Goal: Transaction & Acquisition: Purchase product/service

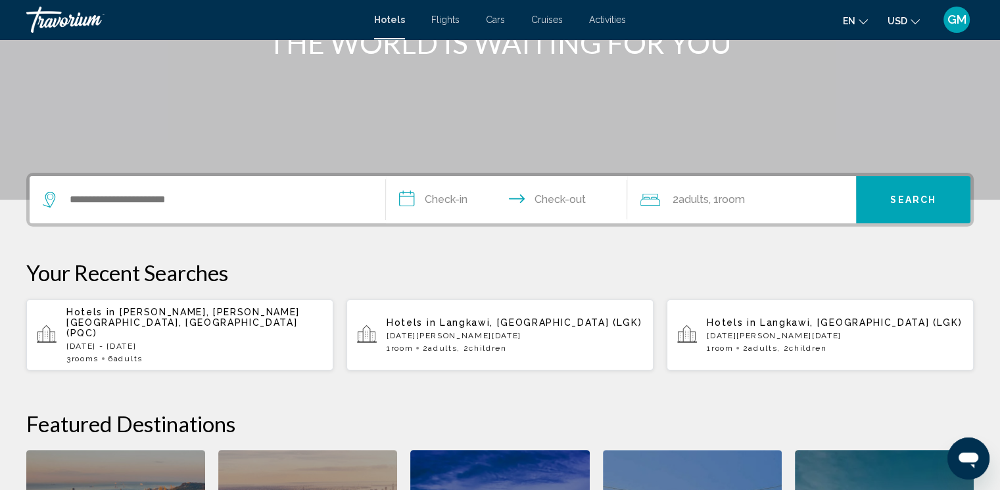
scroll to position [197, 0]
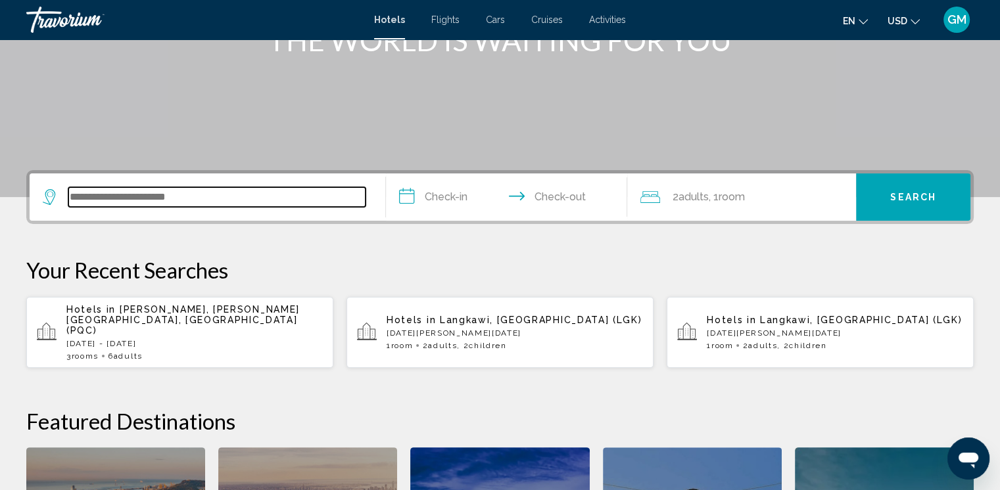
click at [88, 194] on input "Search widget" at bounding box center [216, 197] width 297 height 20
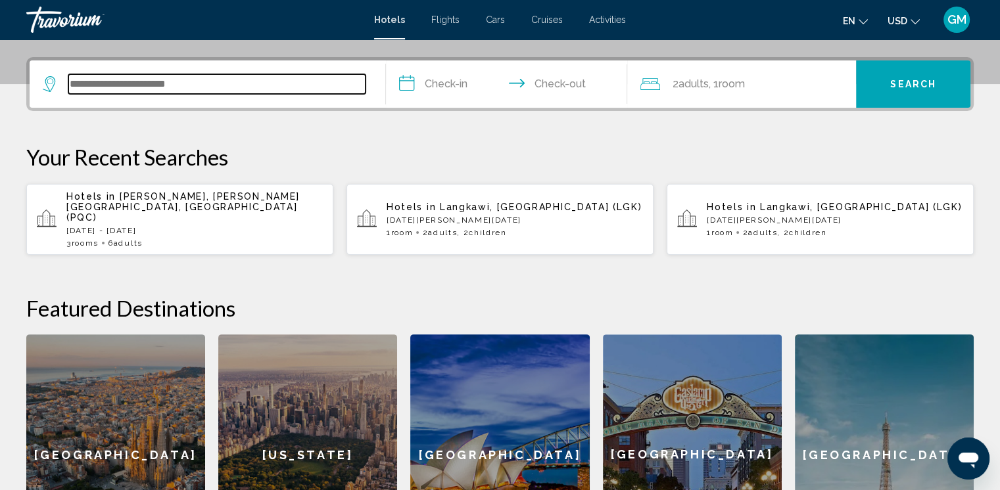
scroll to position [324, 0]
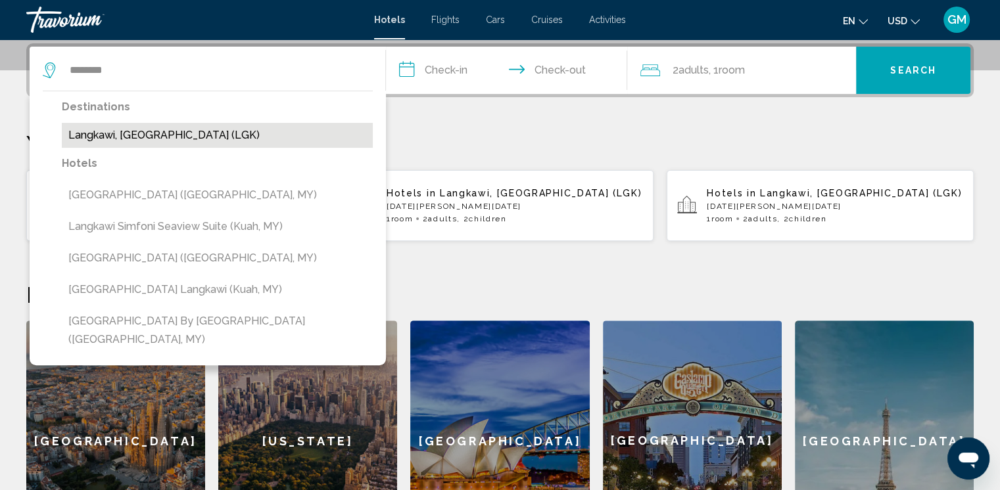
click at [110, 136] on button "Langkawi, [GEOGRAPHIC_DATA] (LGK)" at bounding box center [217, 135] width 311 height 25
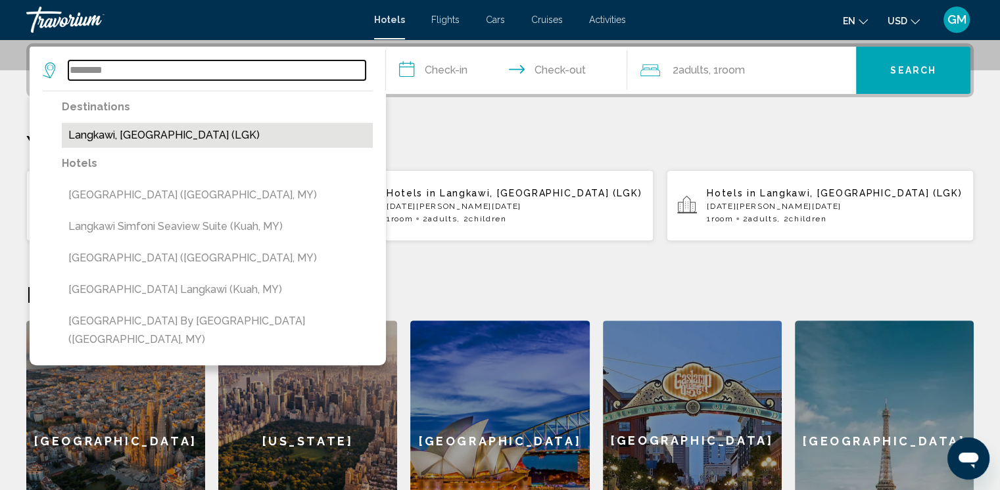
type input "**********"
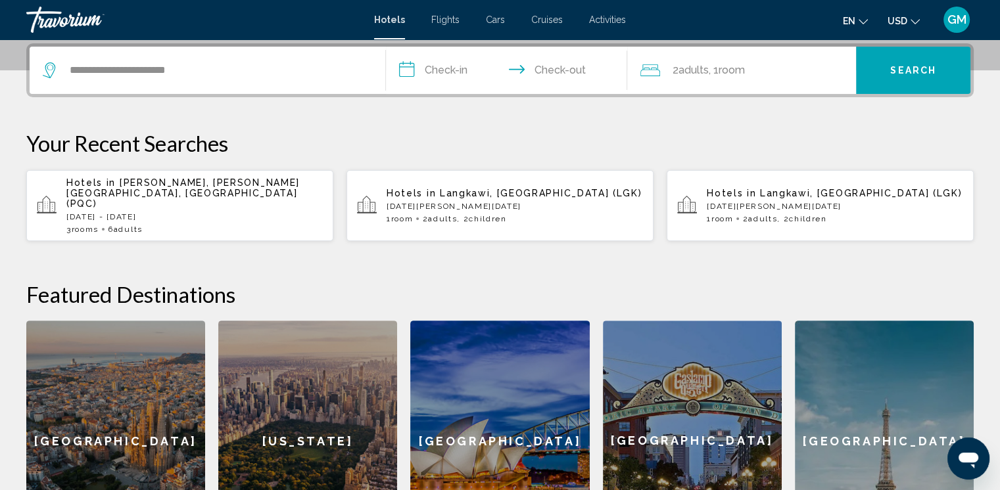
click at [469, 72] on input "**********" at bounding box center [509, 72] width 247 height 51
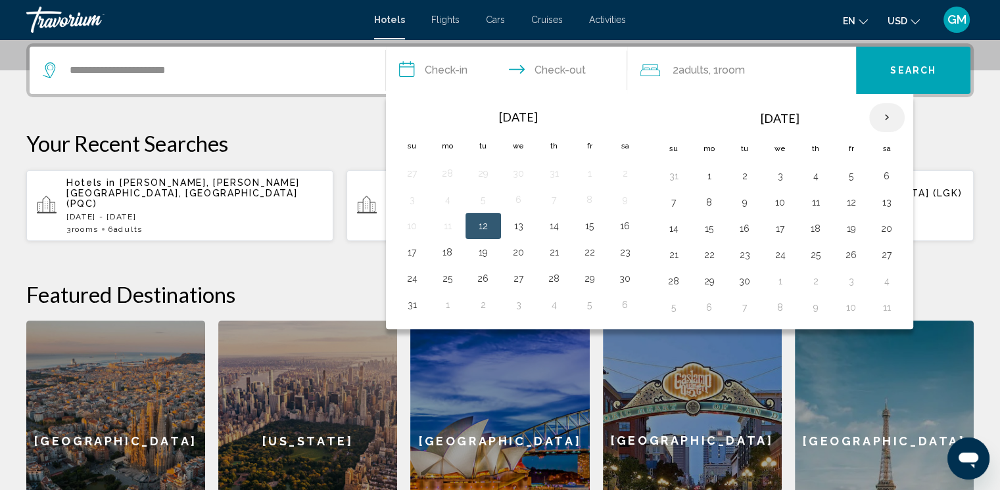
click at [883, 114] on th "Next month" at bounding box center [886, 117] width 35 height 29
click at [881, 117] on th "Next month" at bounding box center [886, 117] width 35 height 29
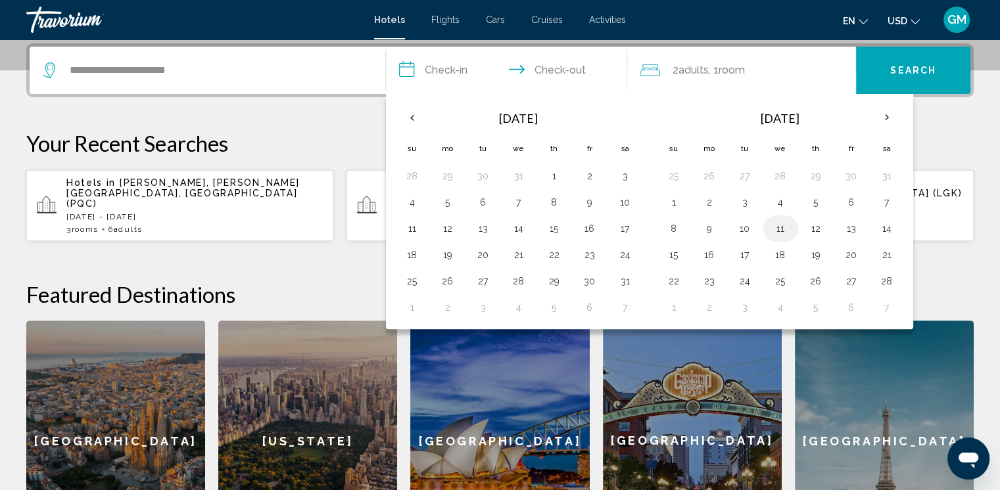
click at [776, 227] on button "11" at bounding box center [780, 229] width 21 height 18
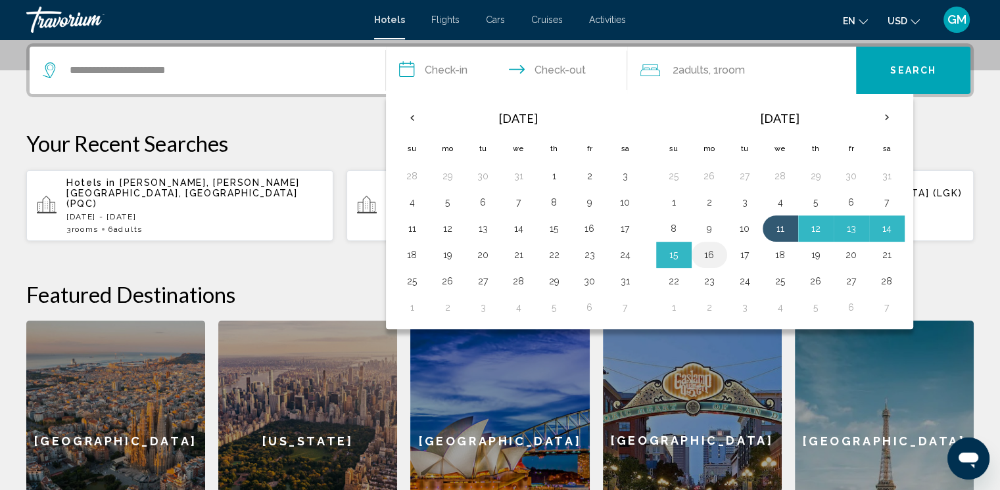
click at [711, 254] on button "16" at bounding box center [709, 255] width 21 height 18
type input "**********"
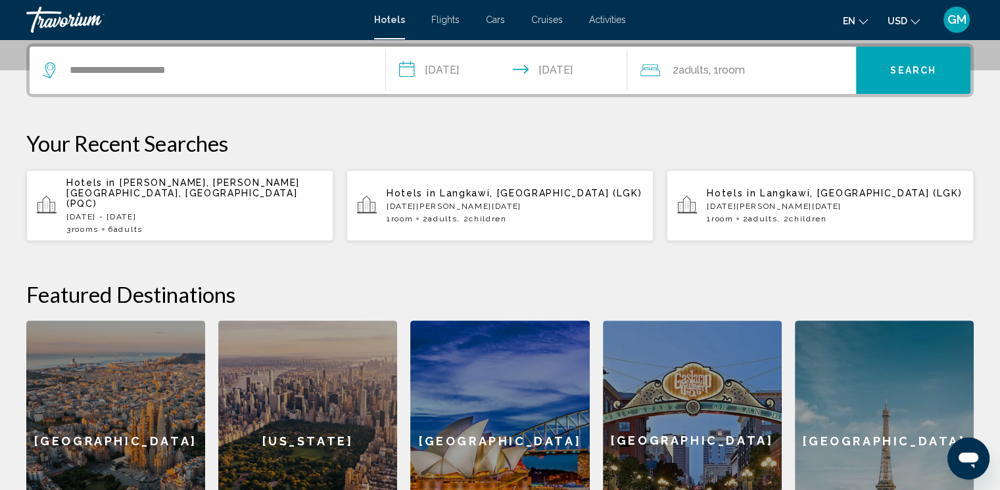
click at [752, 71] on div "2 Adult Adults , 1 Room rooms" at bounding box center [748, 70] width 216 height 18
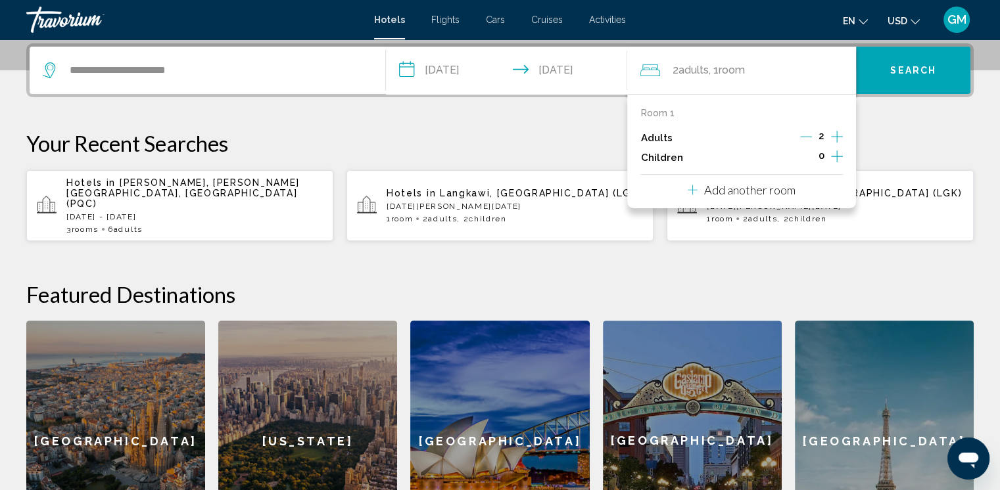
click at [837, 154] on icon "Increment children" at bounding box center [837, 157] width 12 height 12
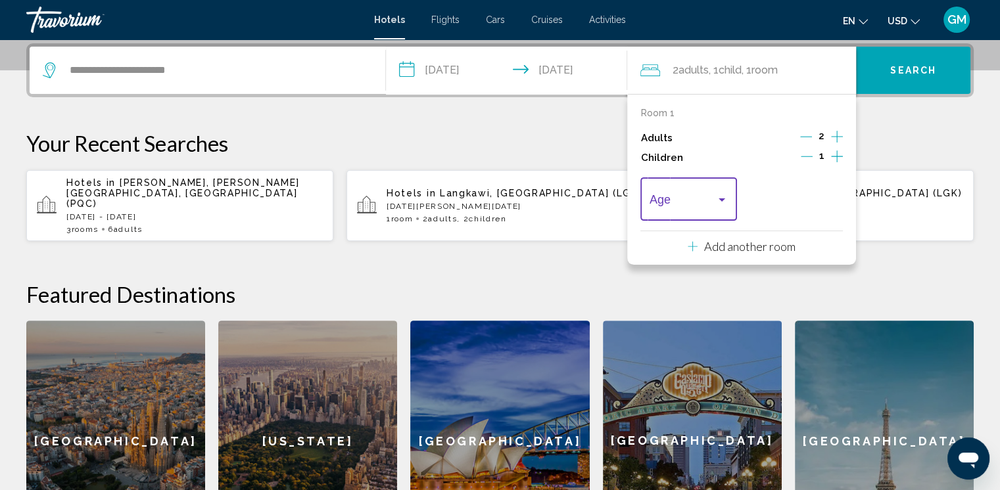
click at [721, 199] on div "Travelers: 2 adults, 1 child" at bounding box center [722, 200] width 7 height 3
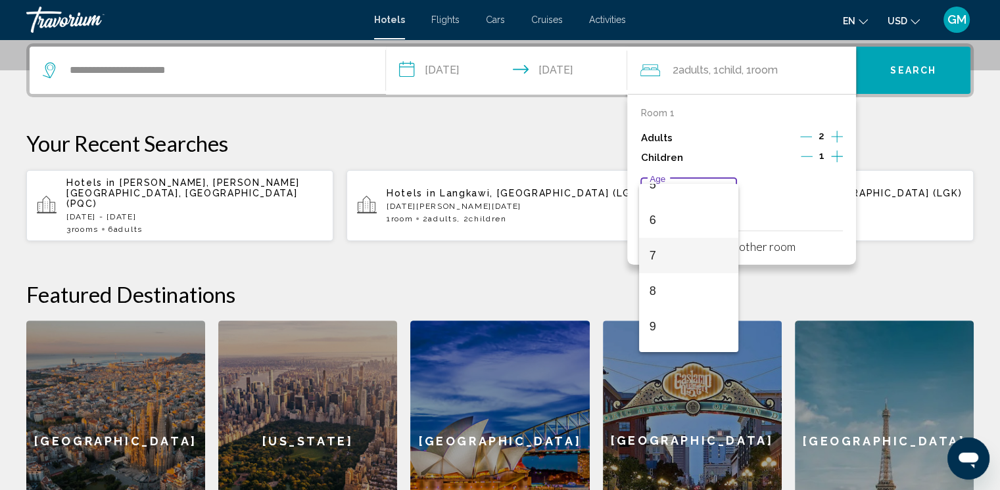
scroll to position [197, 0]
click at [652, 250] on span "7" at bounding box center [688, 252] width 78 height 35
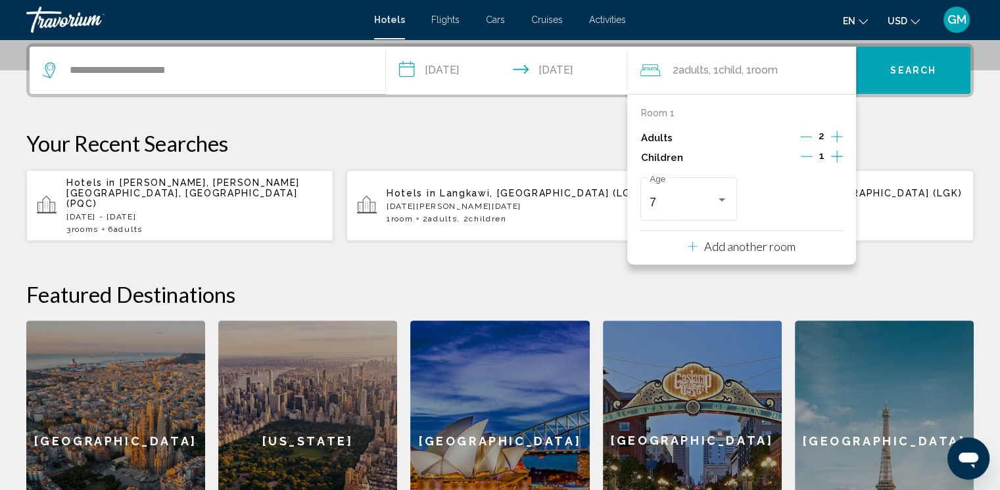
click at [837, 154] on icon "Increment children" at bounding box center [837, 157] width 12 height 16
click at [830, 199] on div "Travelers: 2 adults, 2 children" at bounding box center [828, 200] width 7 height 3
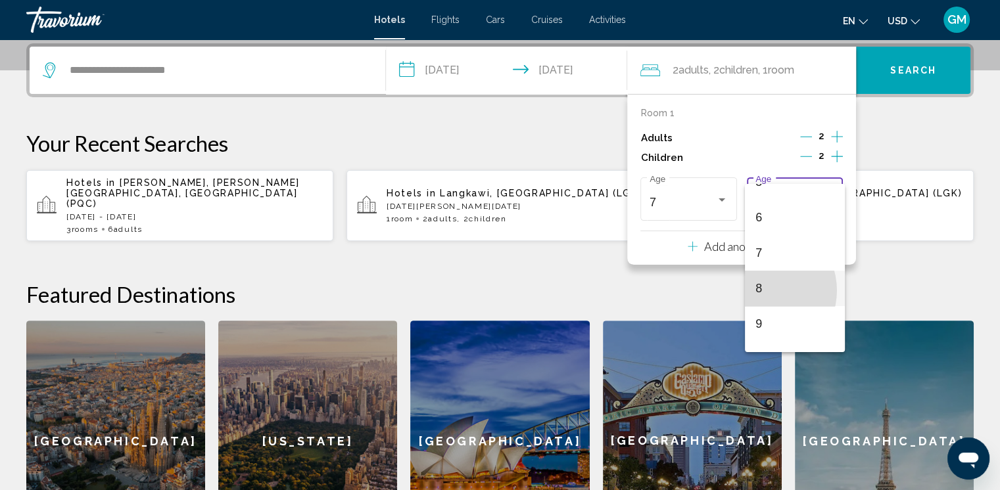
click at [762, 291] on span "8" at bounding box center [794, 288] width 78 height 35
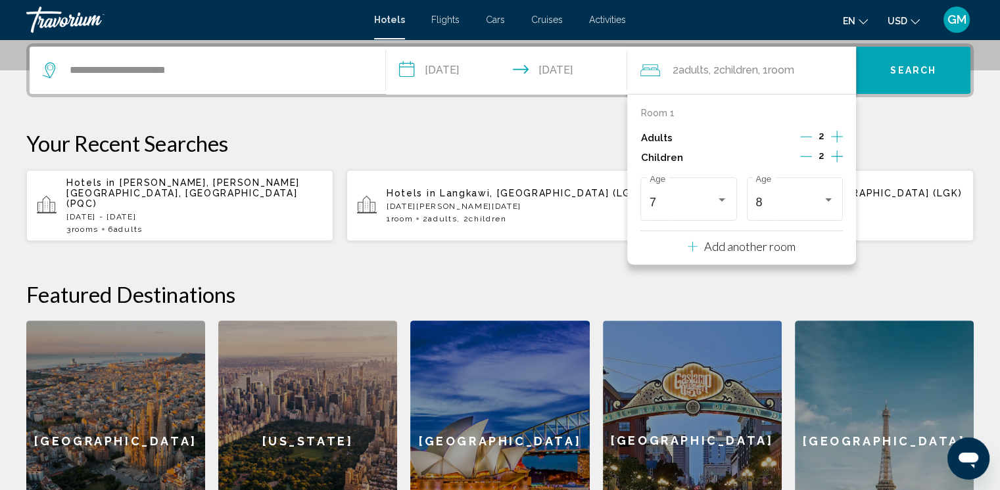
click at [923, 132] on p "Your Recent Searches" at bounding box center [499, 143] width 947 height 26
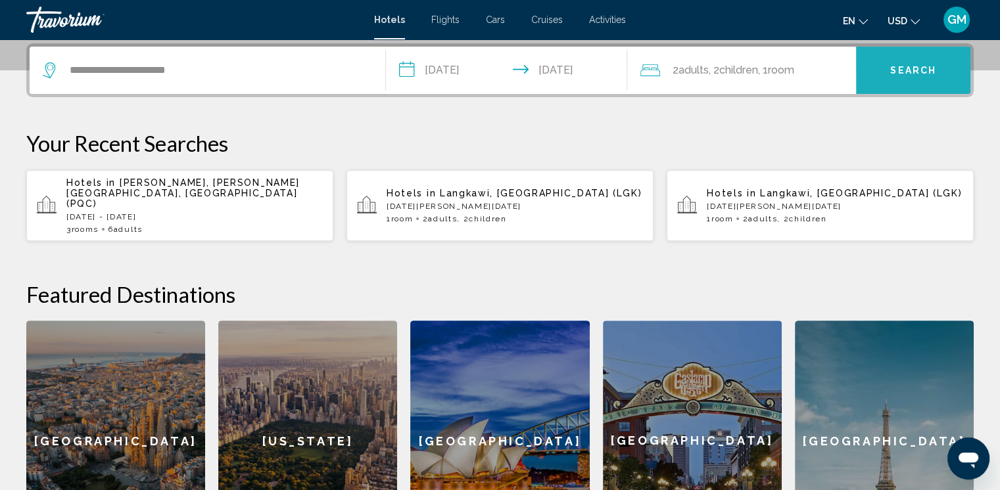
click at [913, 72] on span "Search" at bounding box center [913, 71] width 46 height 11
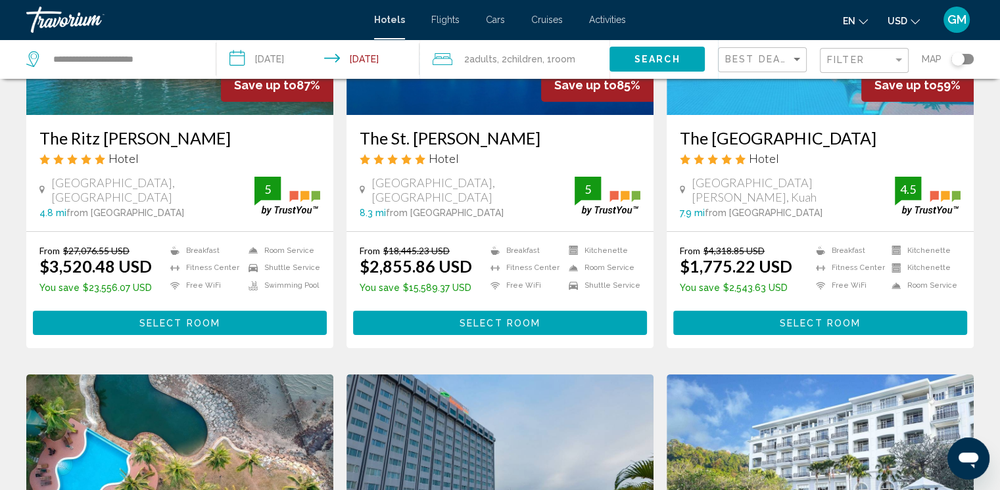
scroll to position [197, 0]
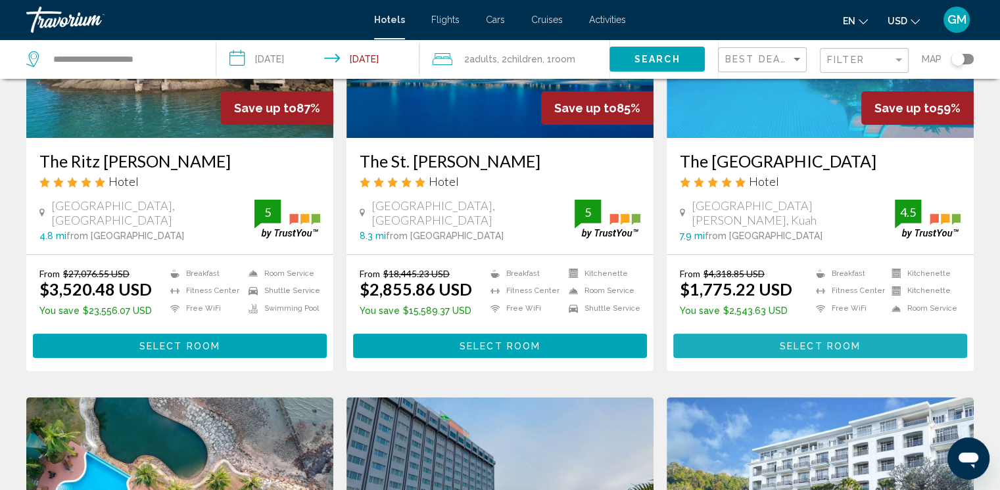
click at [831, 349] on span "Select Room" at bounding box center [820, 346] width 81 height 11
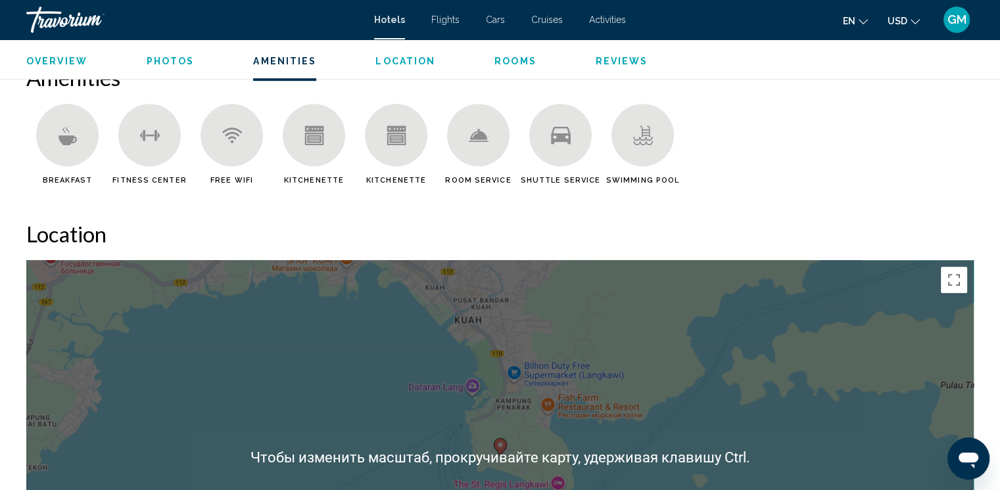
scroll to position [920, 0]
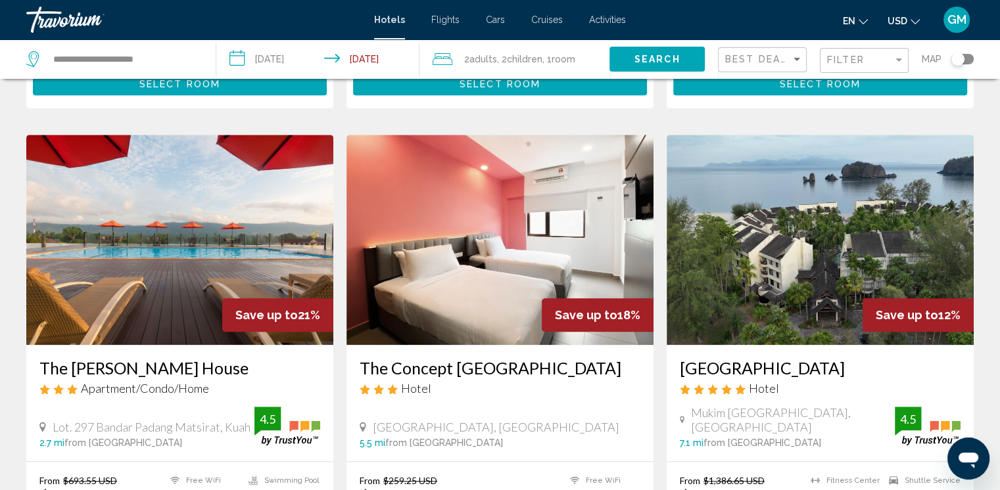
scroll to position [1764, 0]
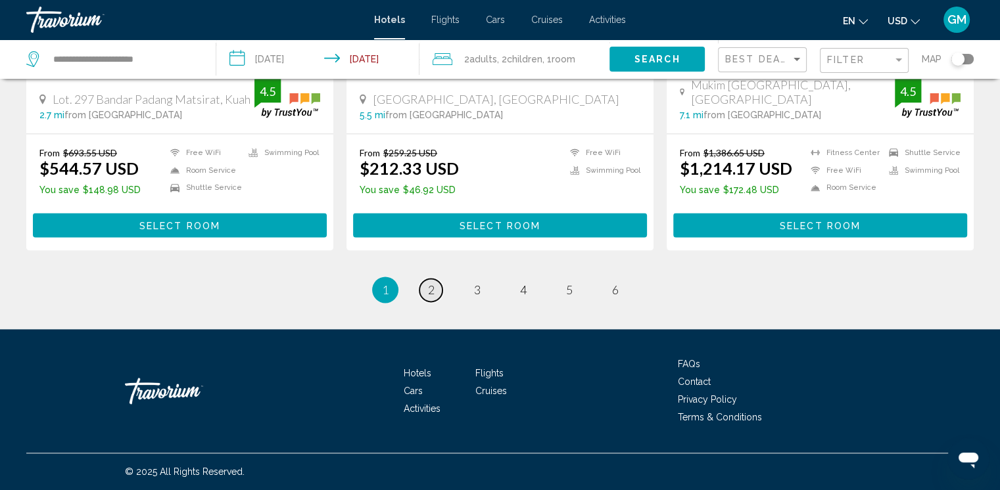
click at [432, 295] on span "2" at bounding box center [431, 290] width 7 height 14
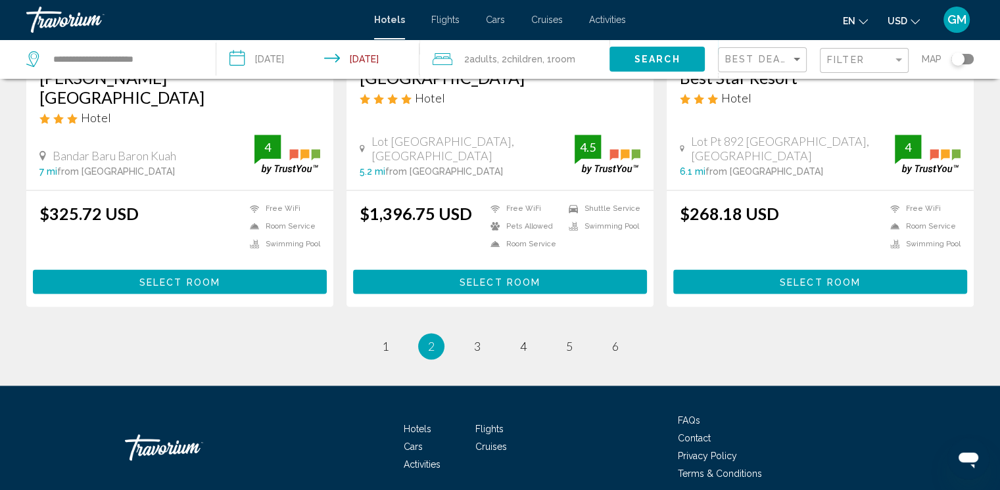
scroll to position [1709, 0]
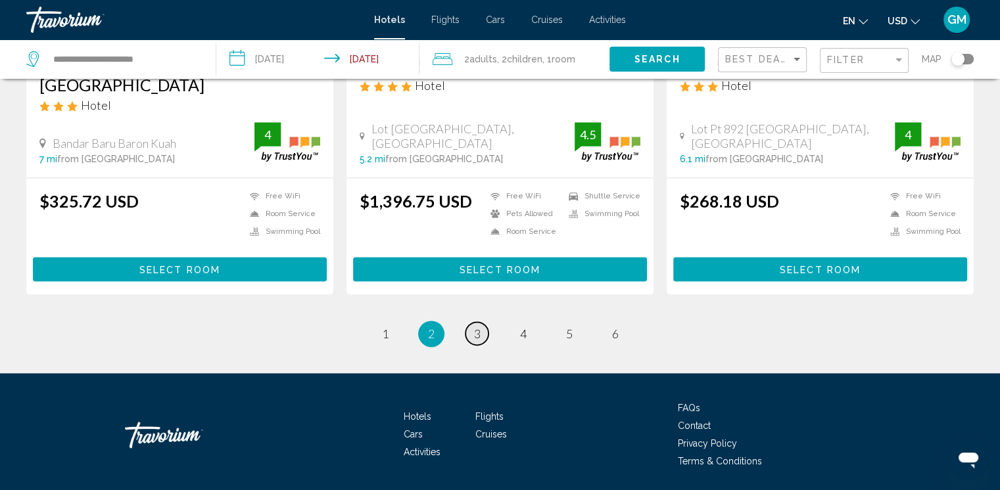
click at [477, 327] on span "3" at bounding box center [477, 334] width 7 height 14
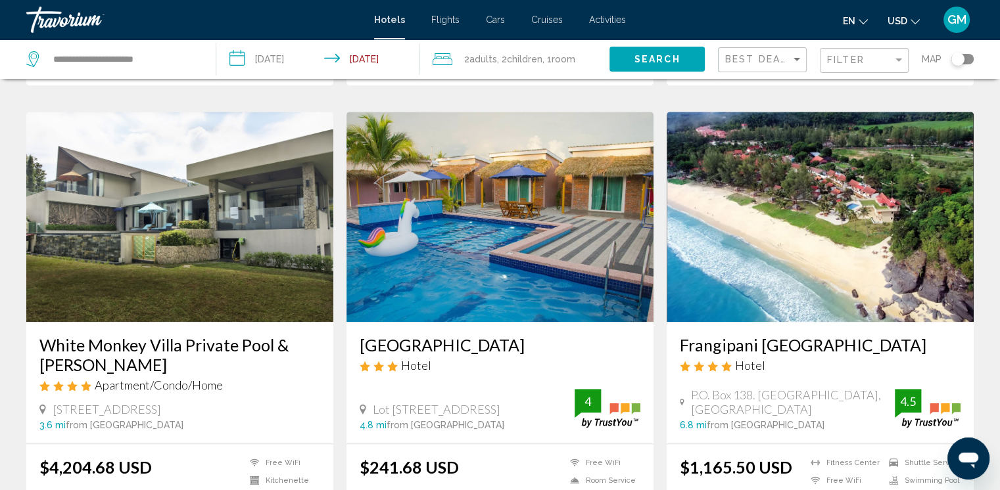
scroll to position [1446, 0]
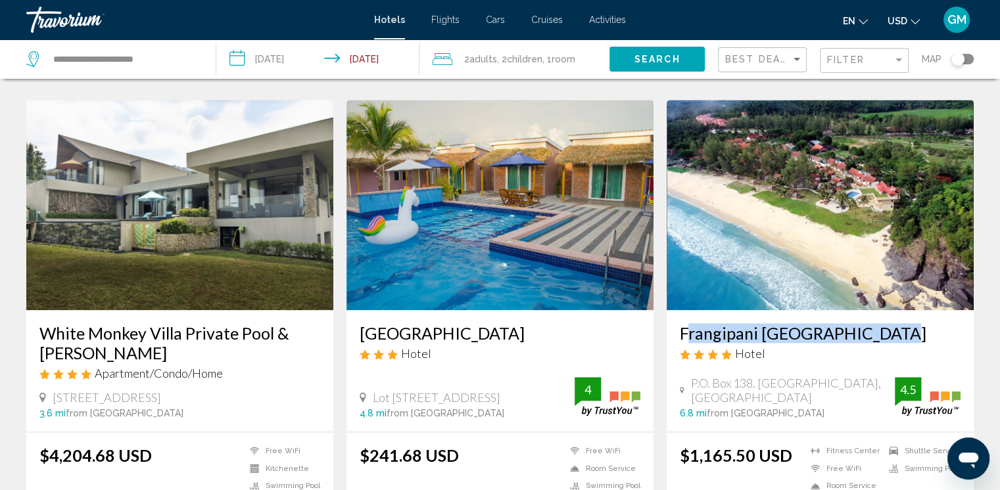
drag, startPoint x: 672, startPoint y: 312, endPoint x: 928, endPoint y: 305, distance: 255.8
click at [928, 310] on div "Frangipani Langkawi Resort Hotel P.O. Box 138. Jalan Teluk Baru, Kuah 6.8 mi fr…" at bounding box center [820, 371] width 307 height 122
copy h3 "Frangipani Langkawi Resort"
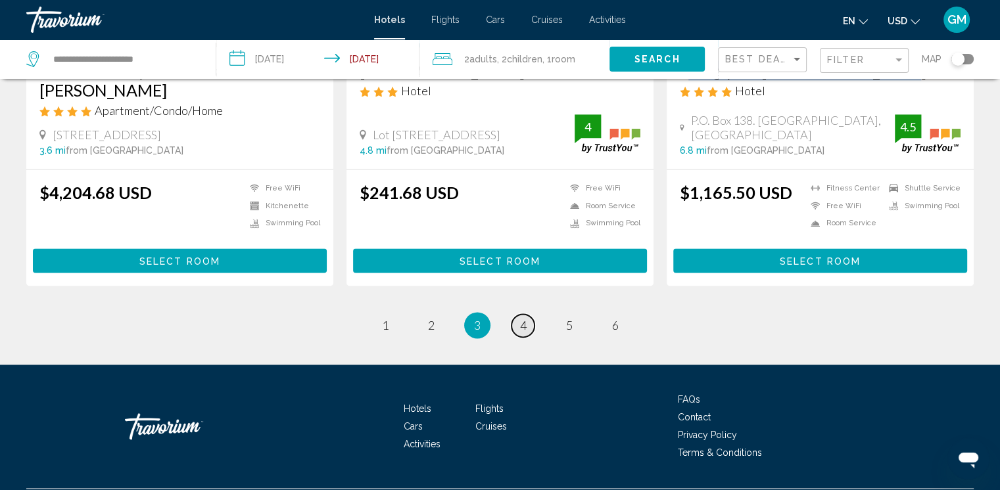
click at [526, 314] on link "page 4" at bounding box center [522, 325] width 23 height 23
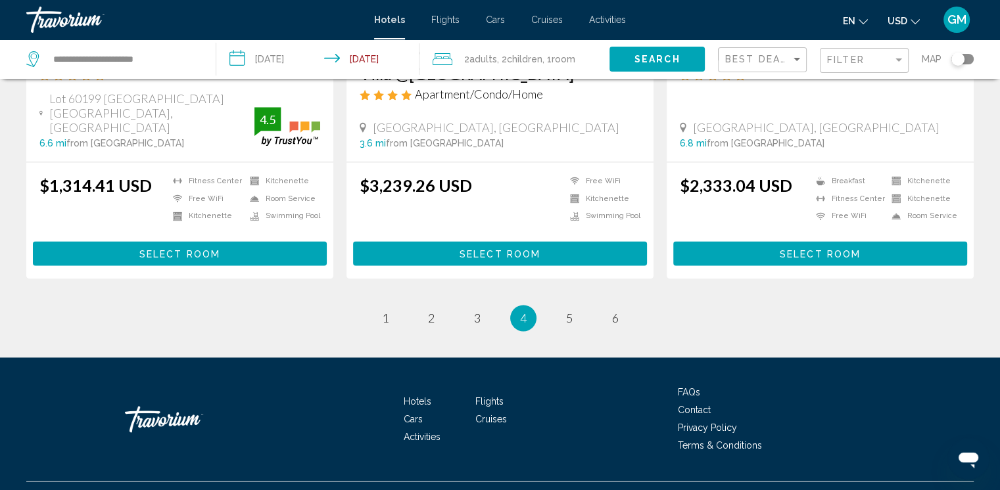
scroll to position [1716, 0]
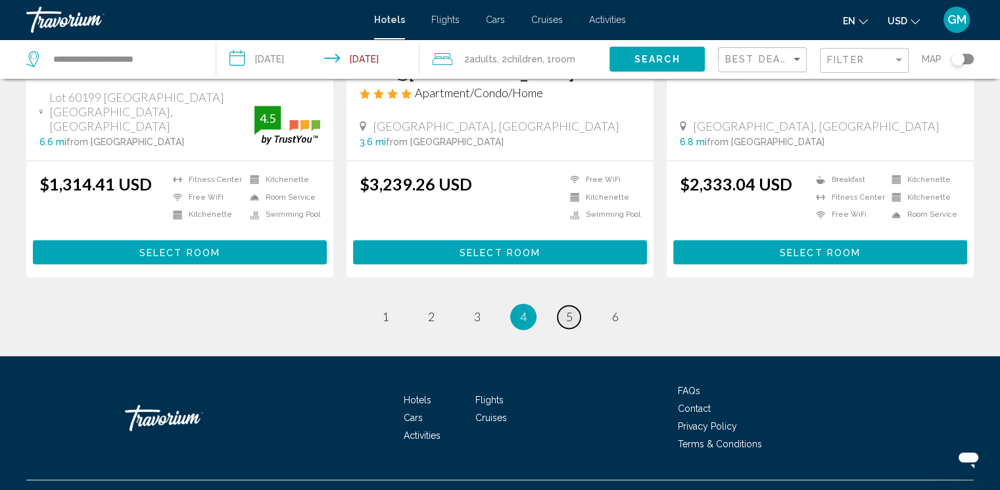
click at [571, 310] on span "5" at bounding box center [569, 317] width 7 height 14
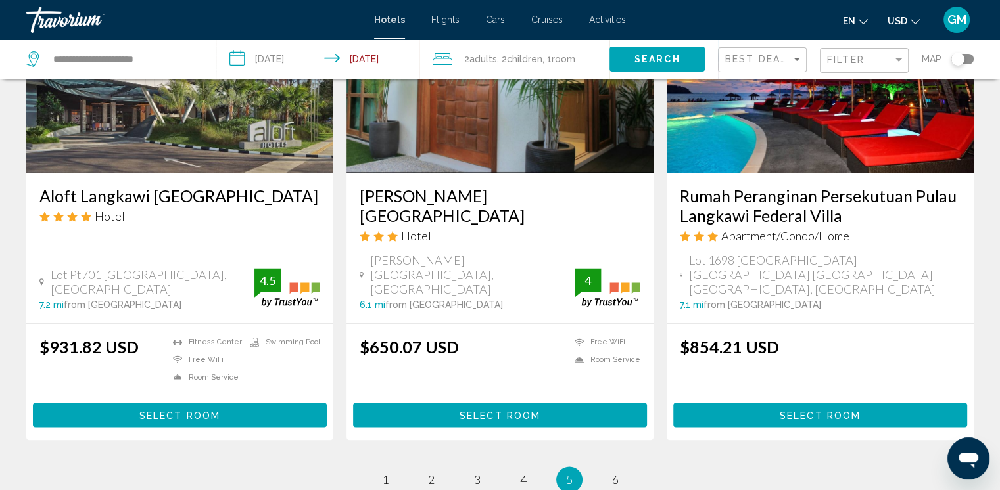
scroll to position [1765, 0]
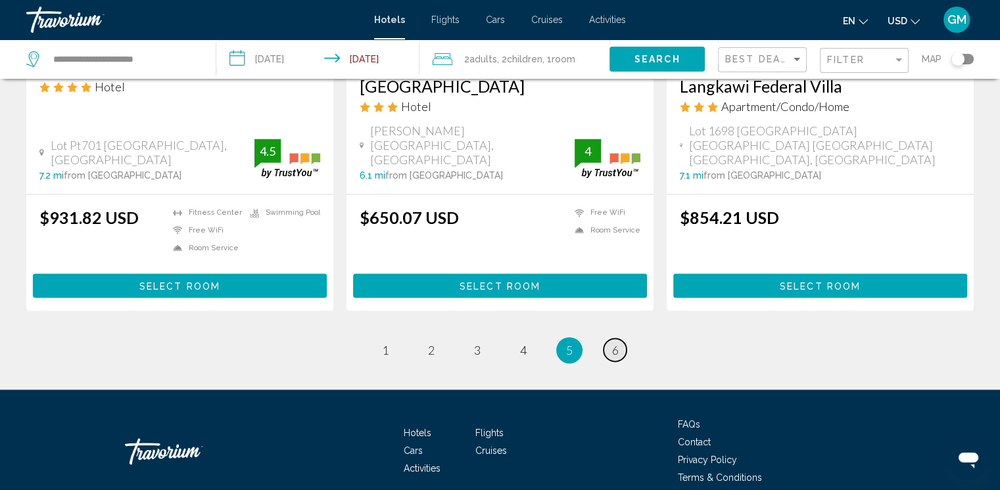
click at [618, 343] on span "6" at bounding box center [615, 350] width 7 height 14
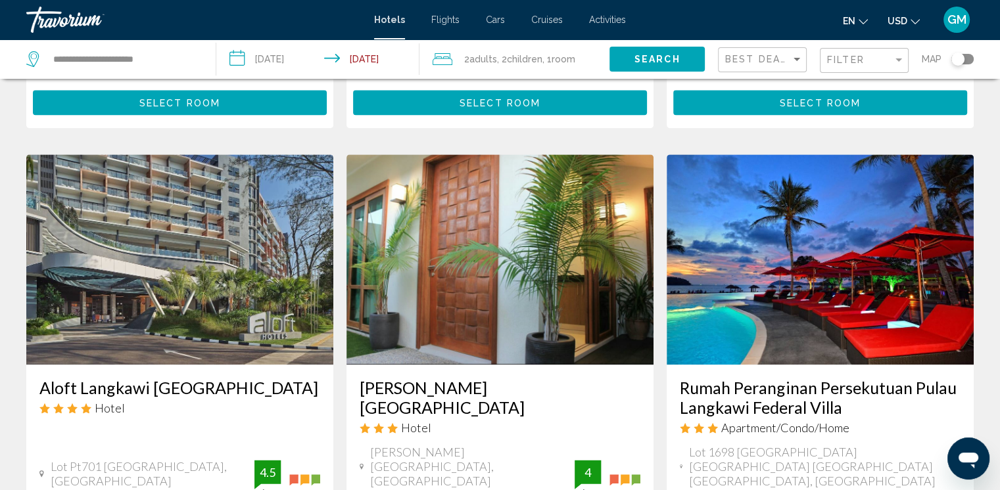
scroll to position [1643, 0]
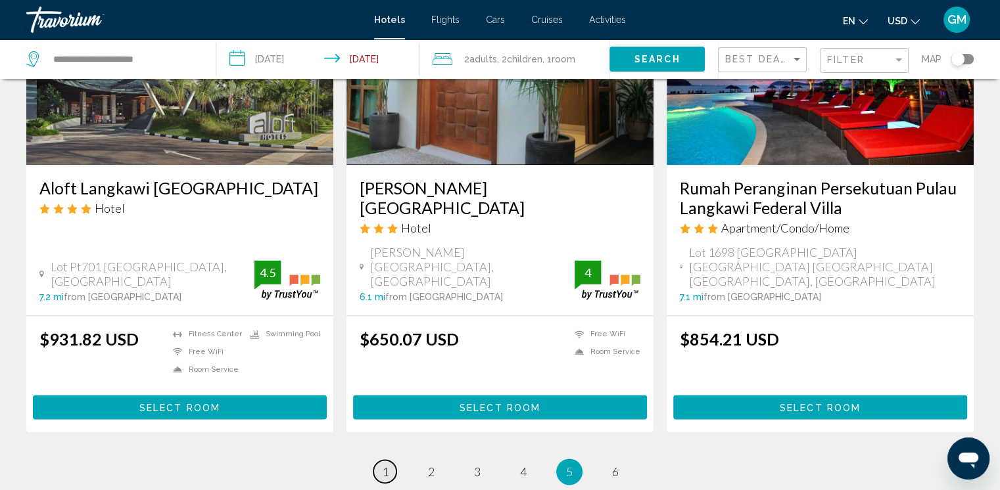
click at [383, 465] on span "1" at bounding box center [385, 472] width 7 height 14
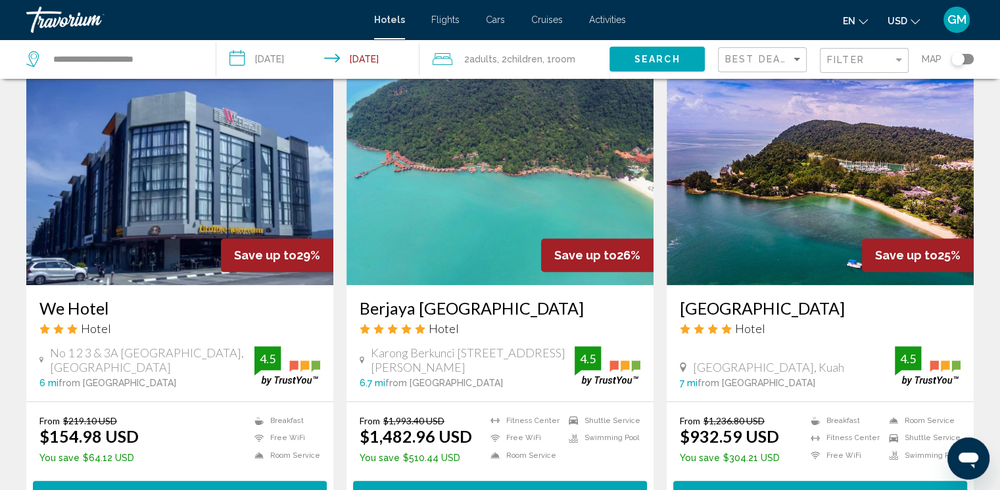
scroll to position [986, 0]
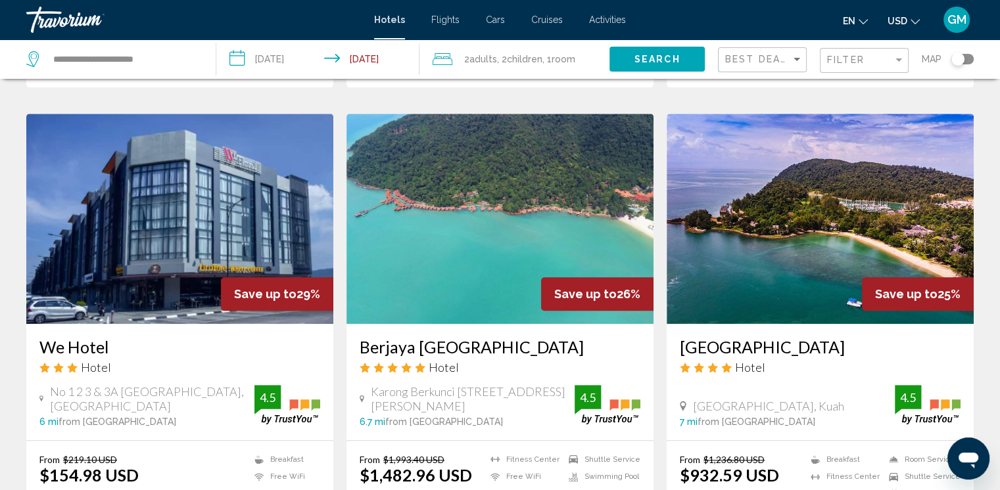
drag, startPoint x: 677, startPoint y: 334, endPoint x: 847, endPoint y: 354, distance: 170.7
click at [847, 354] on div "Rebak Island Resort & Marina Langkawi Hotel Rebak Island, Kuah 7 mi from Langka…" at bounding box center [820, 382] width 307 height 116
copy h3 "[GEOGRAPHIC_DATA]"
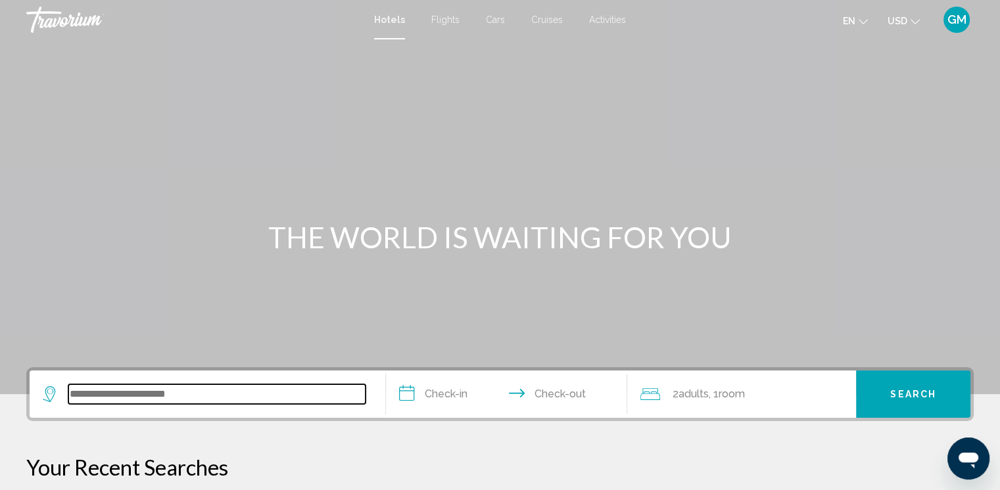
click at [104, 394] on input "Search widget" at bounding box center [216, 395] width 297 height 20
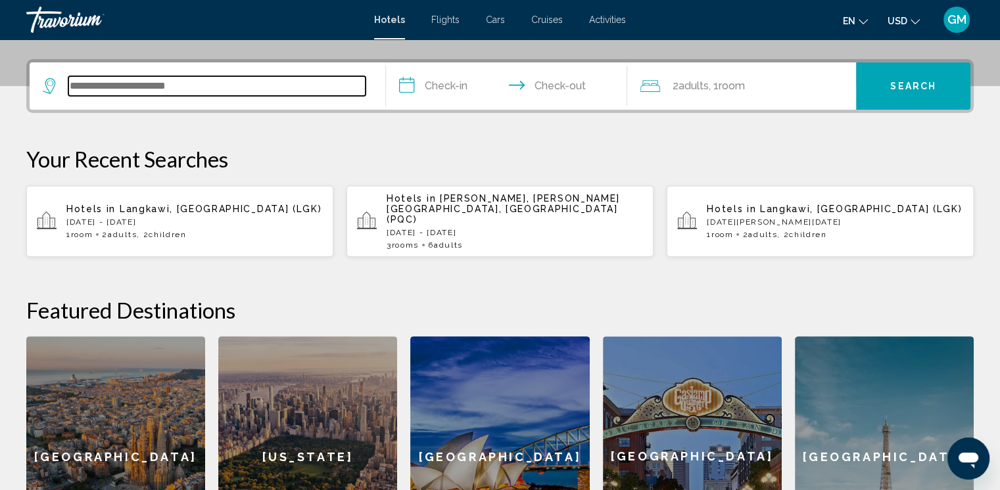
scroll to position [324, 0]
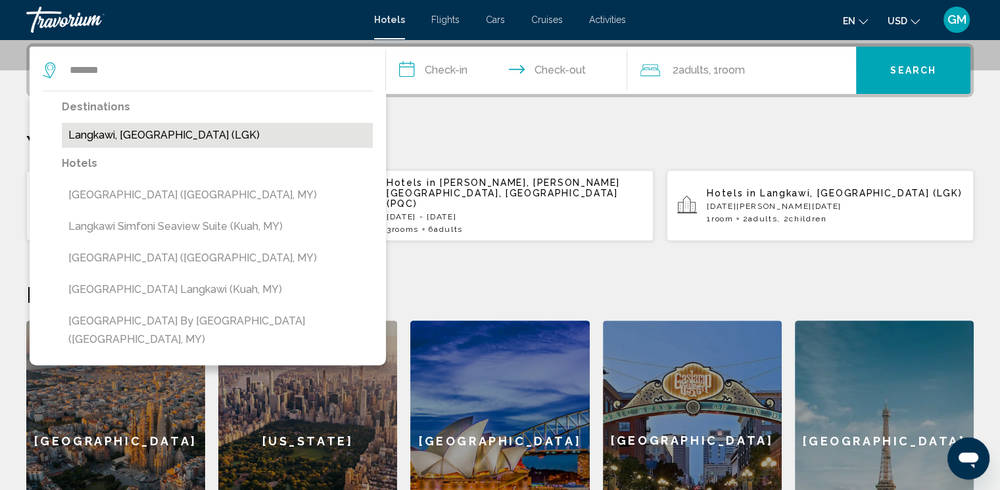
click at [120, 133] on button "Langkawi, [GEOGRAPHIC_DATA] (LGK)" at bounding box center [217, 135] width 311 height 25
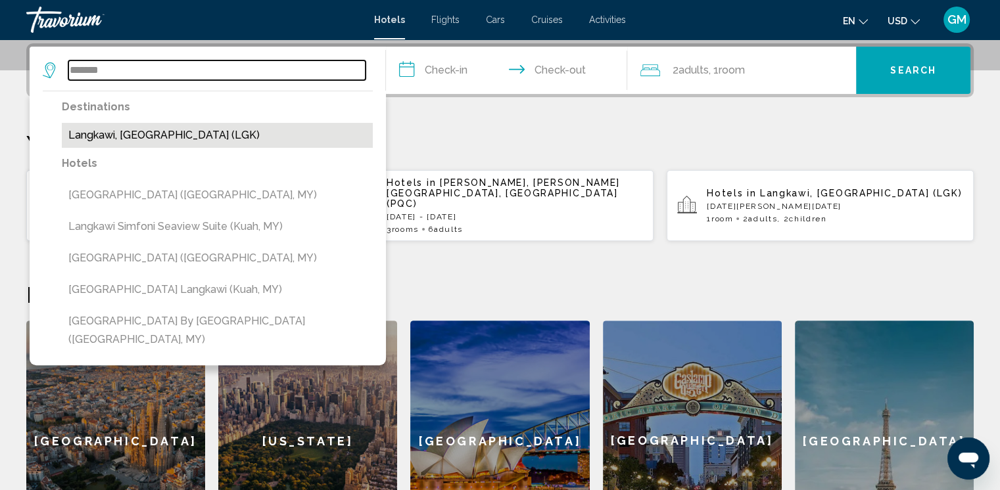
type input "**********"
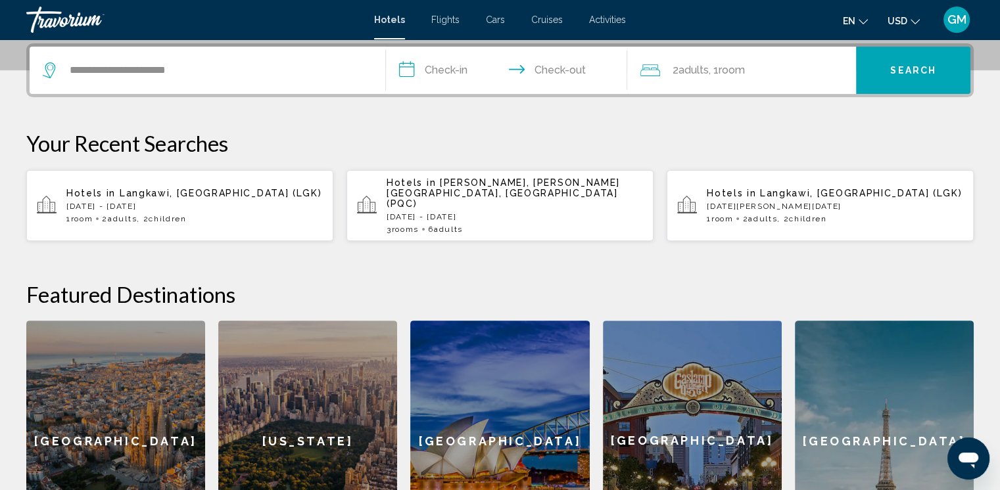
click at [540, 75] on input "**********" at bounding box center [509, 72] width 247 height 51
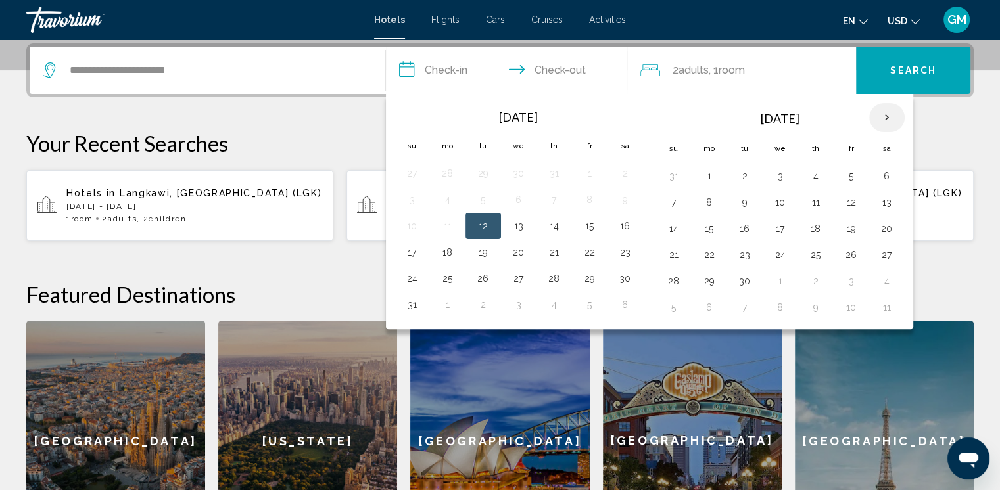
click at [684, 116] on th "Next month" at bounding box center [886, 117] width 35 height 29
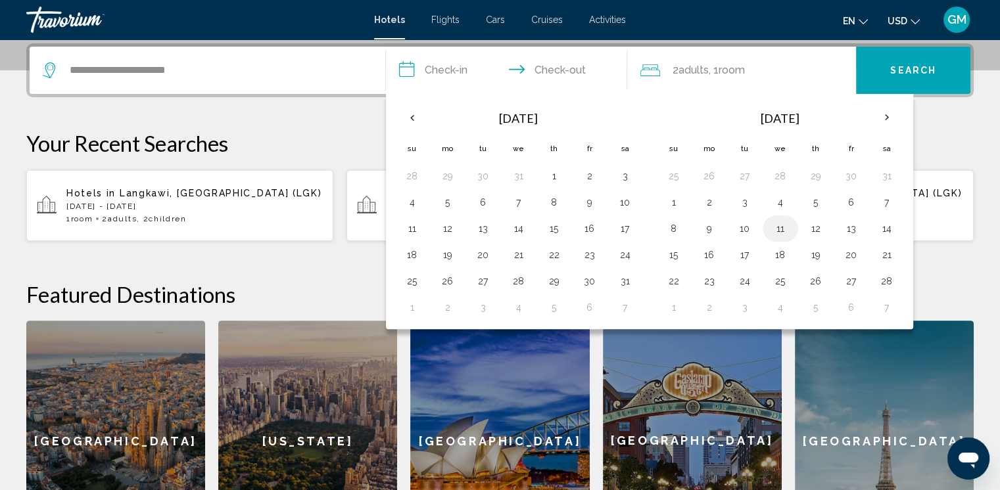
click at [684, 229] on button "11" at bounding box center [780, 229] width 21 height 18
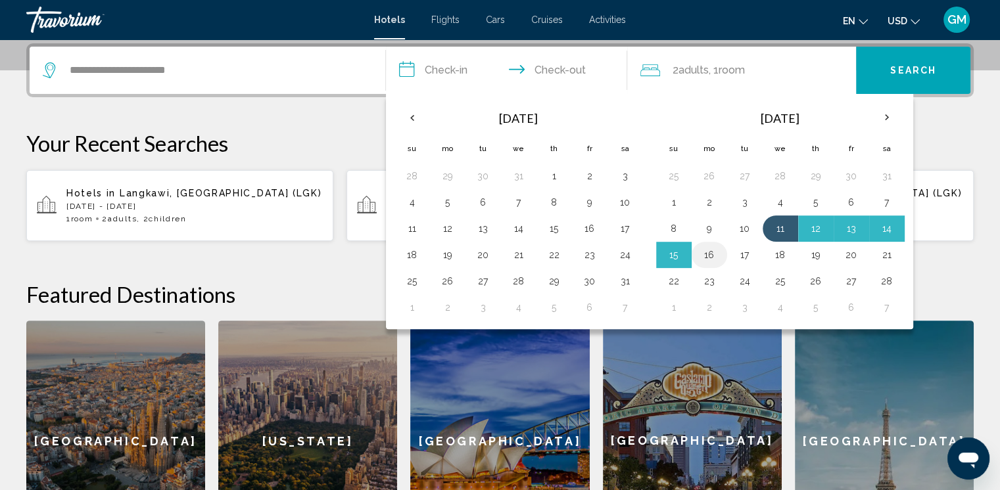
click at [684, 256] on button "16" at bounding box center [709, 255] width 21 height 18
type input "**********"
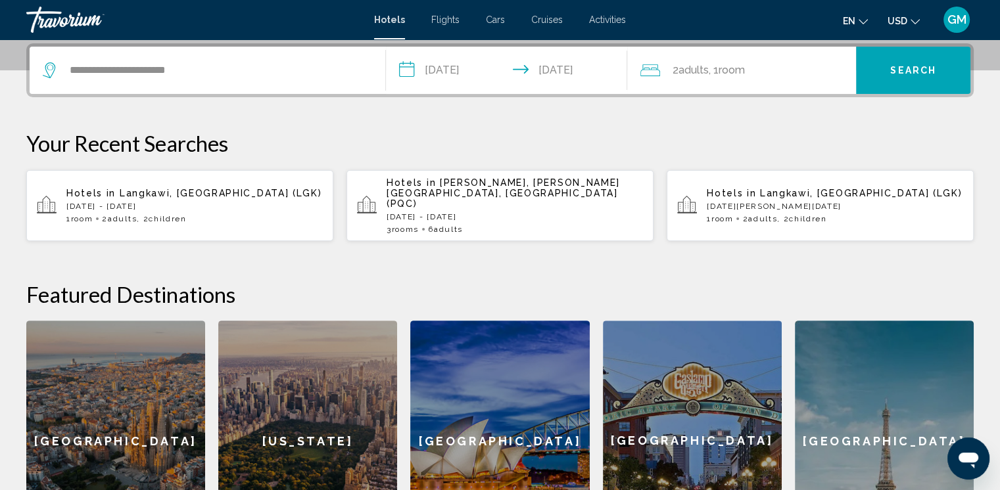
click at [684, 64] on div "2 Adult Adults , 1 Room rooms" at bounding box center [748, 70] width 216 height 18
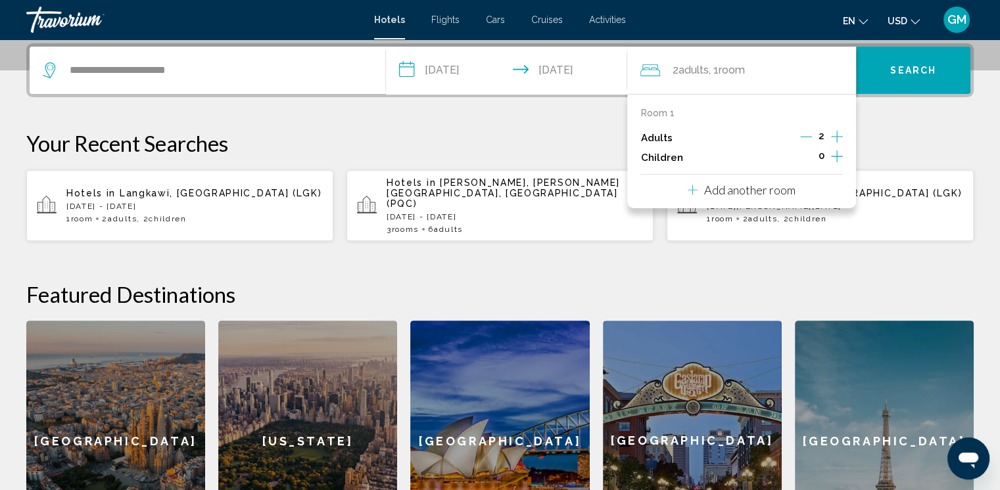
click at [684, 157] on icon "Increment children" at bounding box center [837, 157] width 12 height 16
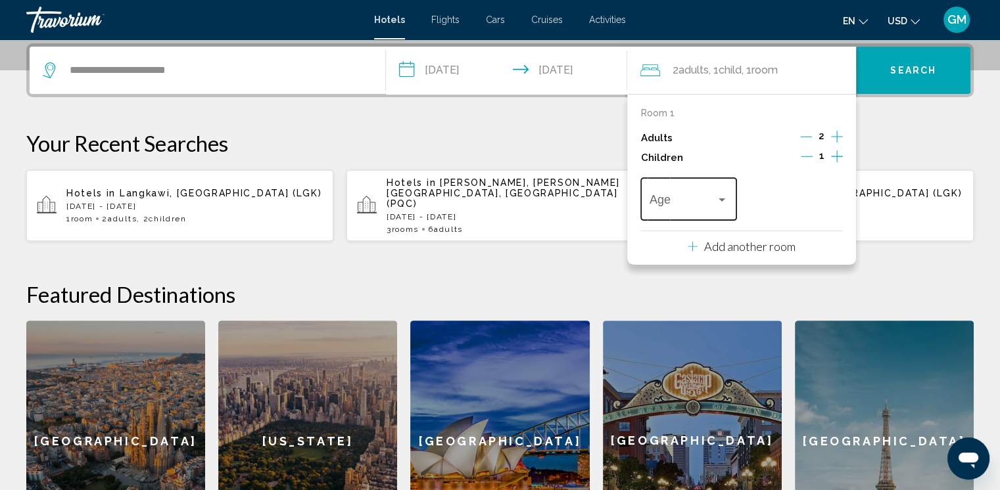
click at [684, 199] on div "Travelers: 2 adults, 1 child" at bounding box center [722, 200] width 7 height 3
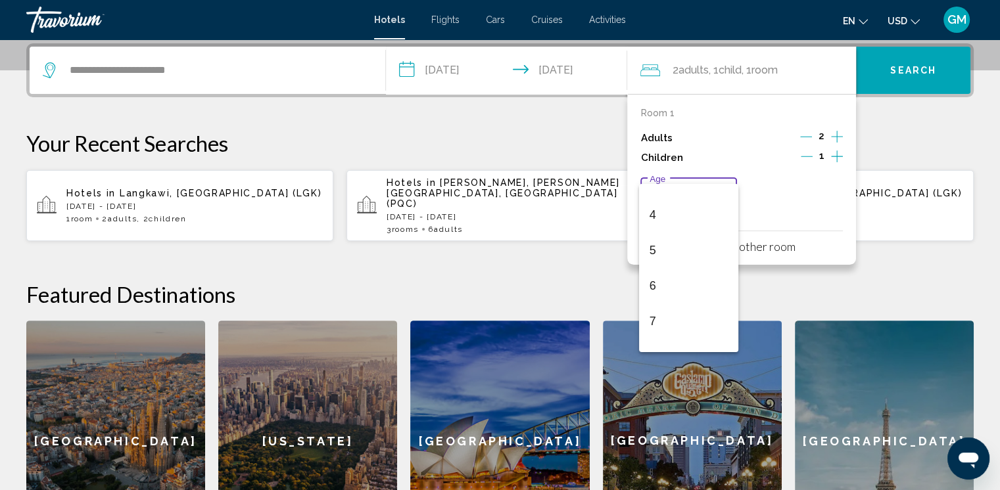
scroll to position [131, 0]
click at [661, 317] on span "7" at bounding box center [688, 318] width 78 height 35
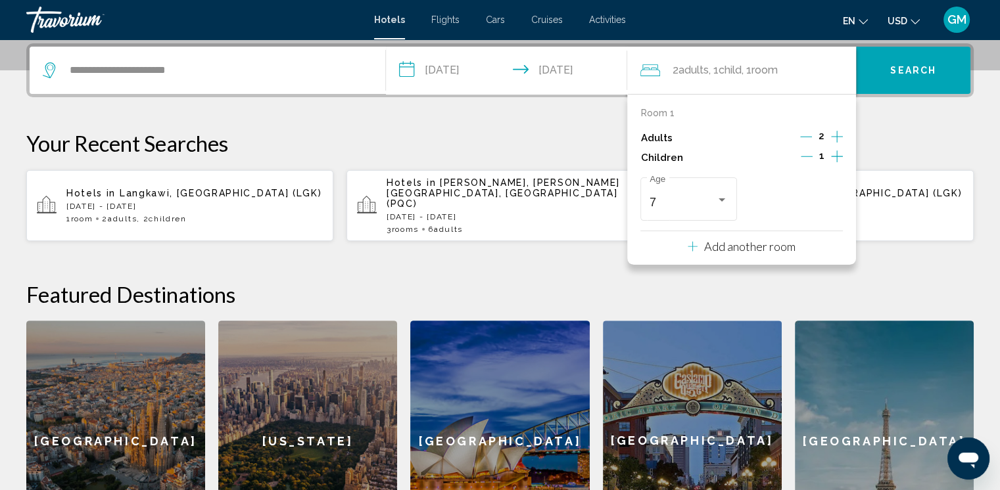
click at [684, 151] on icon "Increment children" at bounding box center [837, 157] width 12 height 12
click at [684, 197] on div "Travelers: 2 adults, 2 children" at bounding box center [828, 200] width 12 height 11
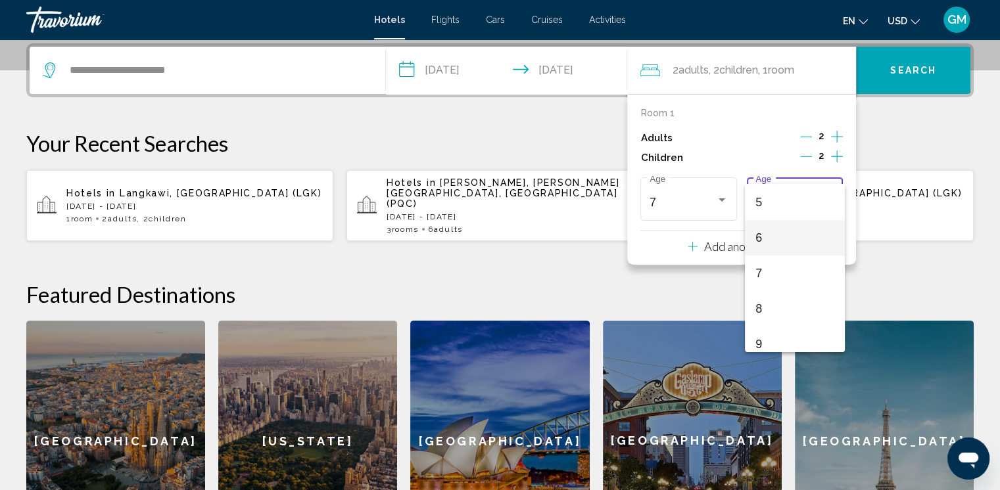
scroll to position [197, 0]
click at [684, 291] on span "8" at bounding box center [794, 288] width 78 height 35
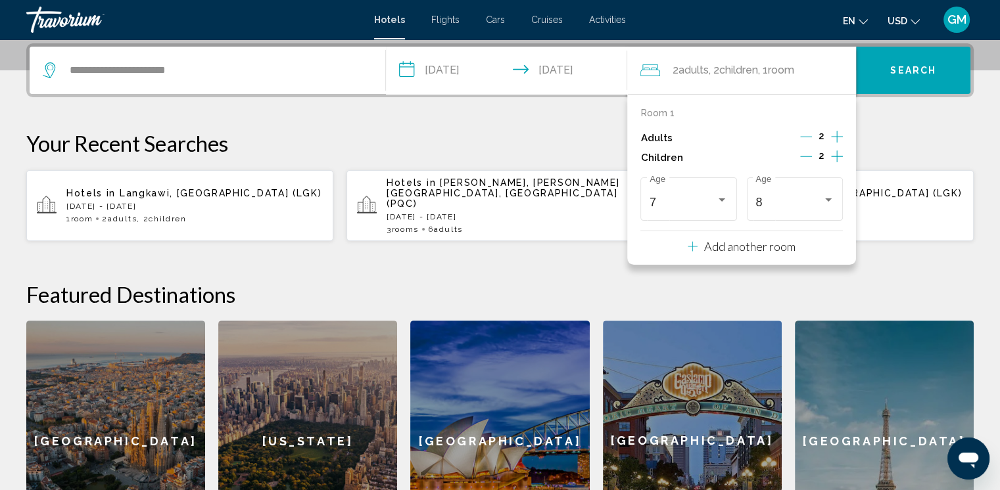
click at [684, 248] on div "**********" at bounding box center [500, 302] width 1000 height 518
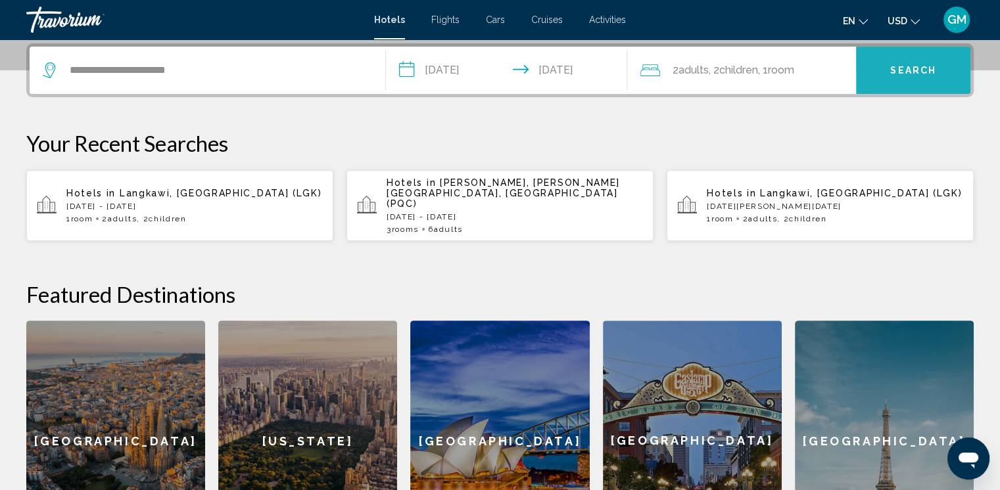
click at [684, 77] on button "Search" at bounding box center [913, 70] width 114 height 47
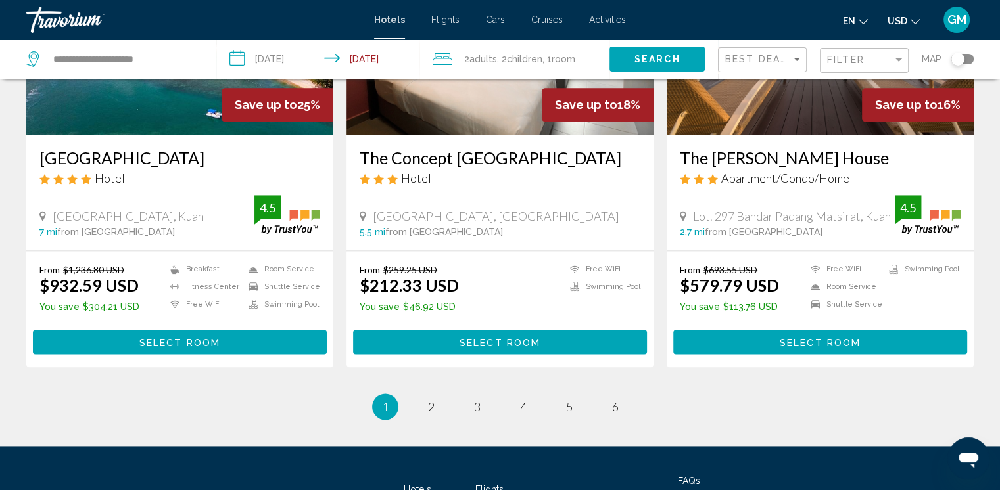
scroll to position [1764, 0]
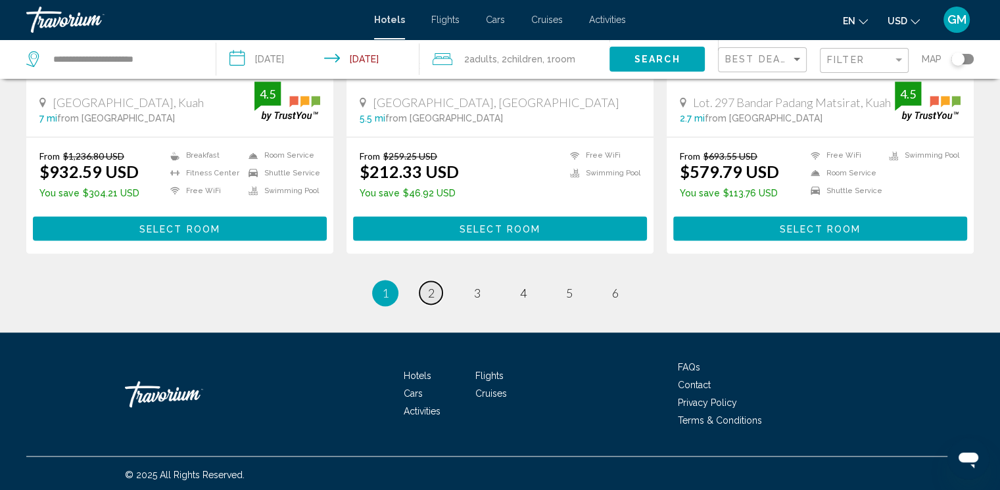
click at [431, 293] on span "2" at bounding box center [431, 293] width 7 height 14
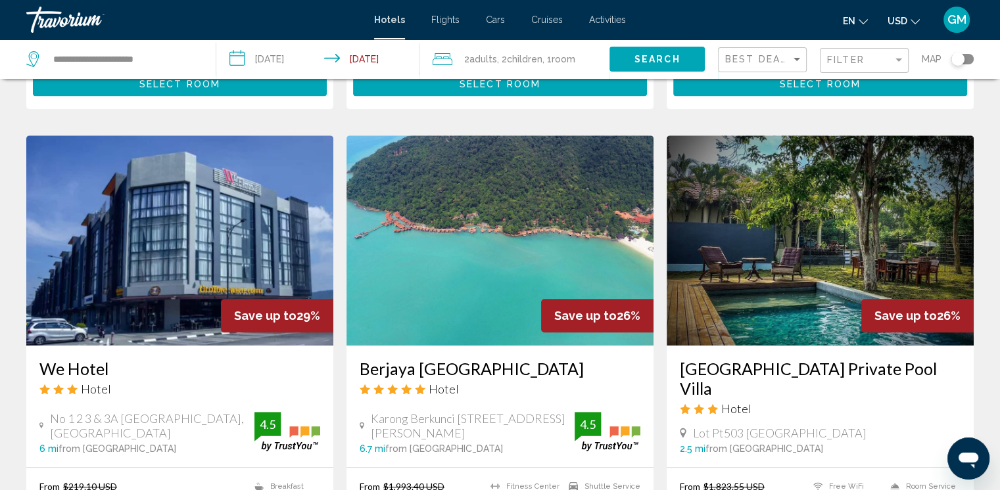
scroll to position [986, 0]
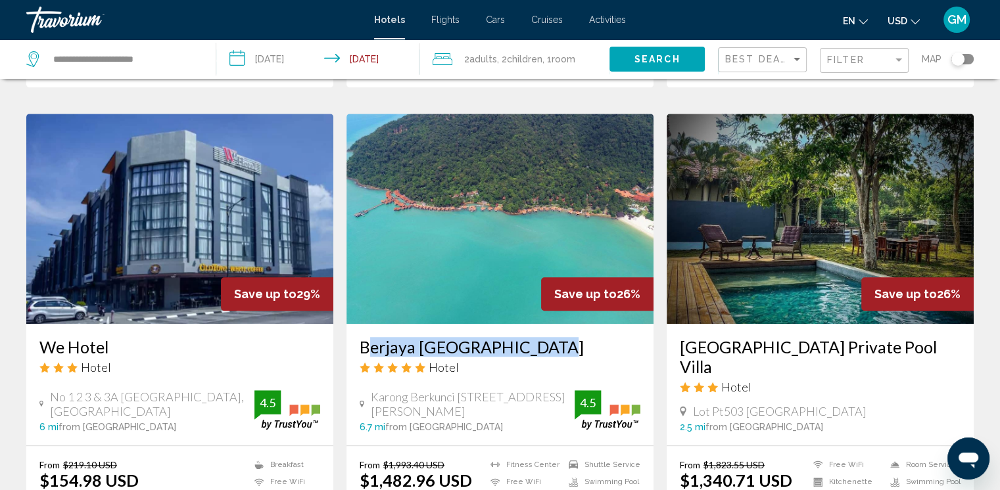
drag, startPoint x: 354, startPoint y: 325, endPoint x: 570, endPoint y: 337, distance: 215.9
click at [571, 337] on div "Berjaya Langkawi Resort Hotel Karong Berkunci 200 Burau Bay, Kuah 6.7 mi from L…" at bounding box center [499, 385] width 307 height 122
click at [438, 337] on h3 "Berjaya [GEOGRAPHIC_DATA]" at bounding box center [500, 347] width 281 height 20
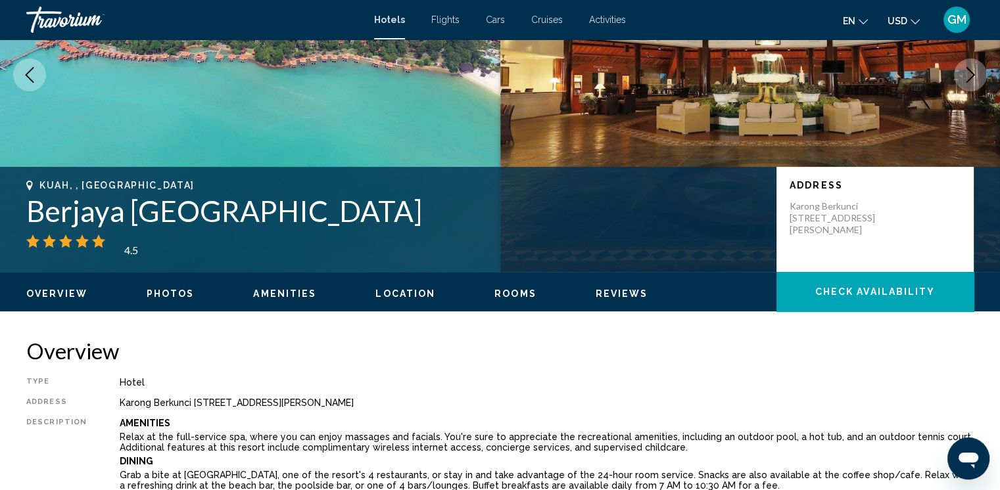
scroll to position [263, 0]
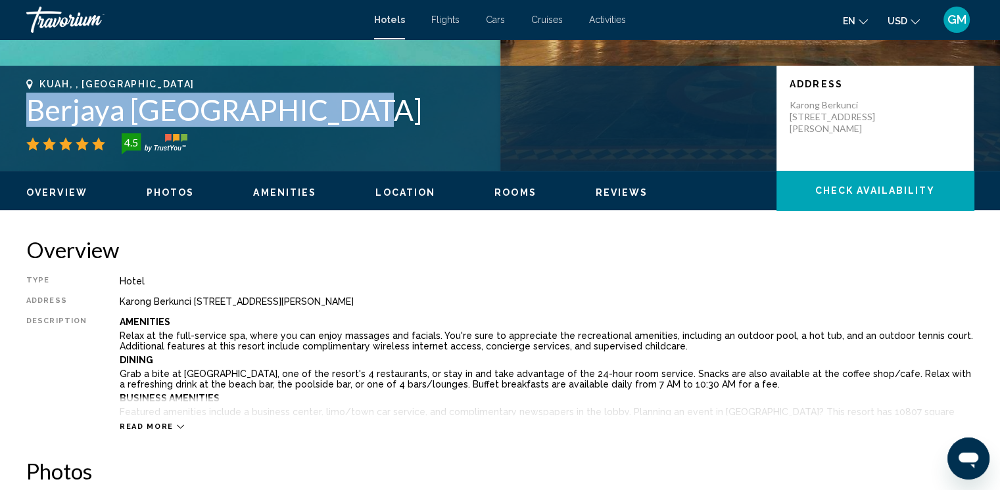
drag, startPoint x: 20, startPoint y: 105, endPoint x: 389, endPoint y: 114, distance: 368.9
click at [389, 114] on div "Kuah, , Malaysia Berjaya Langkawi Resort 4.5 Address Karong Berkunci 200 Burau …" at bounding box center [500, 118] width 1000 height 79
copy h1 "Berjaya [GEOGRAPHIC_DATA]"
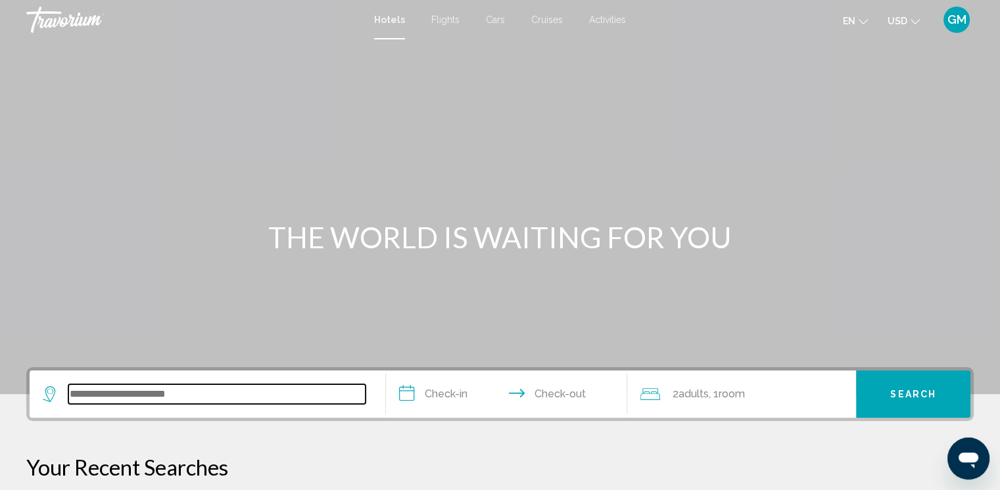
click at [87, 388] on input "Search widget" at bounding box center [216, 395] width 297 height 20
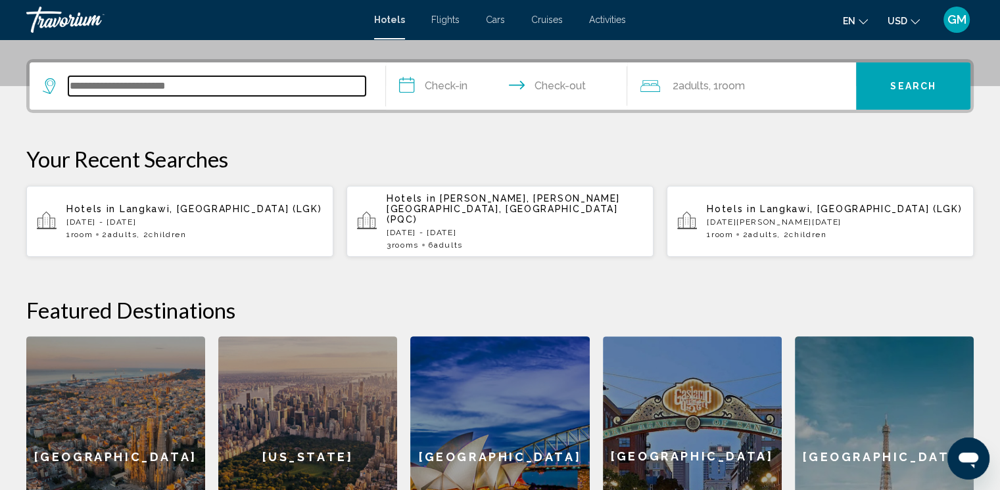
scroll to position [324, 0]
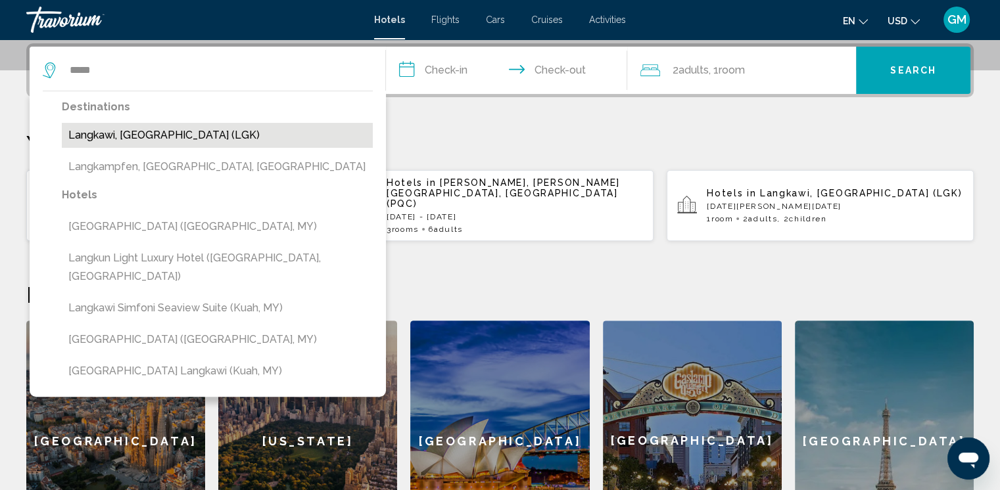
click at [112, 137] on button "Langkawi, [GEOGRAPHIC_DATA] (LGK)" at bounding box center [217, 135] width 311 height 25
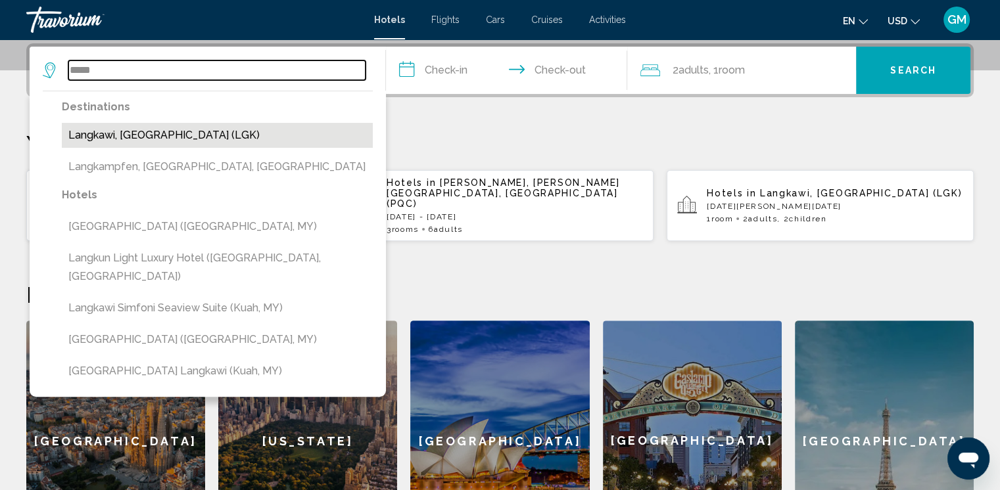
type input "**********"
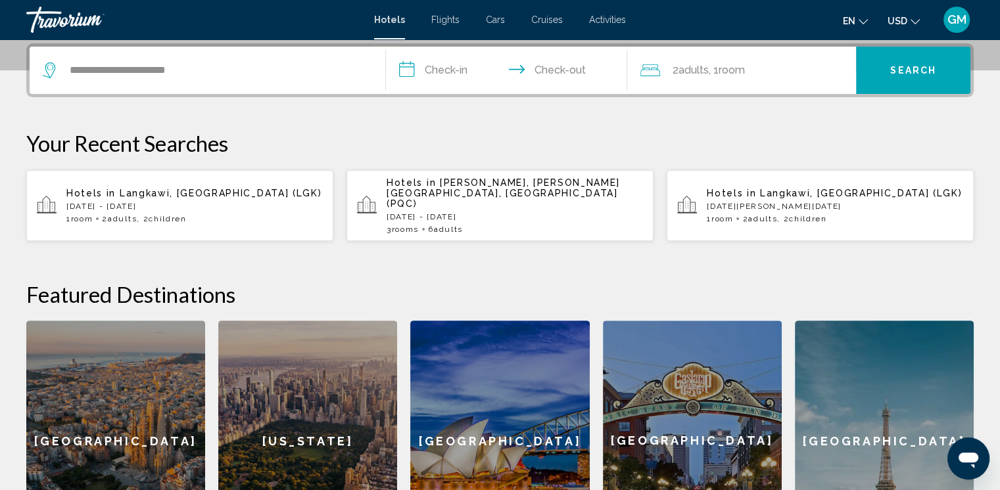
click at [497, 73] on input "**********" at bounding box center [509, 72] width 247 height 51
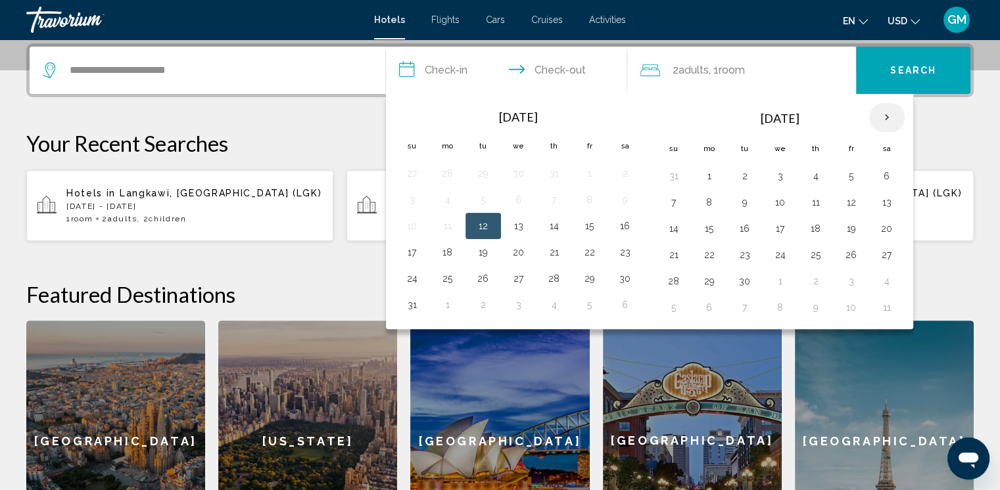
click at [684, 118] on th "Next month" at bounding box center [886, 117] width 35 height 29
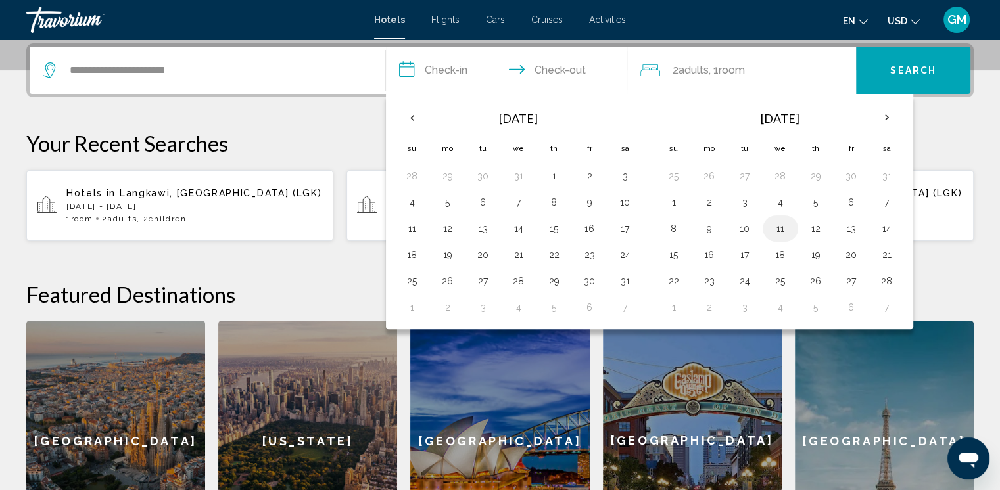
click at [684, 229] on button "11" at bounding box center [780, 229] width 21 height 18
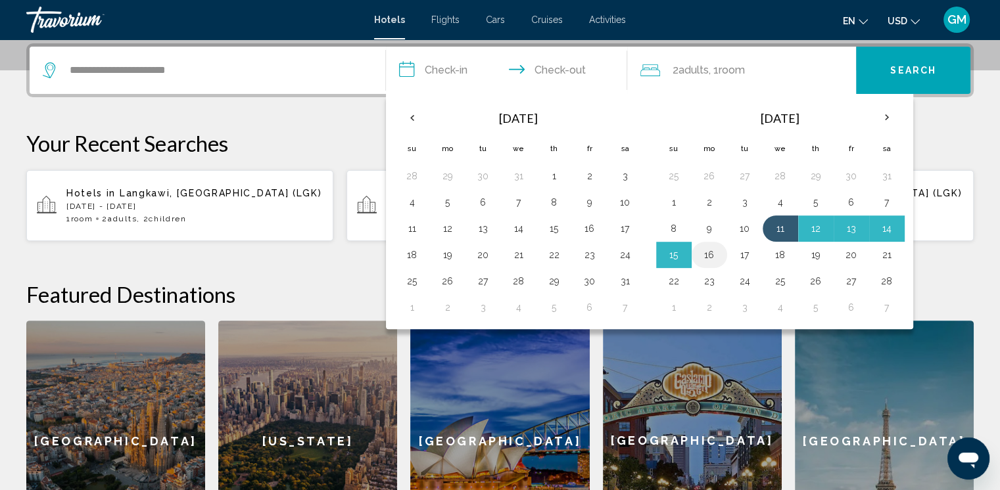
click at [684, 250] on button "16" at bounding box center [709, 255] width 21 height 18
type input "**********"
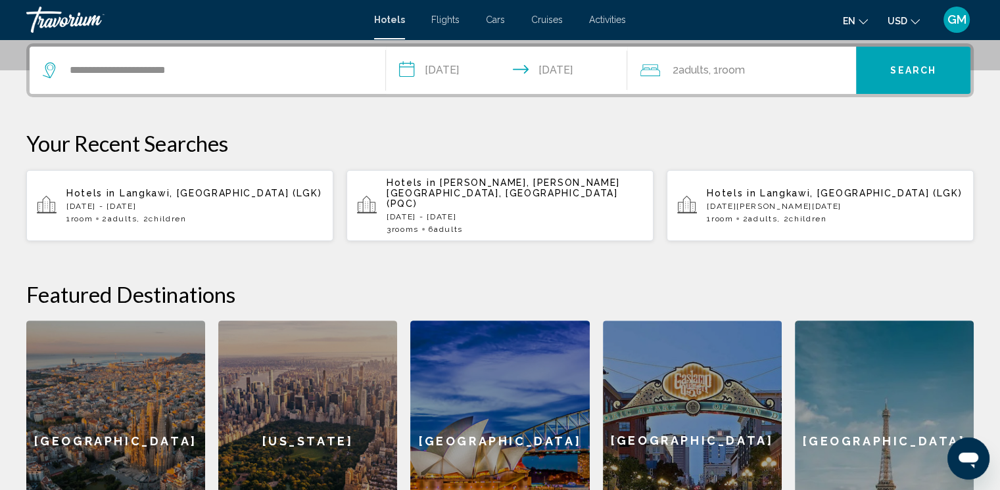
click at [684, 72] on span "Room" at bounding box center [731, 70] width 26 height 12
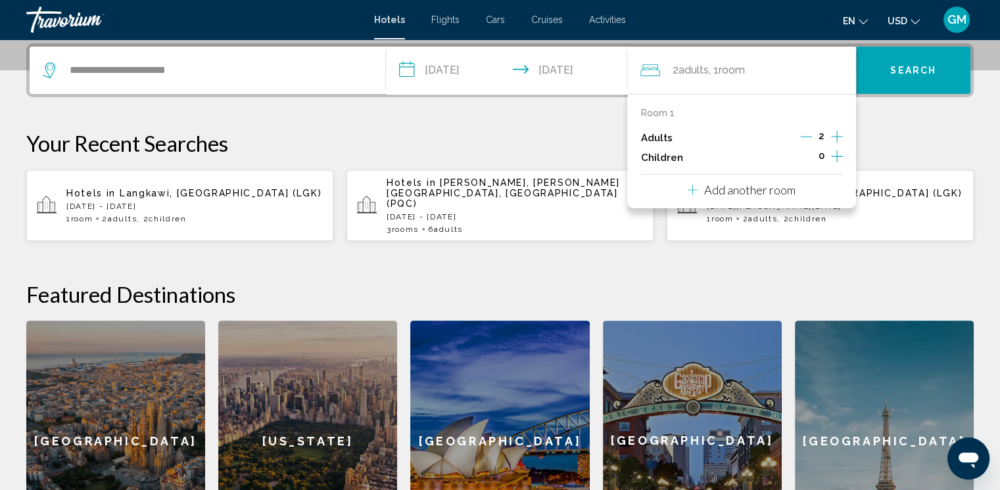
click at [684, 155] on icon "Increment children" at bounding box center [837, 157] width 12 height 12
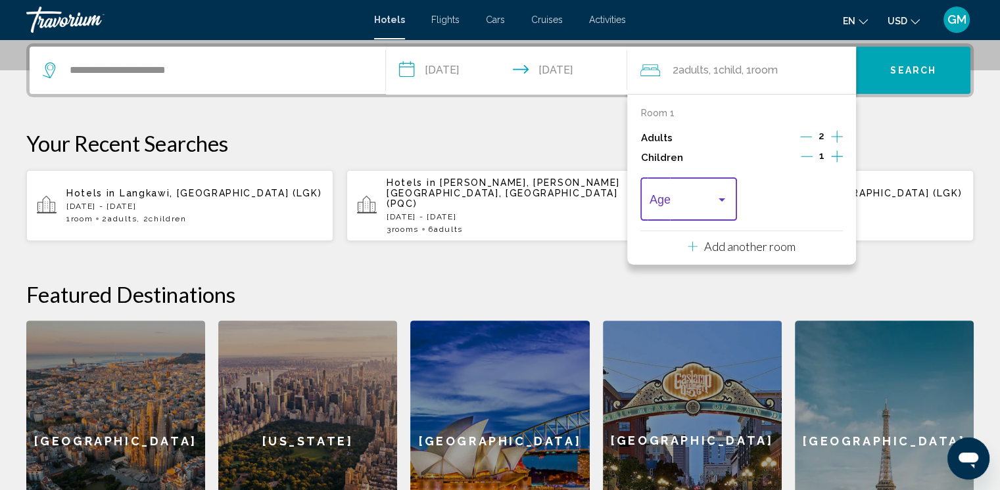
click at [684, 197] on div "Travelers: 2 adults, 1 child" at bounding box center [722, 200] width 12 height 11
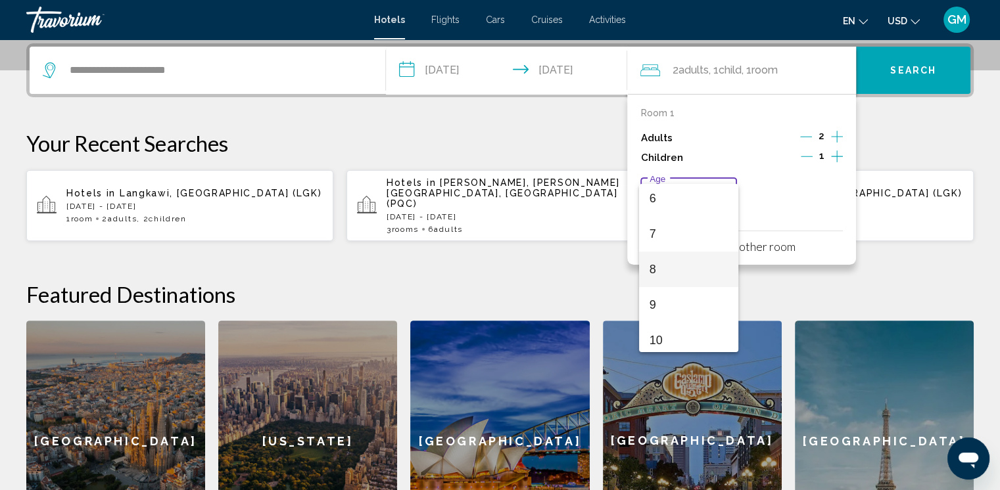
scroll to position [197, 0]
click at [660, 251] on span "7" at bounding box center [688, 252] width 78 height 35
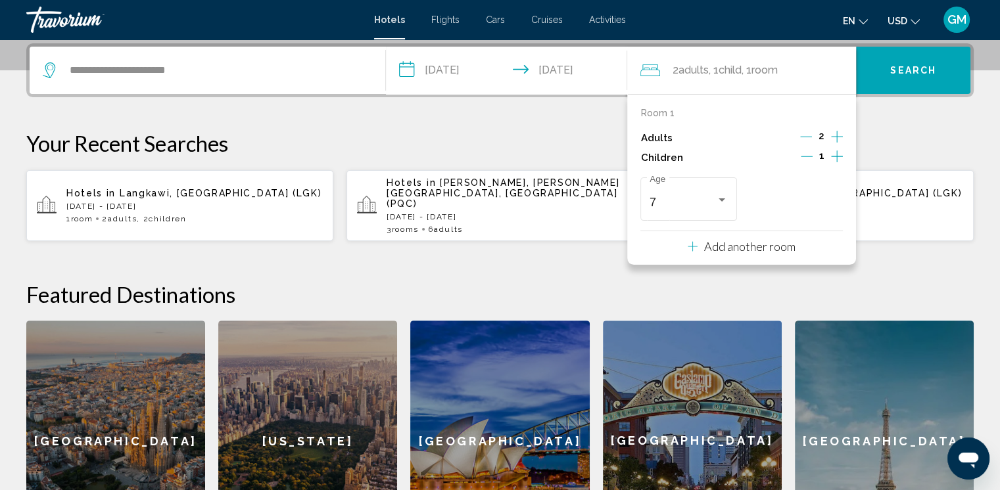
click at [684, 156] on icon "Increment children" at bounding box center [837, 157] width 12 height 16
click at [684, 199] on div "Travelers: 2 adults, 2 children" at bounding box center [828, 200] width 7 height 3
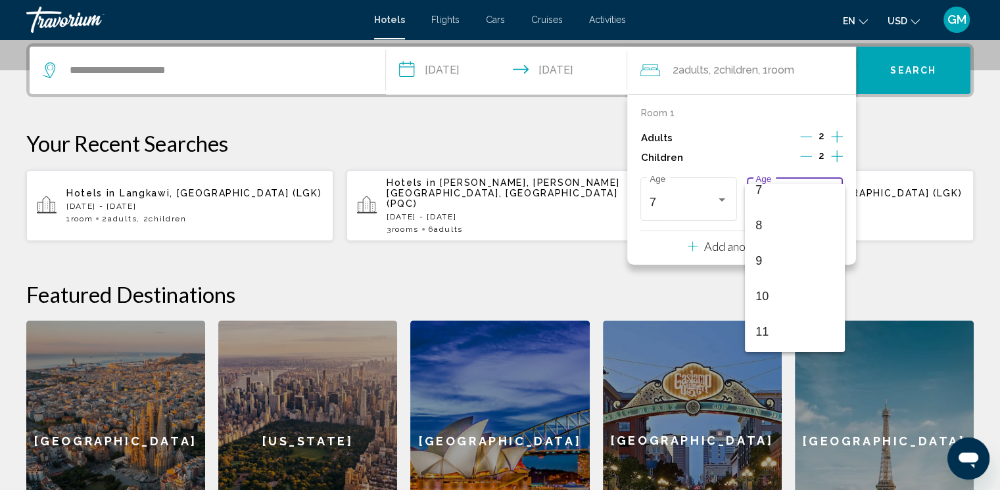
scroll to position [263, 0]
click at [684, 222] on span "8" at bounding box center [794, 222] width 78 height 35
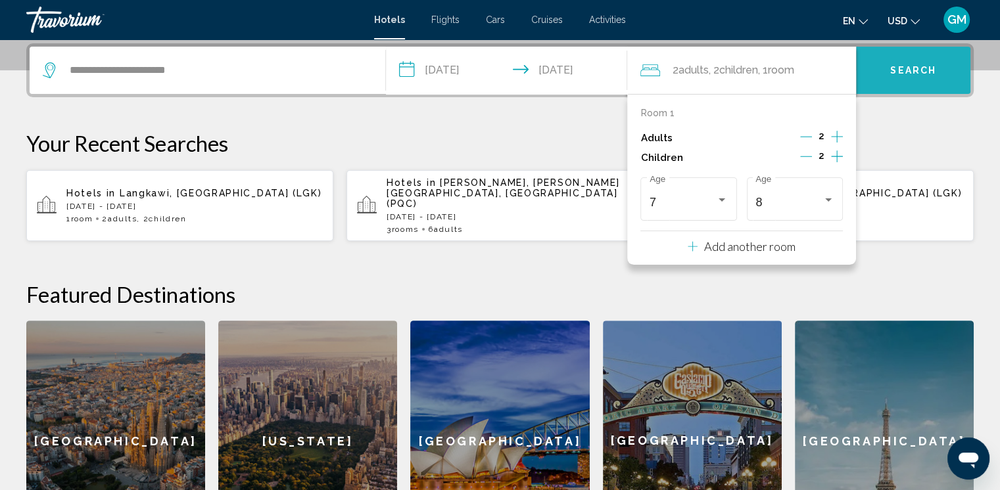
click at [684, 70] on span "Search" at bounding box center [913, 71] width 46 height 11
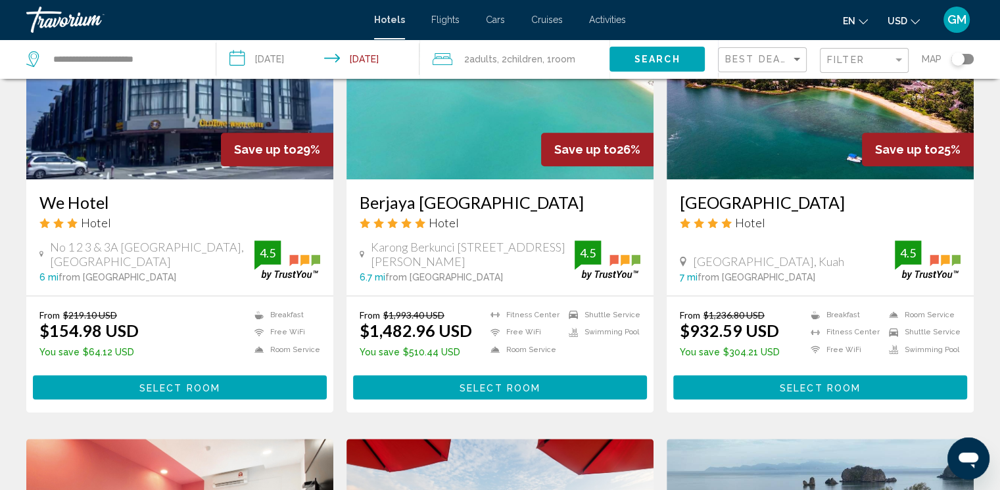
scroll to position [1249, 0]
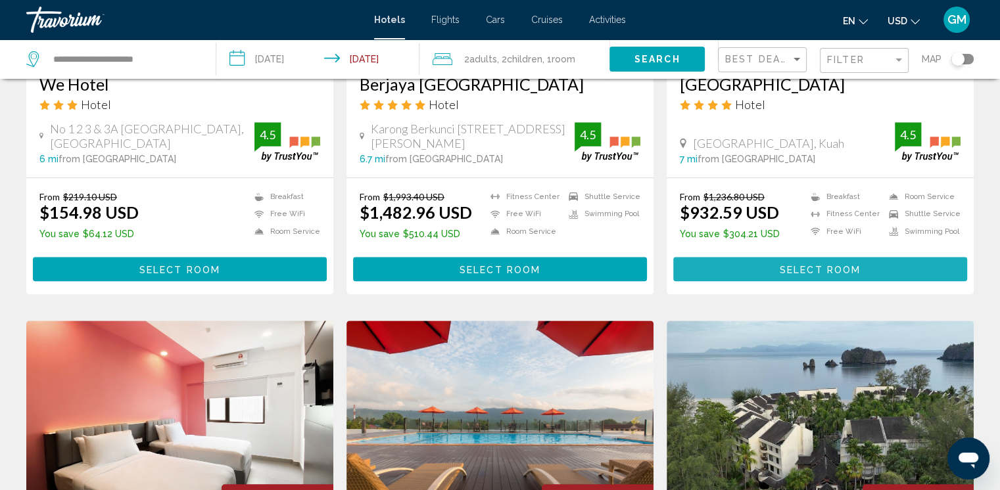
click at [684, 271] on span "Select Room" at bounding box center [820, 269] width 81 height 11
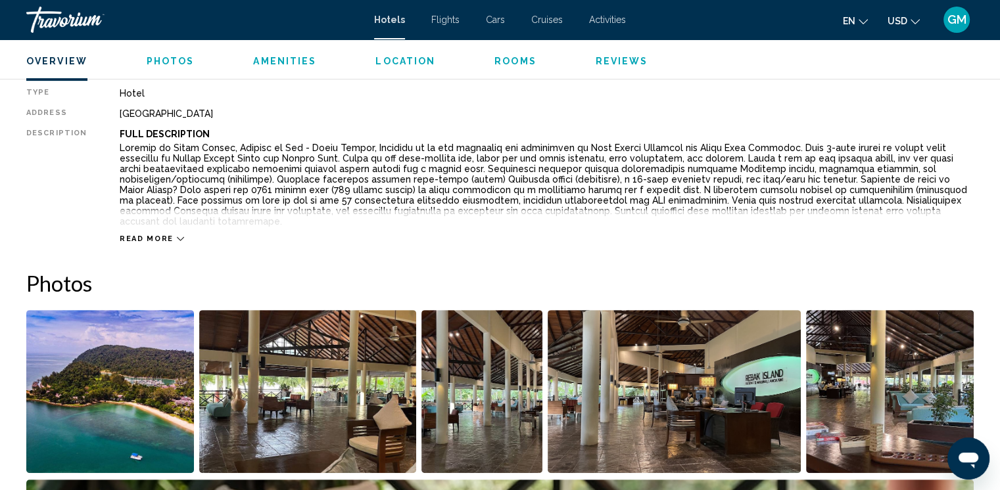
scroll to position [460, 0]
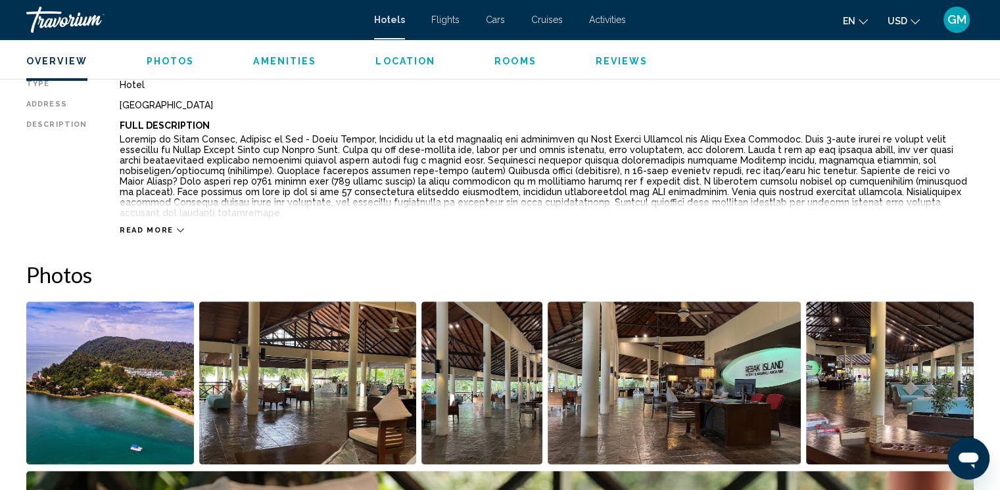
click at [177, 227] on icon "Main content" at bounding box center [180, 230] width 7 height 7
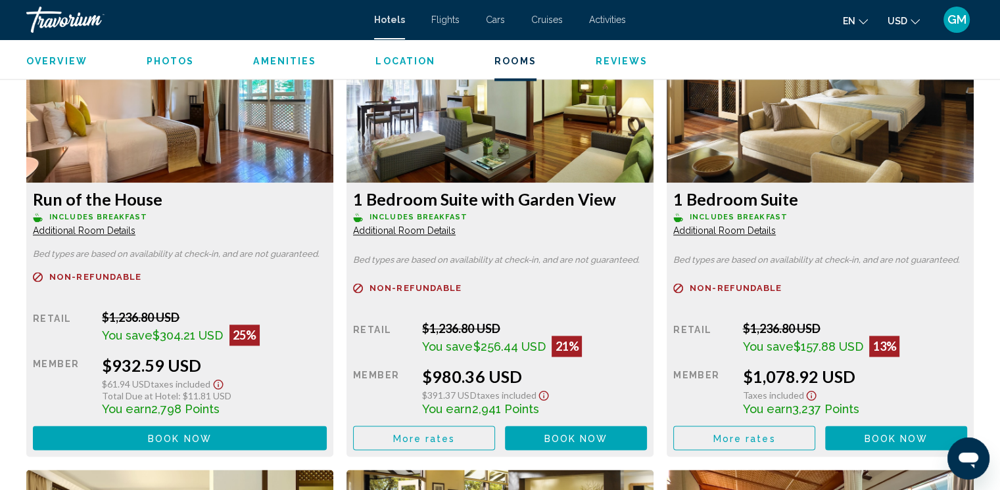
scroll to position [1841, 0]
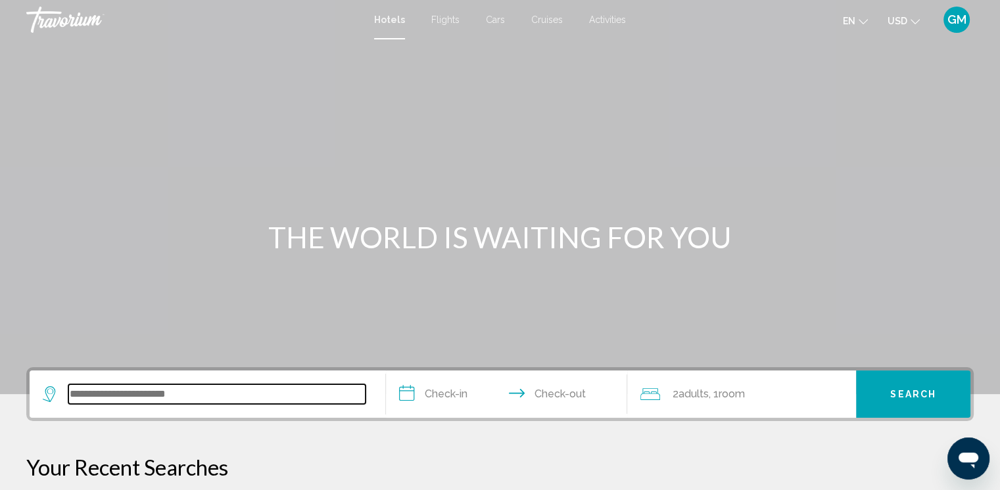
click at [89, 395] on input "Search widget" at bounding box center [216, 395] width 297 height 20
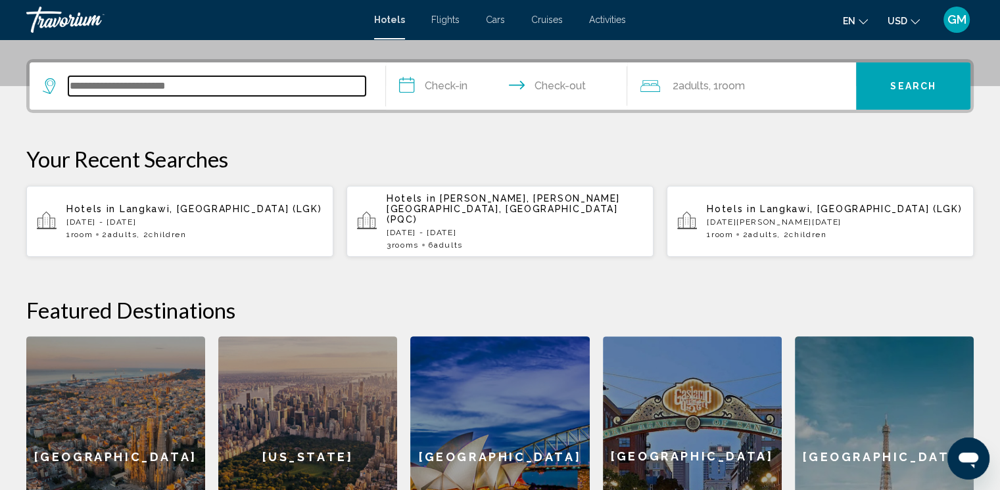
scroll to position [324, 0]
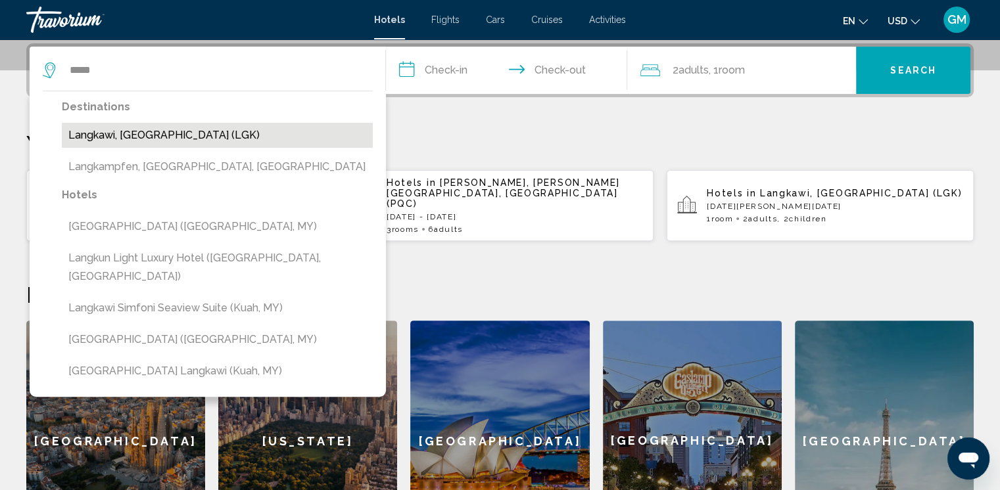
click at [187, 139] on button "Langkawi, [GEOGRAPHIC_DATA] (LGK)" at bounding box center [217, 135] width 311 height 25
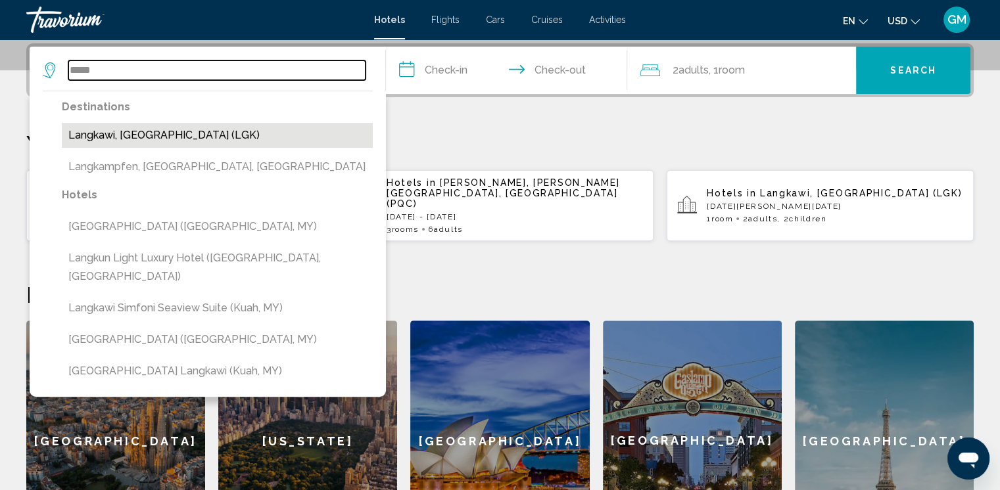
type input "**********"
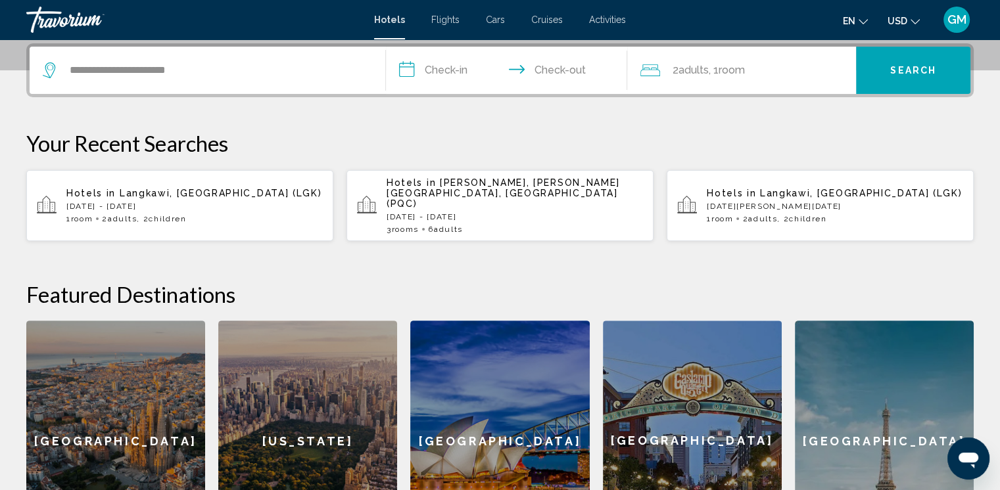
click at [526, 74] on input "**********" at bounding box center [509, 72] width 247 height 51
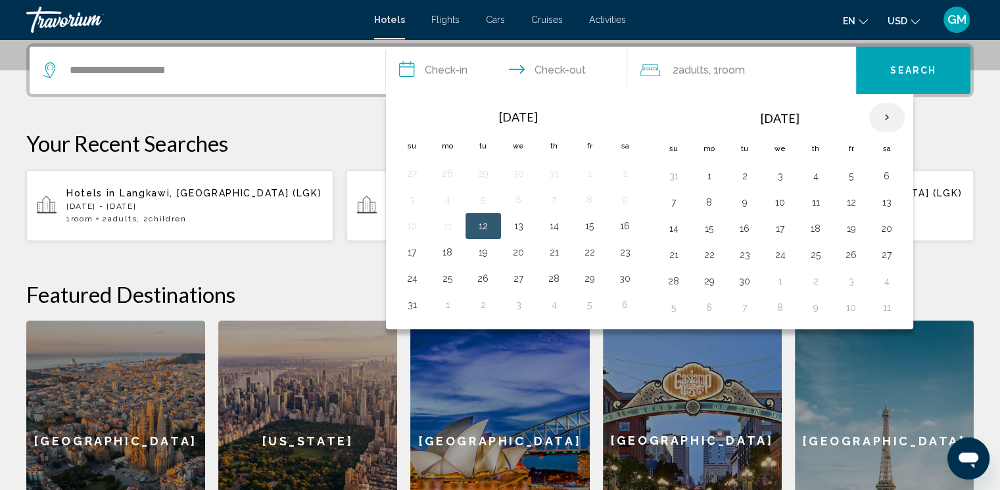
click at [684, 114] on th "Next month" at bounding box center [886, 117] width 35 height 29
click at [684, 117] on th "Next month" at bounding box center [886, 117] width 35 height 29
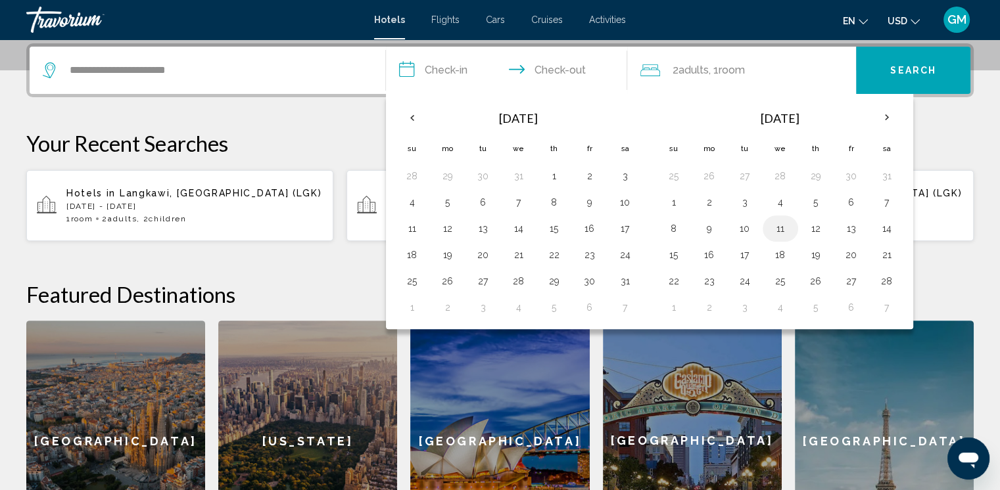
click at [684, 228] on button "11" at bounding box center [780, 229] width 21 height 18
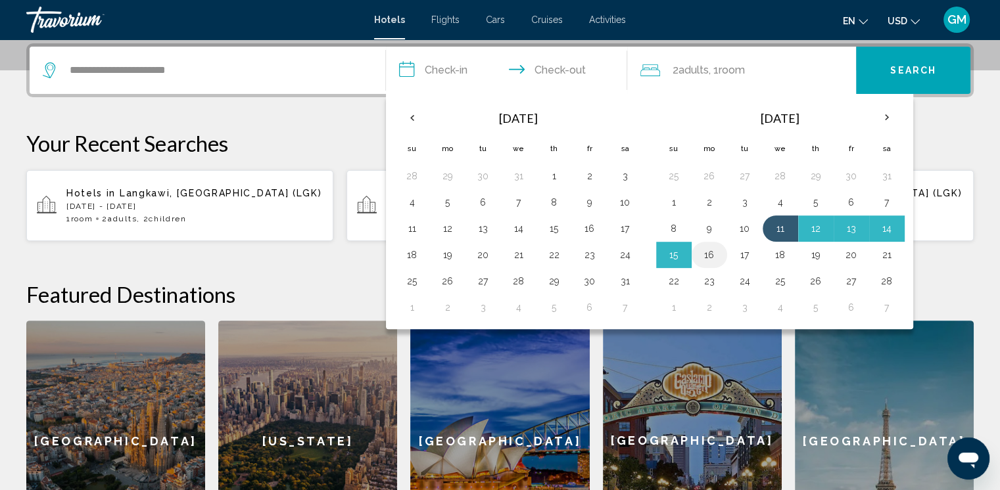
click at [684, 252] on button "16" at bounding box center [709, 255] width 21 height 18
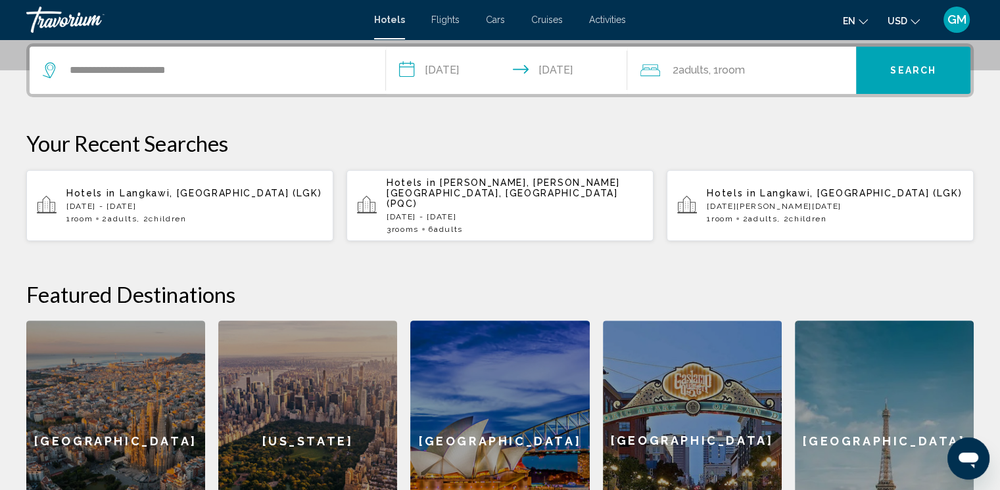
click at [539, 74] on input "**********" at bounding box center [509, 72] width 247 height 51
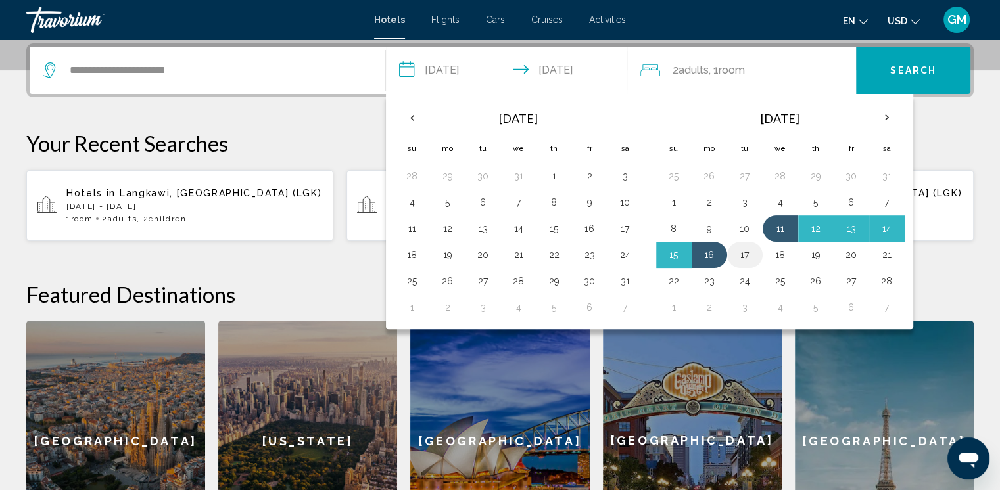
click at [684, 256] on button "17" at bounding box center [744, 255] width 21 height 18
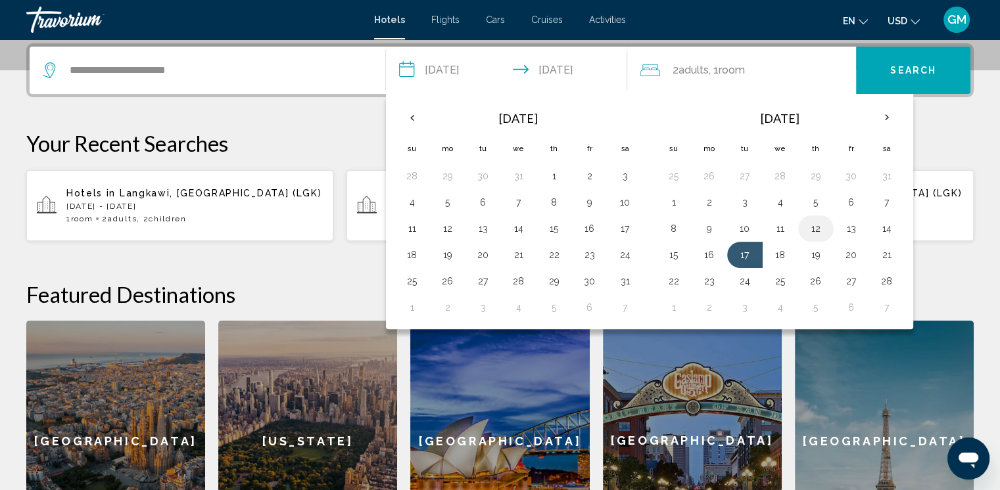
click at [684, 229] on button "12" at bounding box center [815, 229] width 21 height 18
type input "**********"
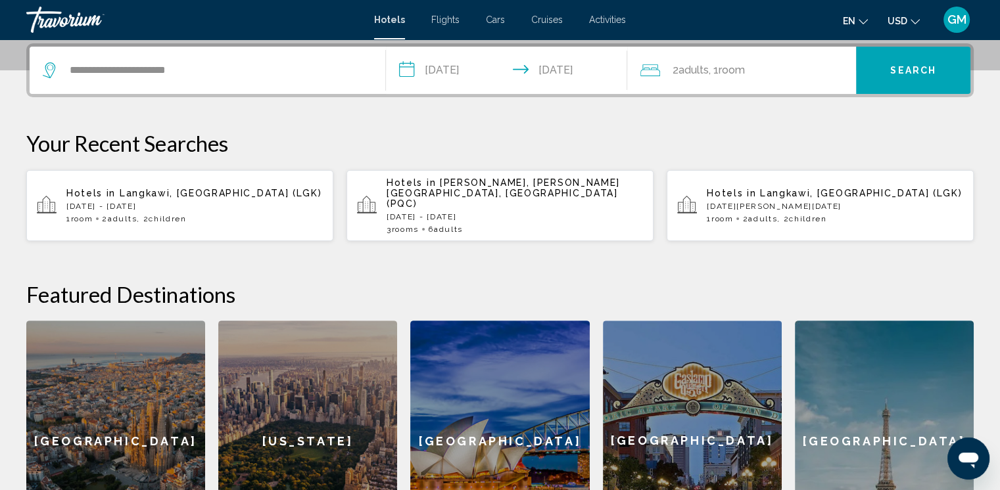
click at [450, 69] on input "**********" at bounding box center [509, 72] width 247 height 51
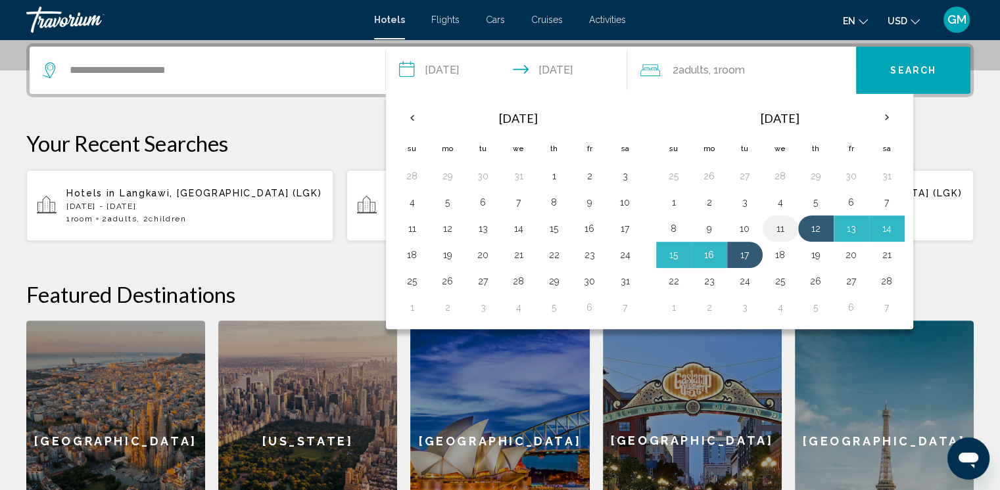
click at [684, 230] on button "11" at bounding box center [780, 229] width 21 height 18
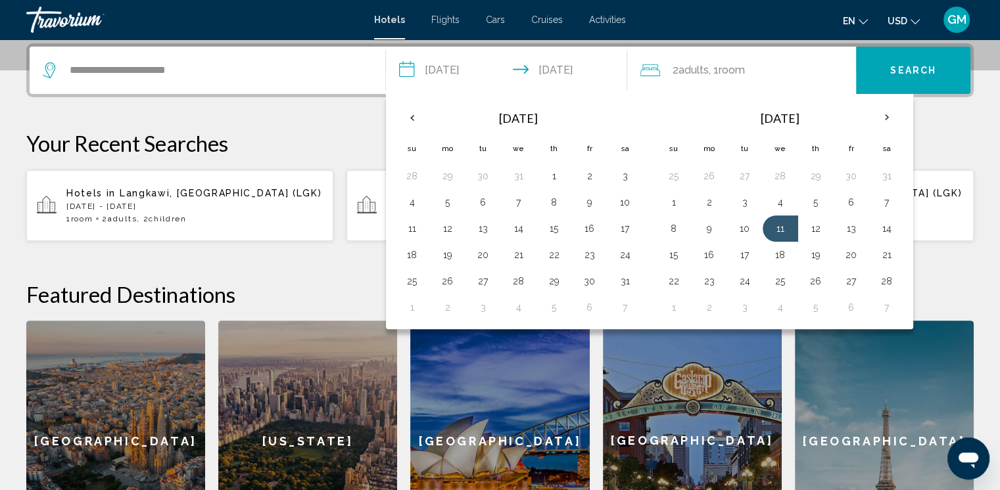
click at [602, 114] on th "Jan 2026" at bounding box center [518, 119] width 177 height 32
click at [684, 135] on p "Your Recent Searches" at bounding box center [499, 143] width 947 height 26
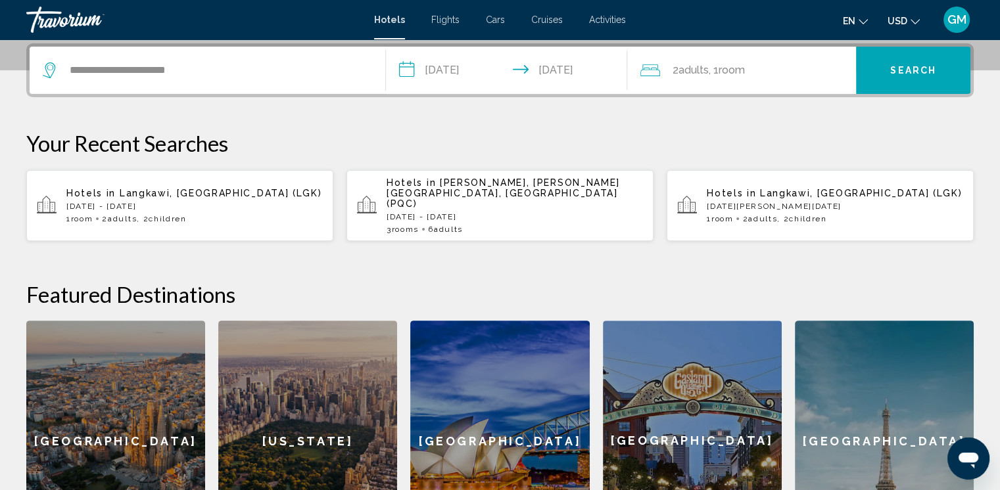
click at [684, 64] on div "2 Adult Adults , 1 Room rooms" at bounding box center [748, 70] width 216 height 18
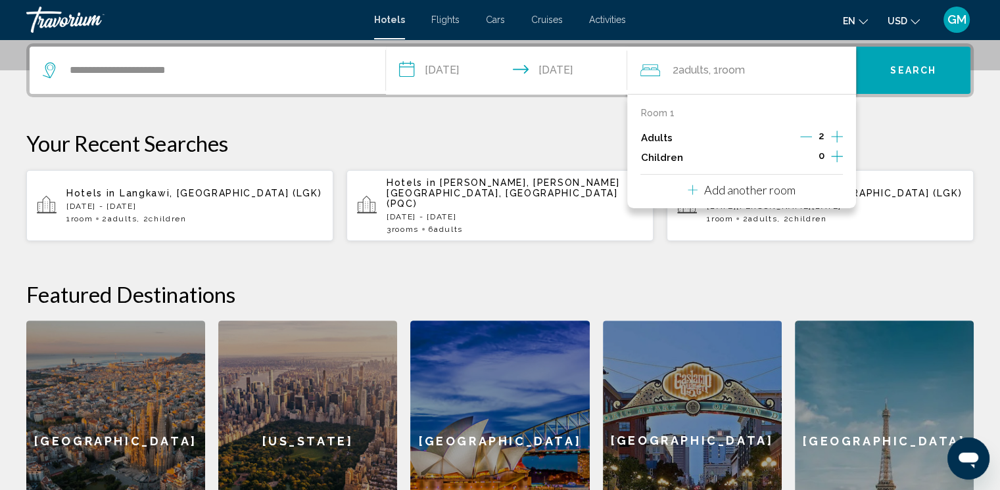
click at [684, 156] on icon "Increment children" at bounding box center [837, 157] width 12 height 12
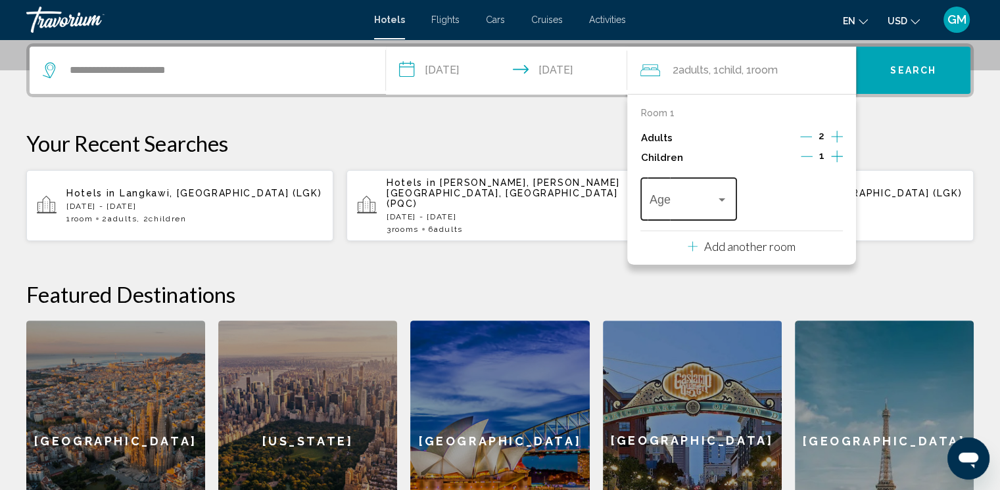
click at [684, 199] on div "Travelers: 2 adults, 1 child" at bounding box center [722, 200] width 7 height 3
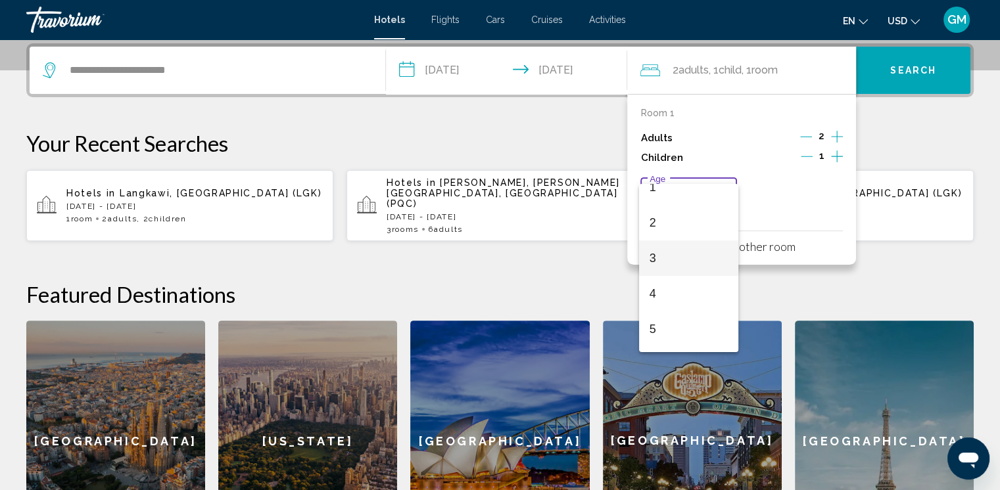
scroll to position [131, 0]
click at [663, 314] on span "7" at bounding box center [688, 318] width 78 height 35
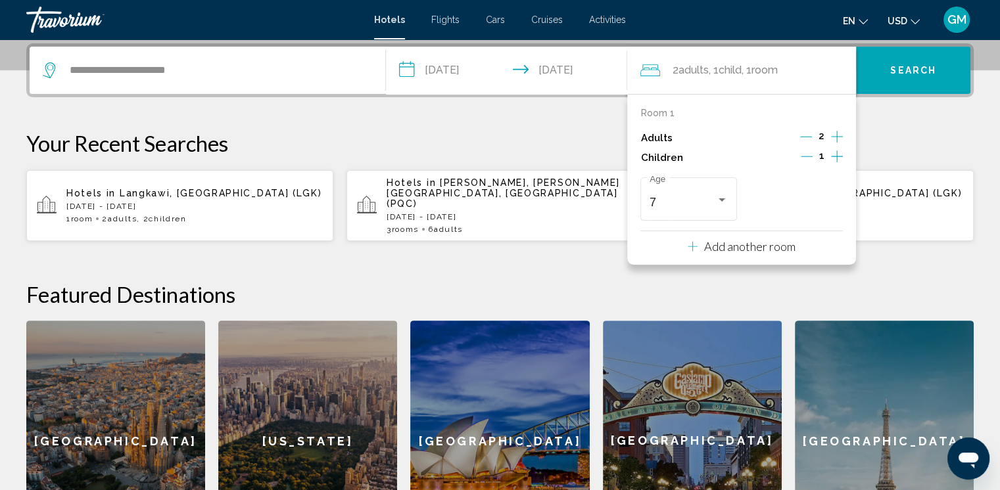
click at [684, 153] on icon "Increment children" at bounding box center [837, 157] width 12 height 16
click at [684, 199] on div "Travelers: 2 adults, 2 children" at bounding box center [828, 200] width 7 height 3
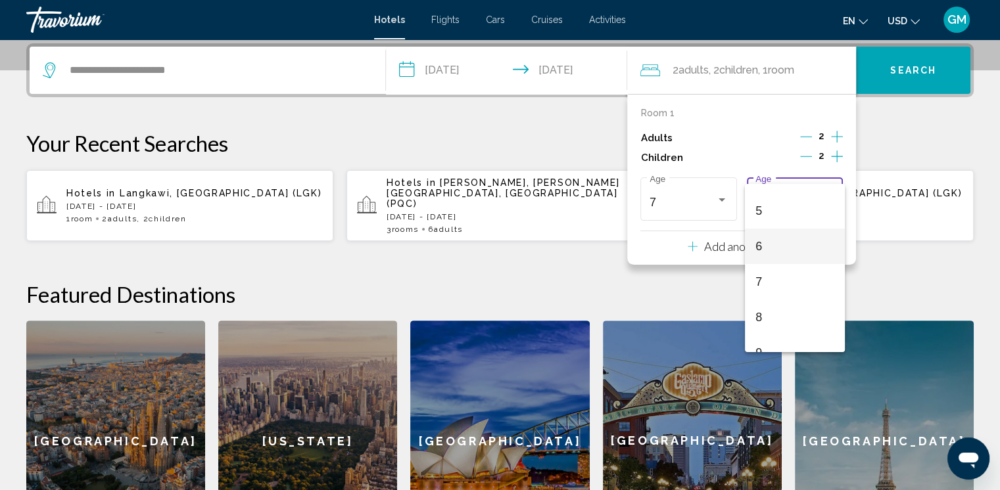
scroll to position [197, 0]
click at [684, 287] on span "8" at bounding box center [794, 288] width 78 height 35
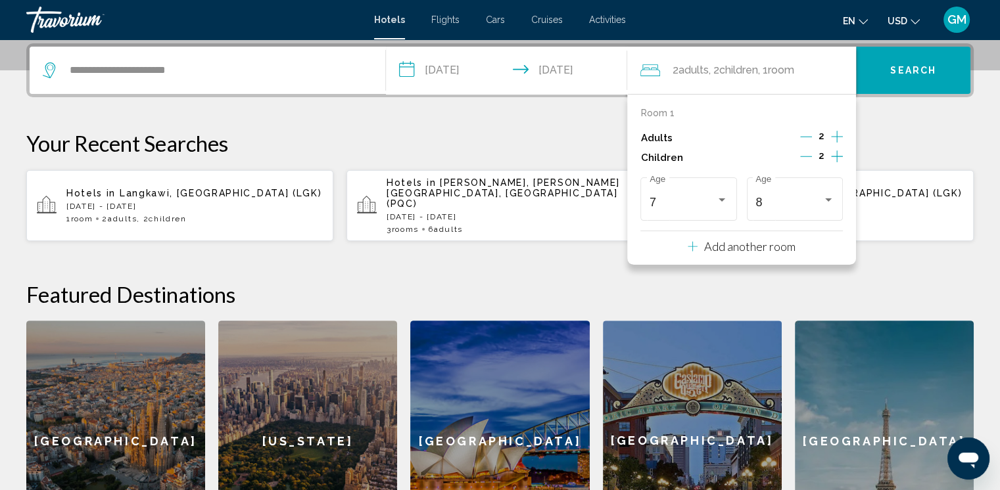
click at [684, 248] on div "**********" at bounding box center [500, 302] width 1000 height 518
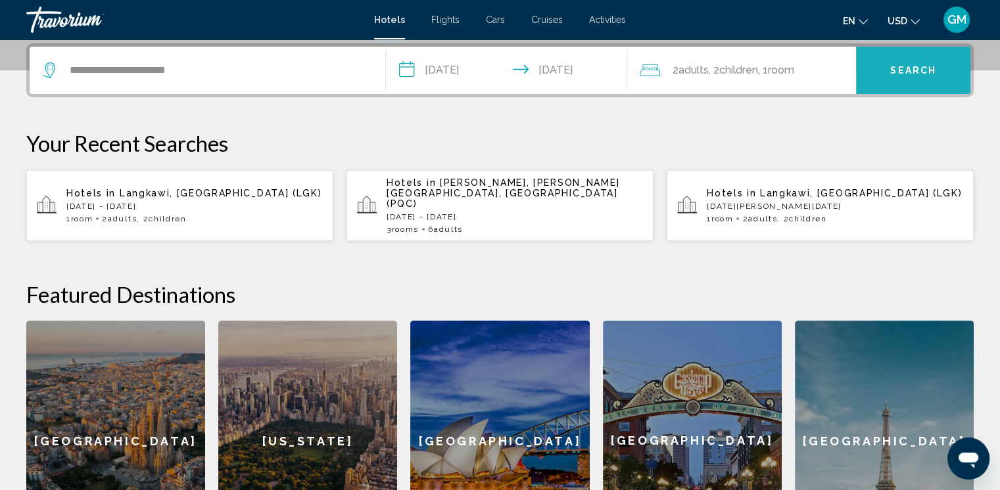
click at [684, 67] on span "Search" at bounding box center [913, 71] width 46 height 11
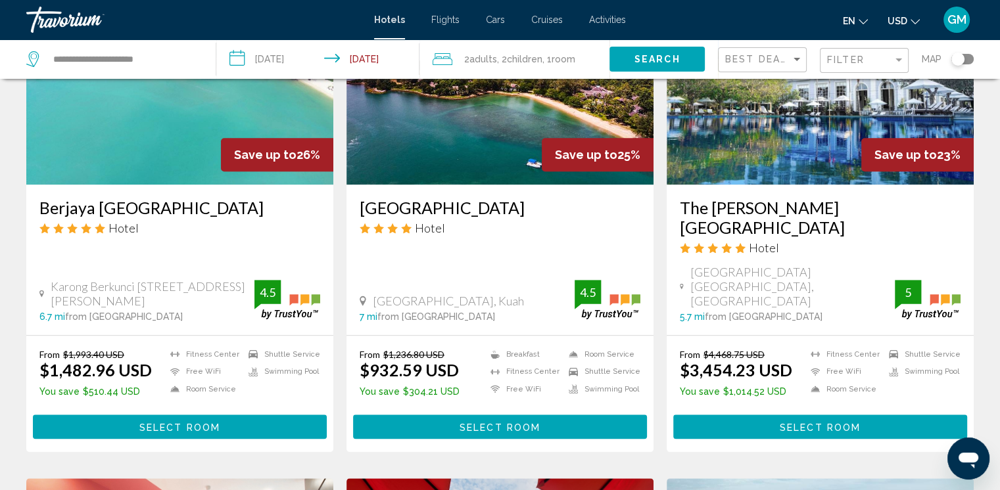
scroll to position [1183, 0]
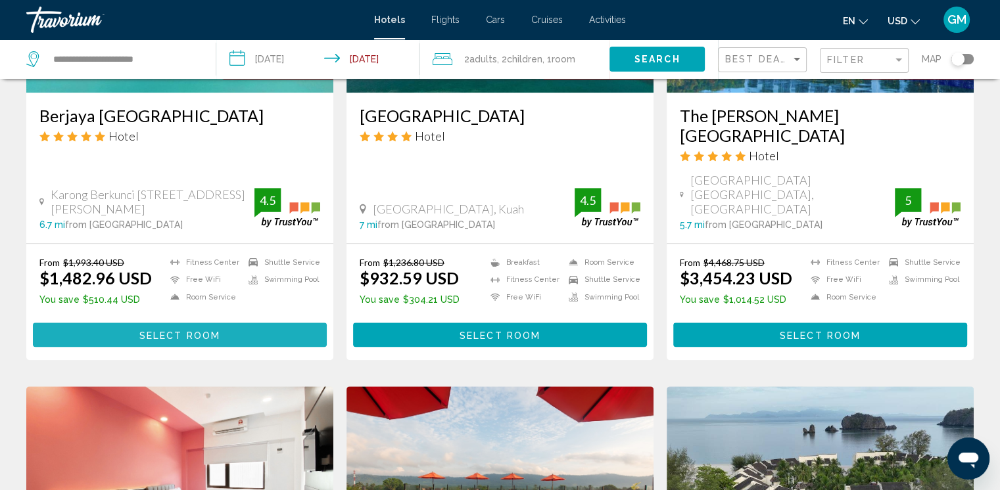
click at [221, 323] on button "Select Room" at bounding box center [180, 335] width 294 height 24
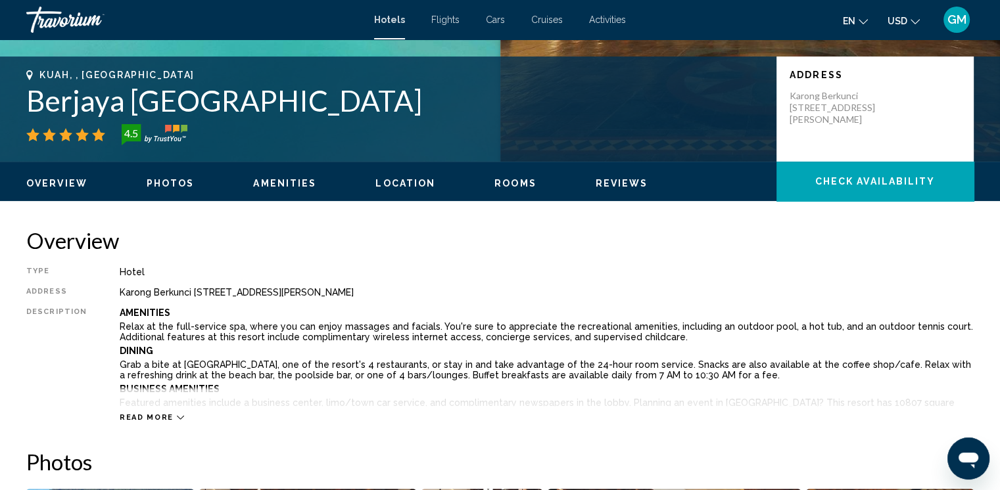
scroll to position [263, 0]
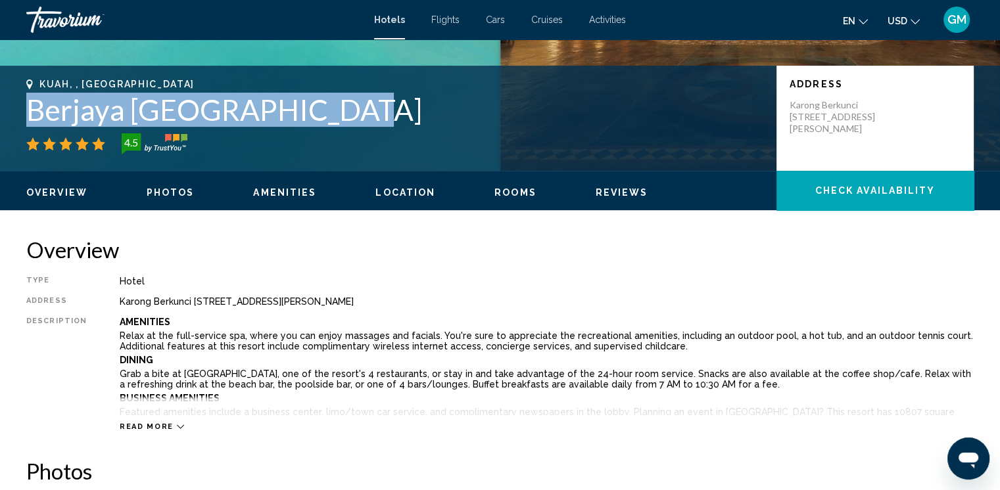
drag, startPoint x: 20, startPoint y: 104, endPoint x: 379, endPoint y: 96, distance: 358.4
click at [379, 96] on div "Kuah, , Malaysia Berjaya Langkawi Resort 4.5 Address Karong Berkunci 200 Burau …" at bounding box center [500, 118] width 1000 height 79
copy h1 "Berjaya [GEOGRAPHIC_DATA]"
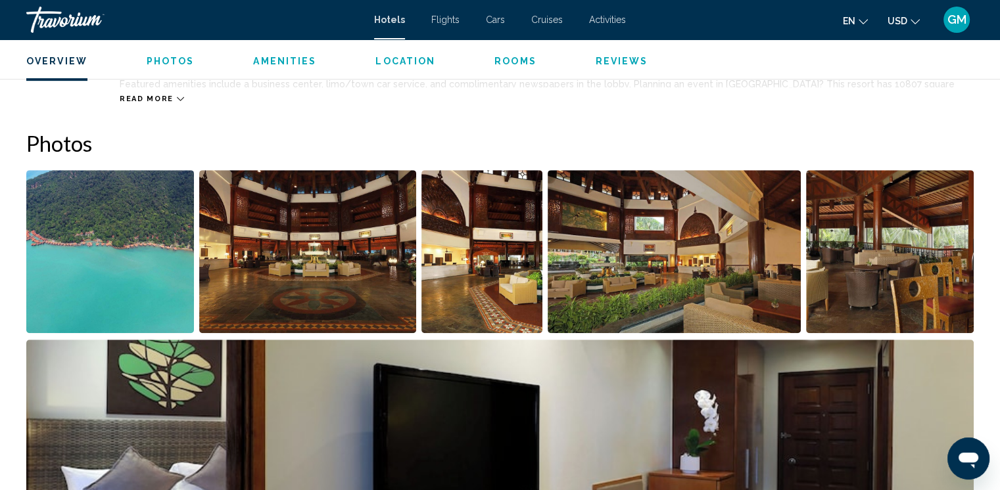
click at [287, 252] on img "Open full-screen image slider" at bounding box center [307, 251] width 217 height 163
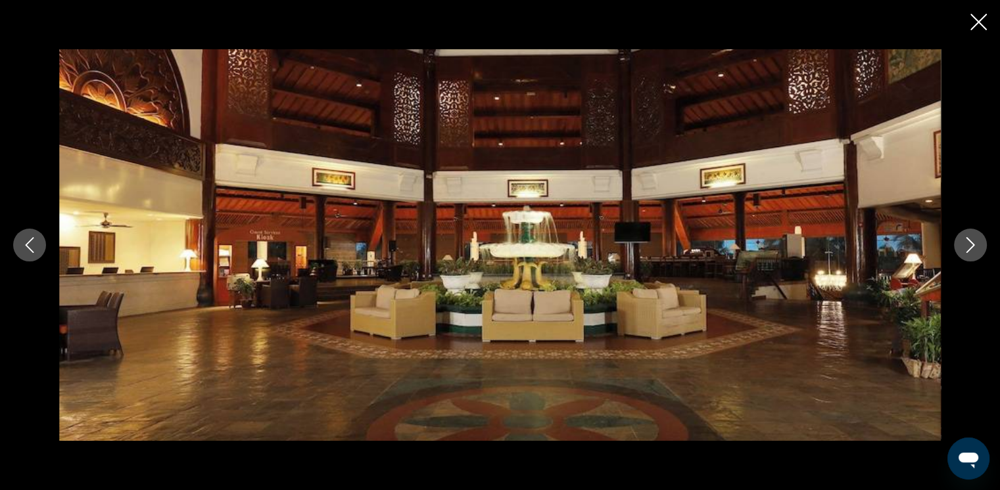
click at [684, 254] on button "Next image" at bounding box center [970, 245] width 33 height 33
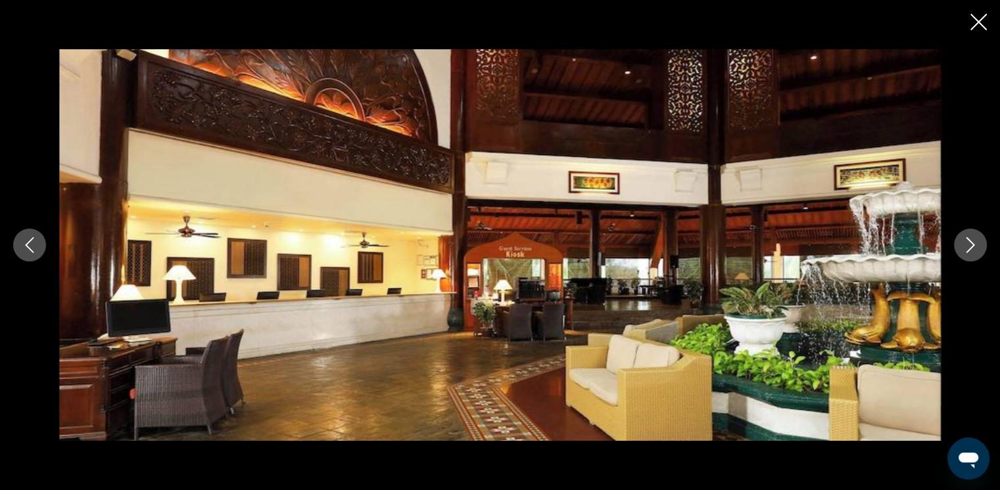
click at [684, 254] on button "Next image" at bounding box center [970, 245] width 33 height 33
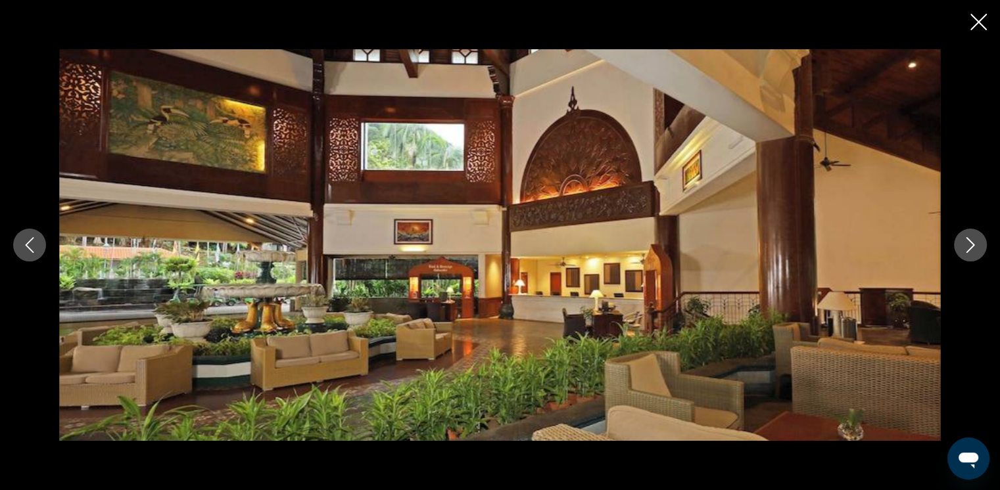
click at [684, 254] on button "Next image" at bounding box center [970, 245] width 33 height 33
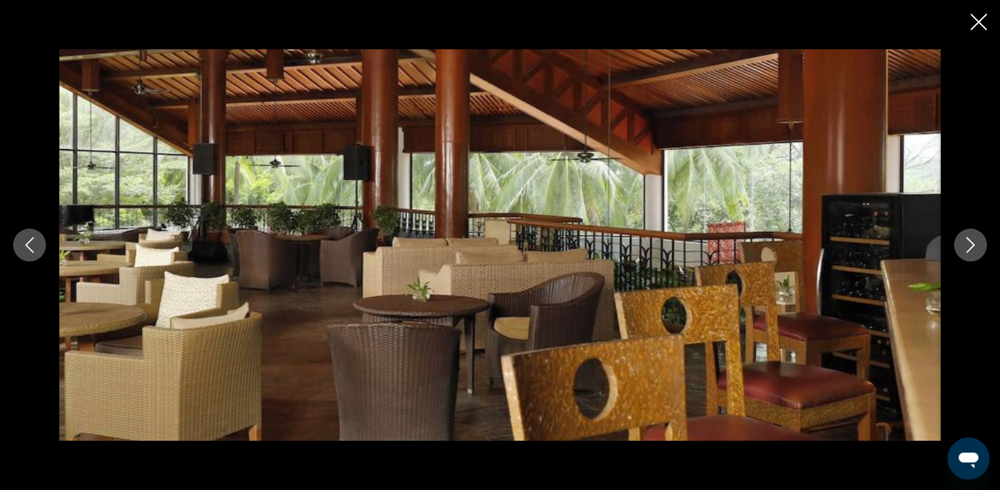
click at [684, 254] on button "Next image" at bounding box center [970, 245] width 33 height 33
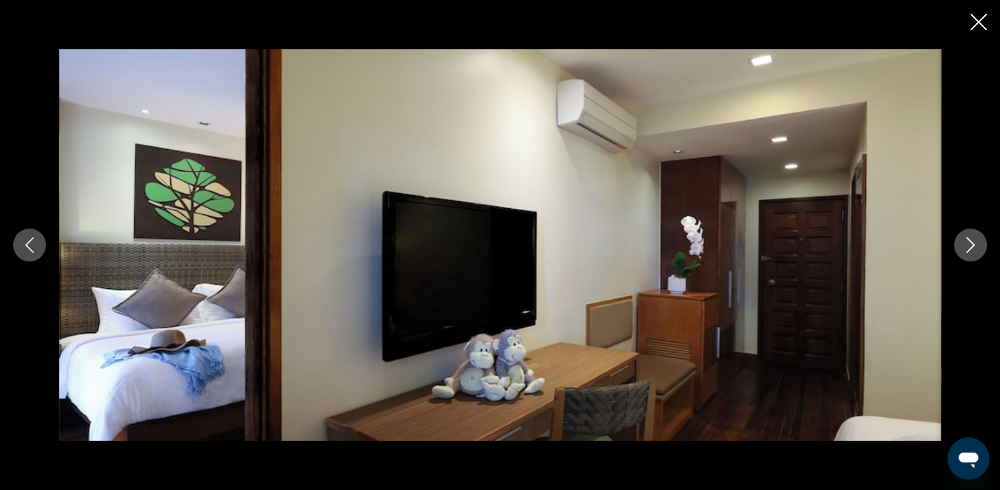
click at [684, 254] on button "Next image" at bounding box center [970, 245] width 33 height 33
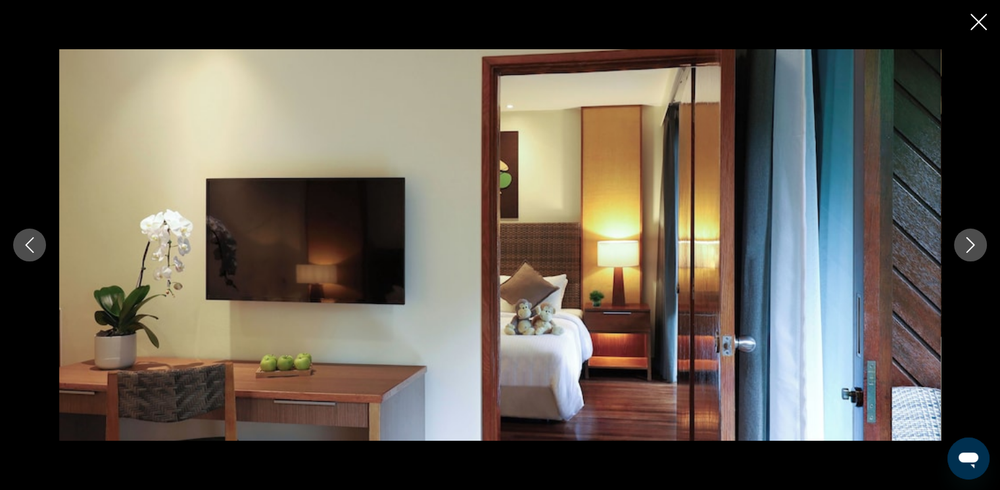
click at [684, 254] on button "Next image" at bounding box center [970, 245] width 33 height 33
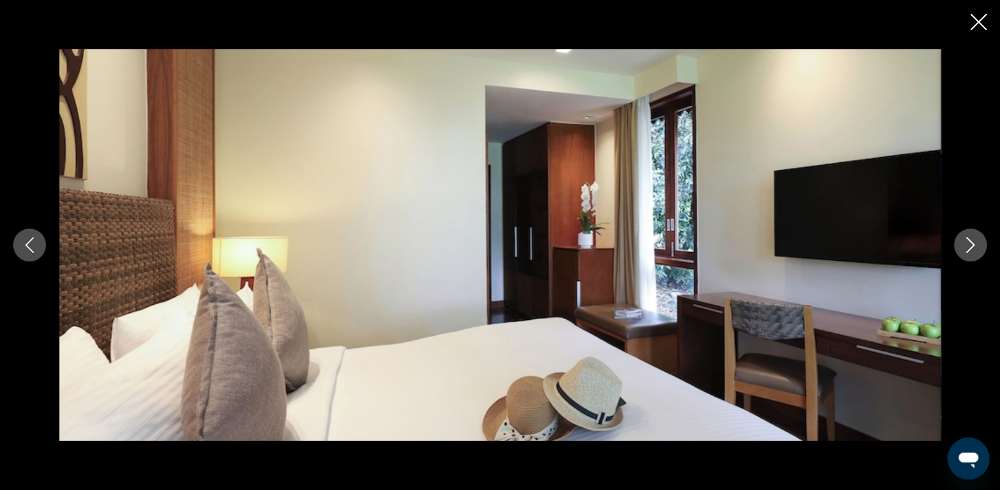
click at [684, 254] on button "Next image" at bounding box center [970, 245] width 33 height 33
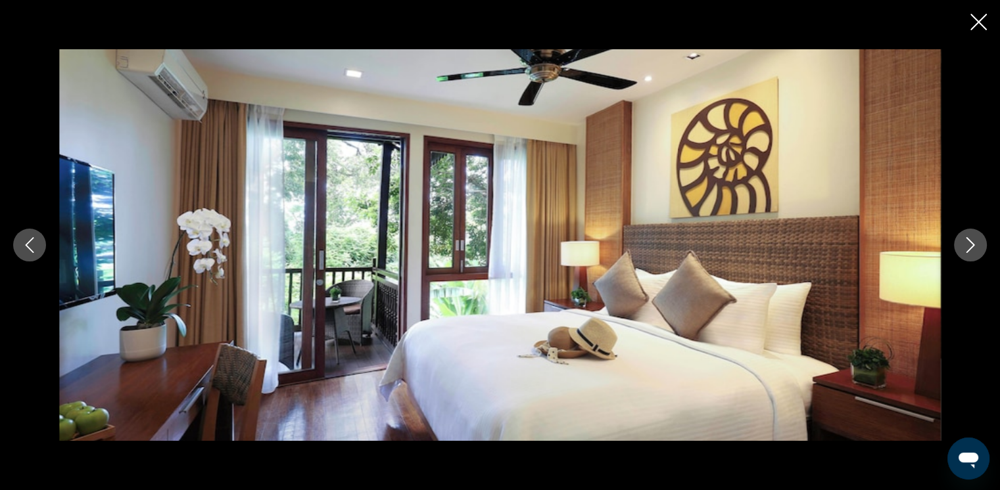
click at [684, 254] on button "Next image" at bounding box center [970, 245] width 33 height 33
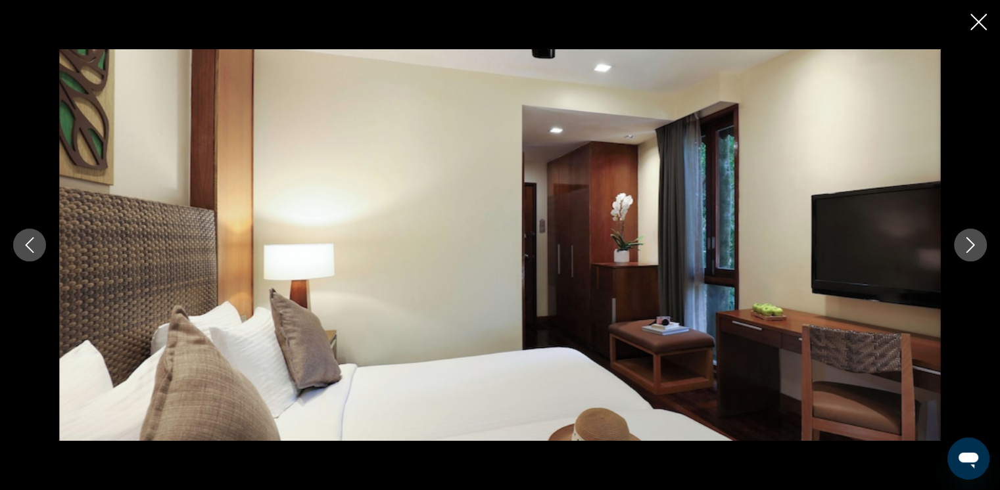
click at [684, 254] on button "Next image" at bounding box center [970, 245] width 33 height 33
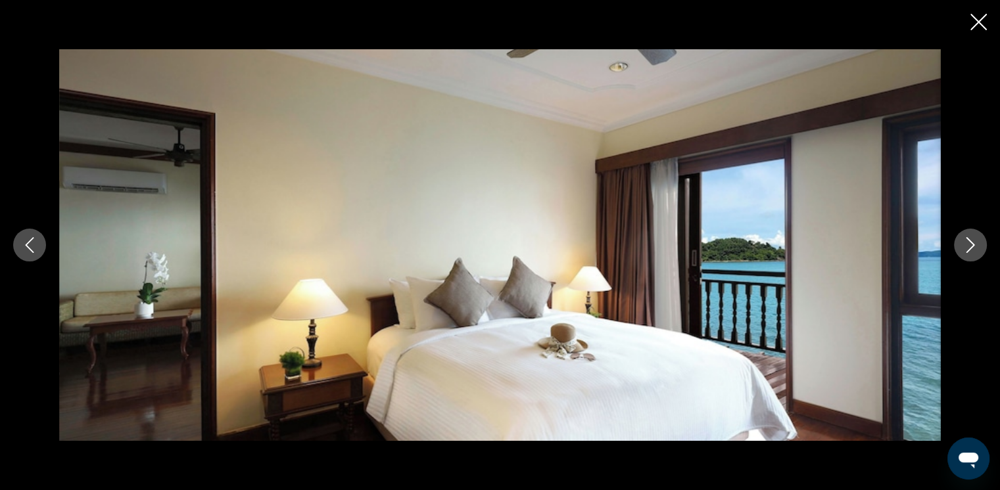
click at [684, 254] on button "Next image" at bounding box center [970, 245] width 33 height 33
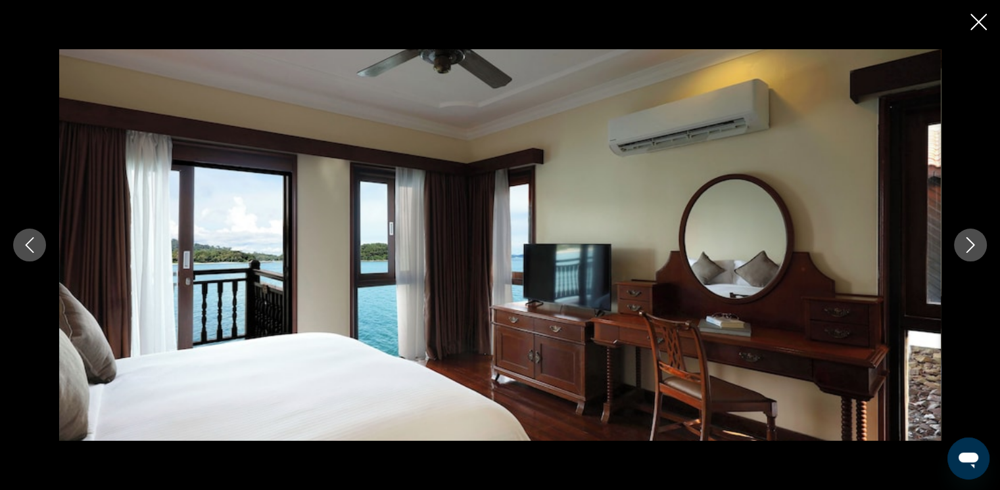
click at [684, 254] on button "Next image" at bounding box center [970, 245] width 33 height 33
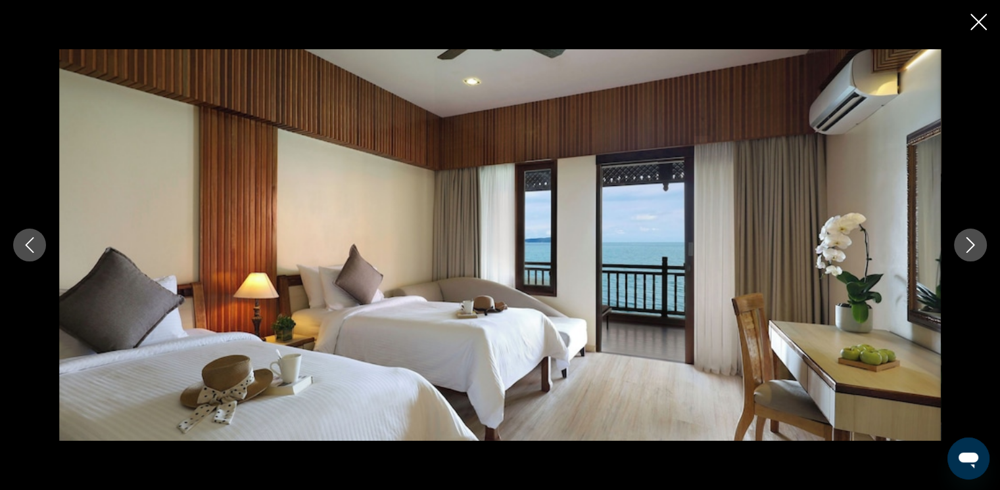
click at [684, 254] on button "Next image" at bounding box center [970, 245] width 33 height 33
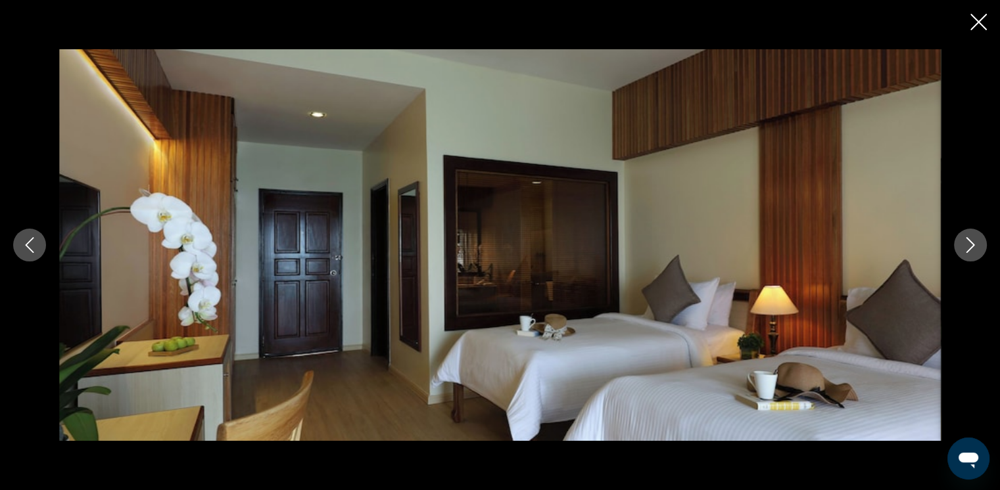
click at [684, 254] on button "Next image" at bounding box center [970, 245] width 33 height 33
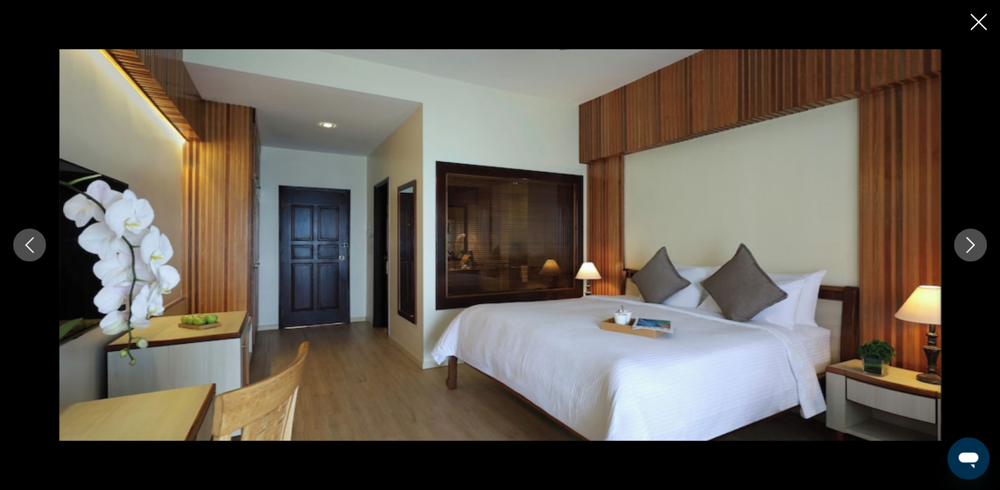
click at [684, 254] on button "Next image" at bounding box center [970, 245] width 33 height 33
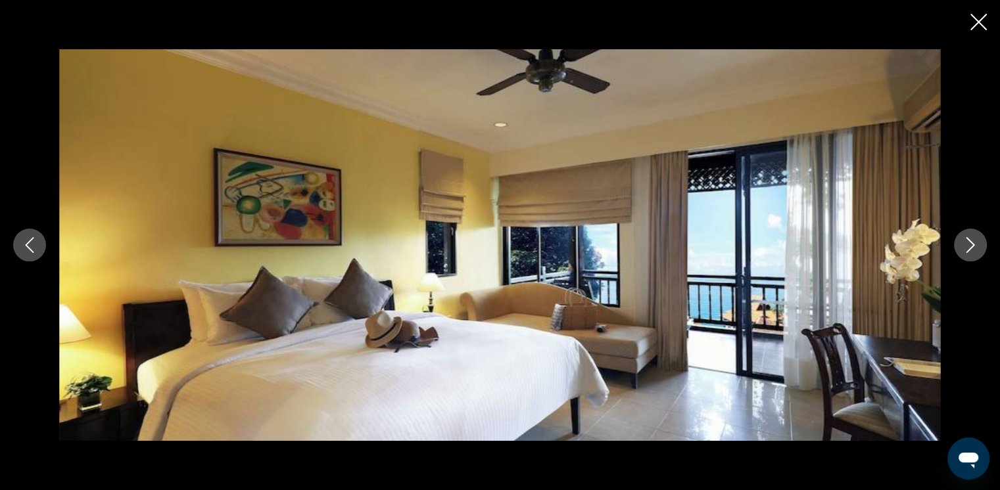
click at [684, 254] on button "Next image" at bounding box center [970, 245] width 33 height 33
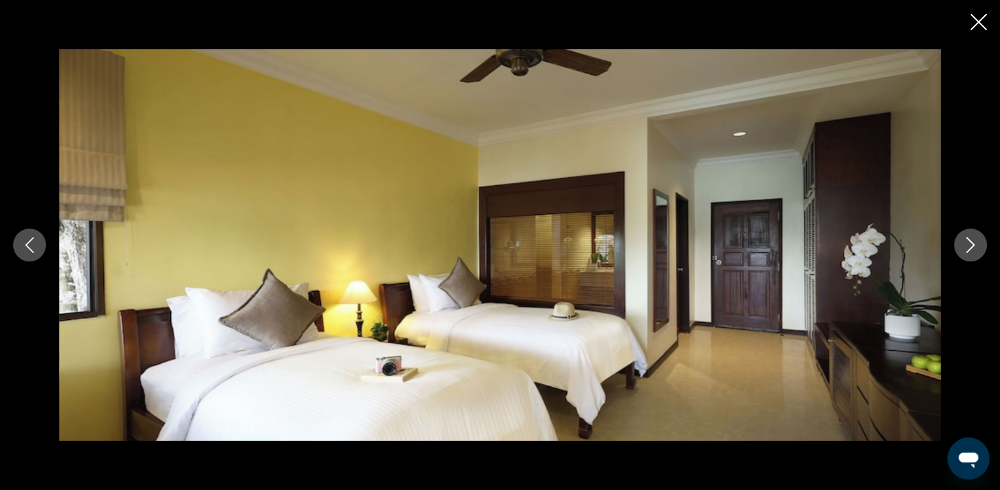
click at [684, 254] on button "Next image" at bounding box center [970, 245] width 33 height 33
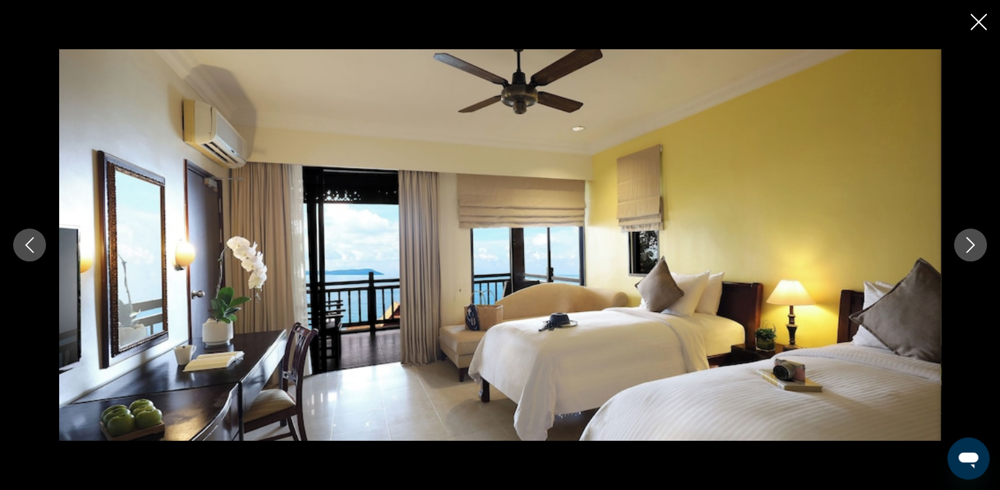
click at [28, 246] on icon "Previous image" at bounding box center [30, 245] width 16 height 16
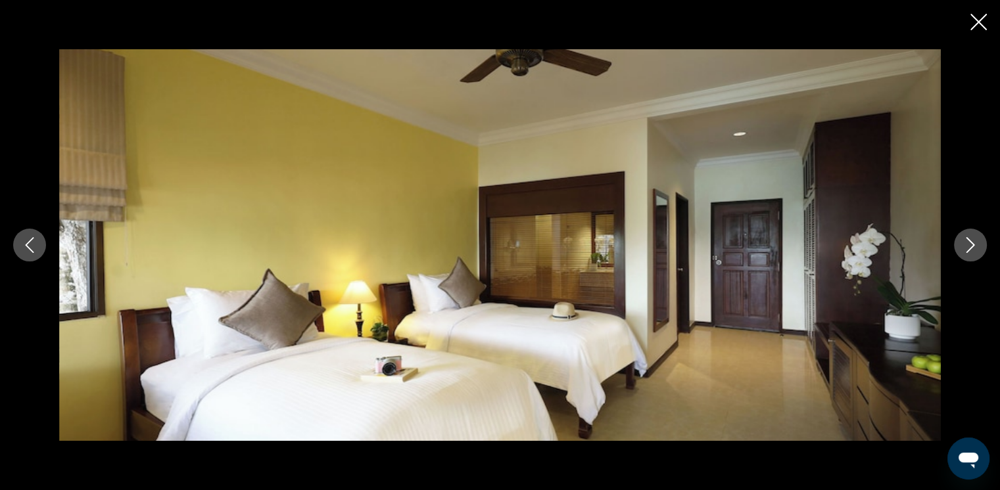
click at [684, 242] on icon "Next image" at bounding box center [970, 245] width 9 height 16
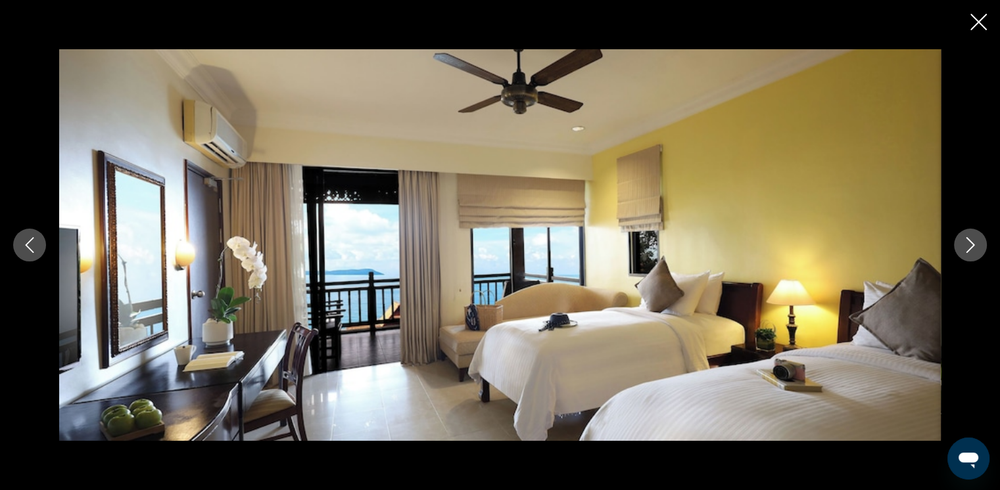
click at [684, 242] on icon "Next image" at bounding box center [970, 245] width 9 height 16
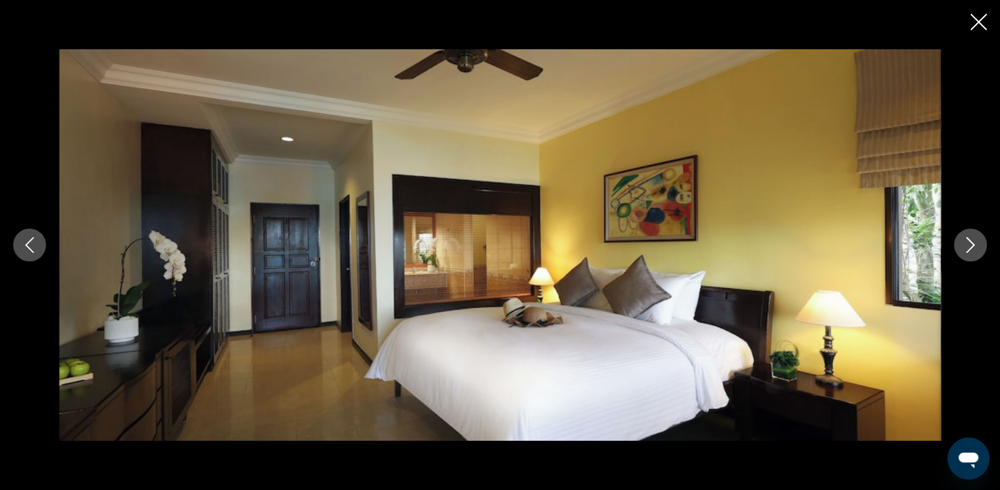
click at [684, 242] on icon "Next image" at bounding box center [970, 245] width 9 height 16
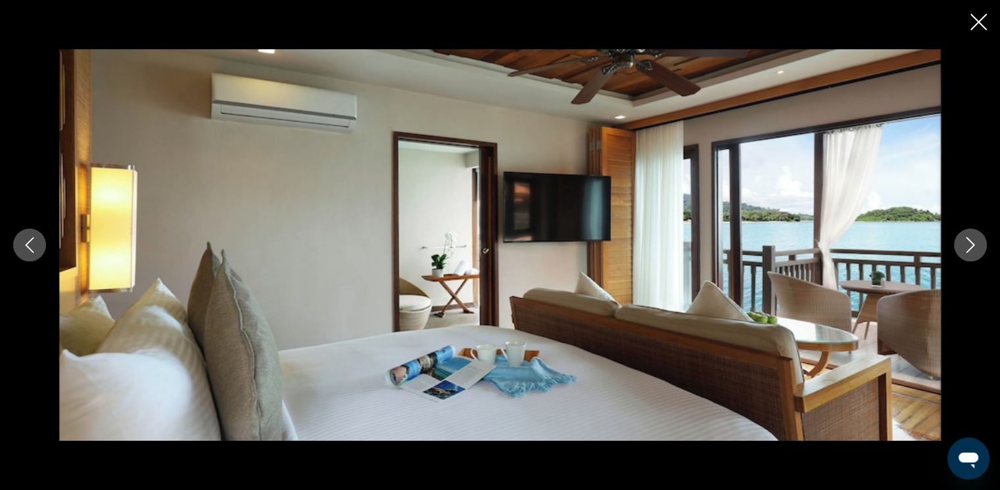
click at [684, 242] on icon "Next image" at bounding box center [970, 245] width 9 height 16
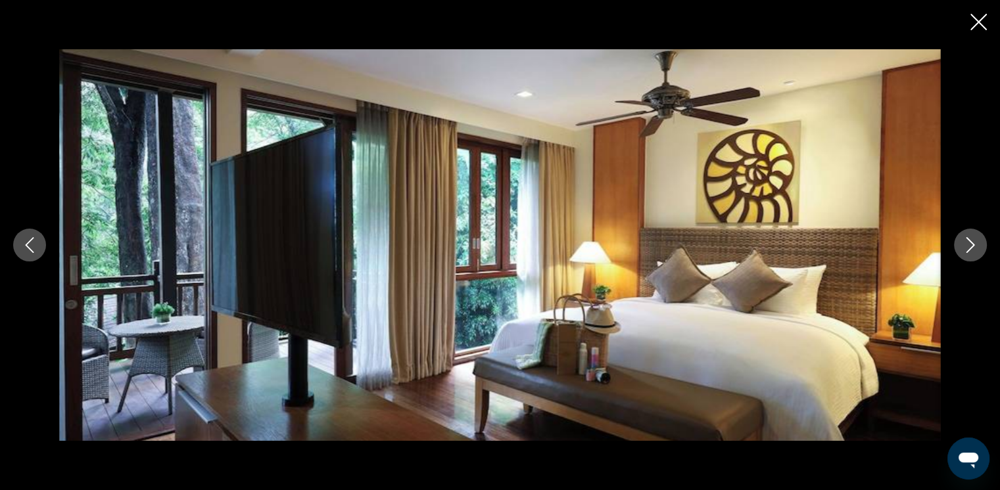
click at [684, 242] on icon "Next image" at bounding box center [970, 245] width 9 height 16
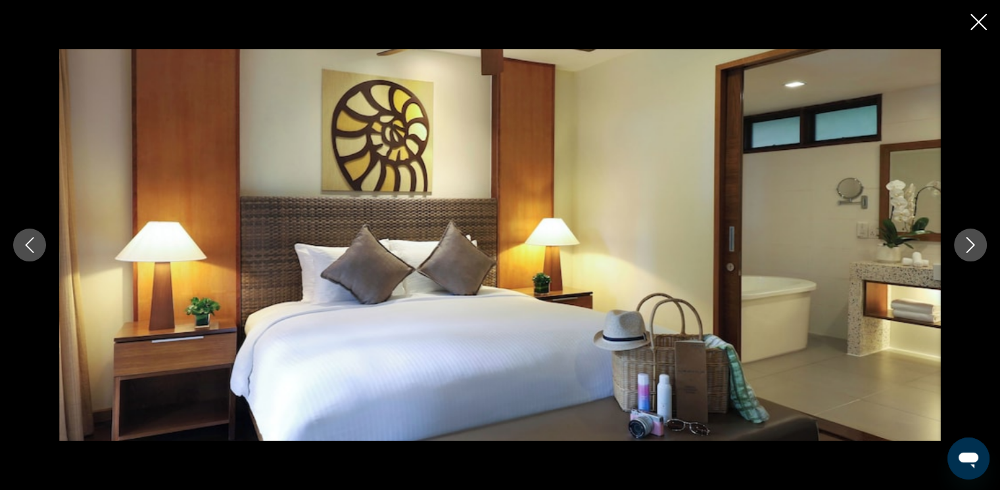
click at [684, 242] on icon "Next image" at bounding box center [970, 245] width 9 height 16
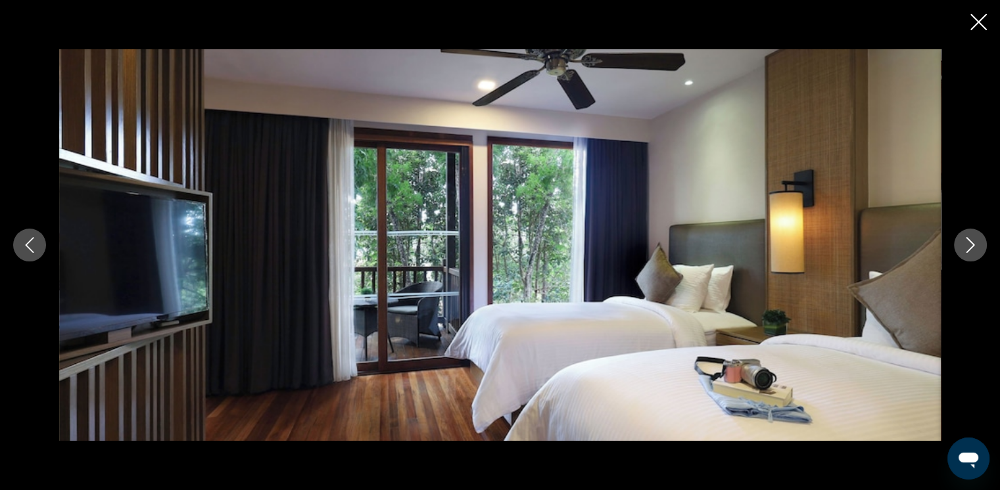
click at [684, 242] on icon "Next image" at bounding box center [970, 245] width 9 height 16
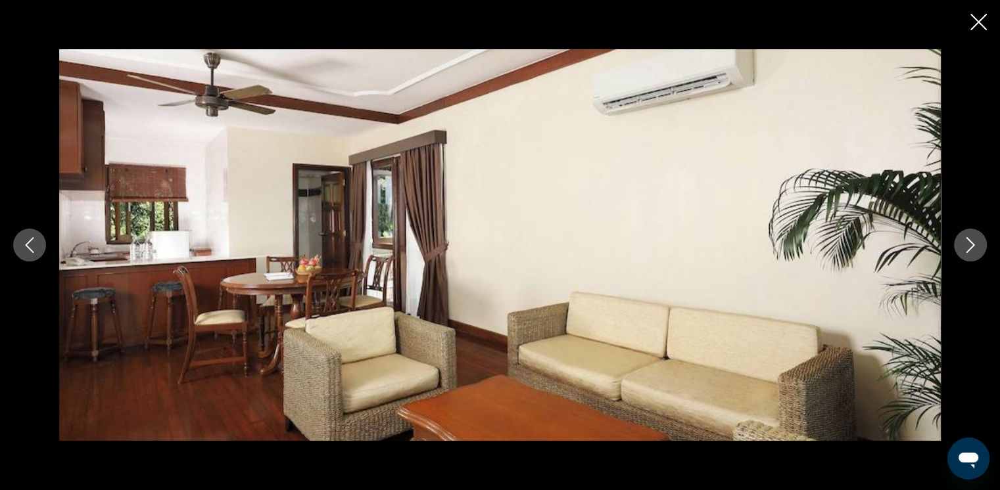
click at [684, 242] on icon "Next image" at bounding box center [970, 245] width 9 height 16
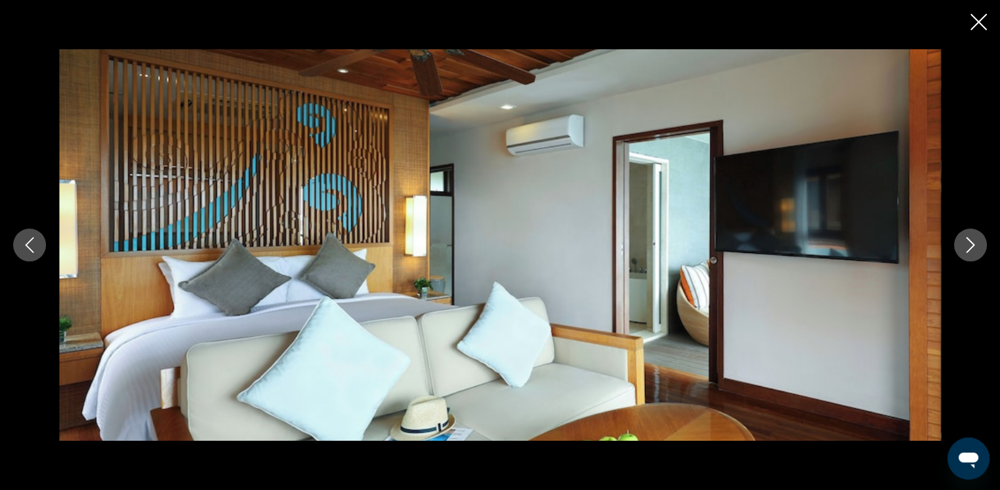
click at [684, 242] on icon "Next image" at bounding box center [970, 245] width 9 height 16
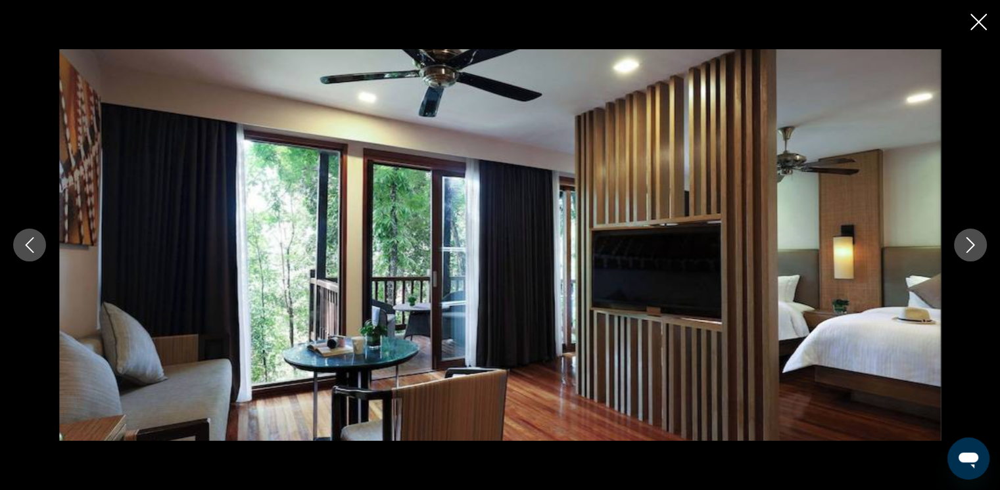
click at [684, 242] on icon "Next image" at bounding box center [970, 245] width 9 height 16
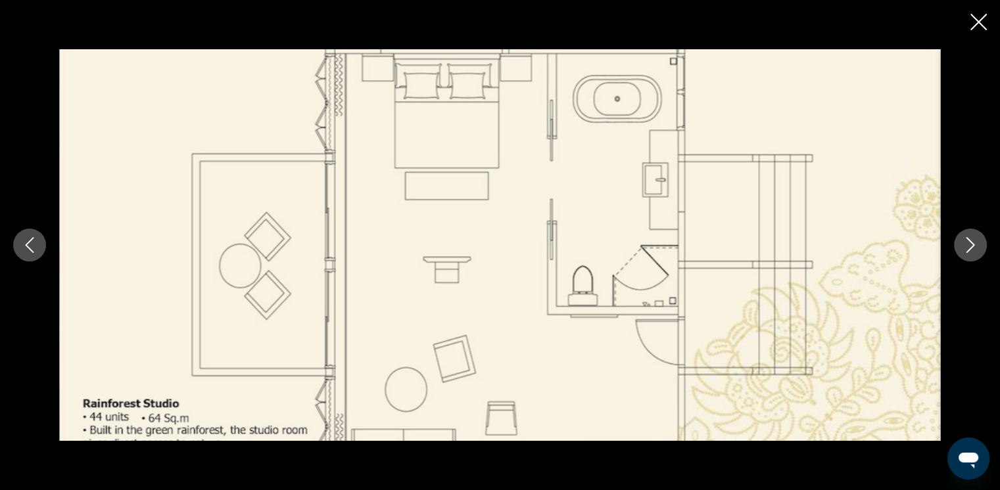
click at [684, 16] on icon "Close slideshow" at bounding box center [978, 22] width 16 height 16
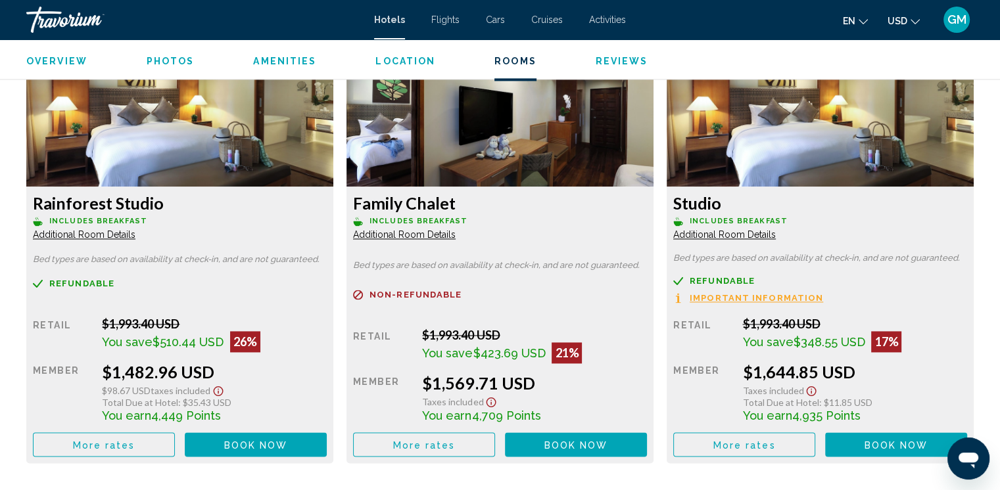
scroll to position [1843, 0]
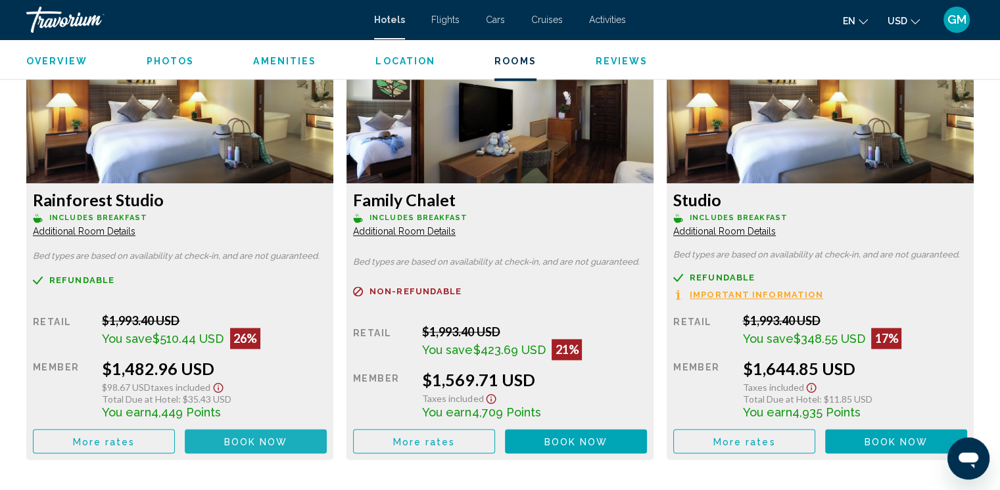
click at [263, 443] on span "Book now" at bounding box center [256, 441] width 64 height 11
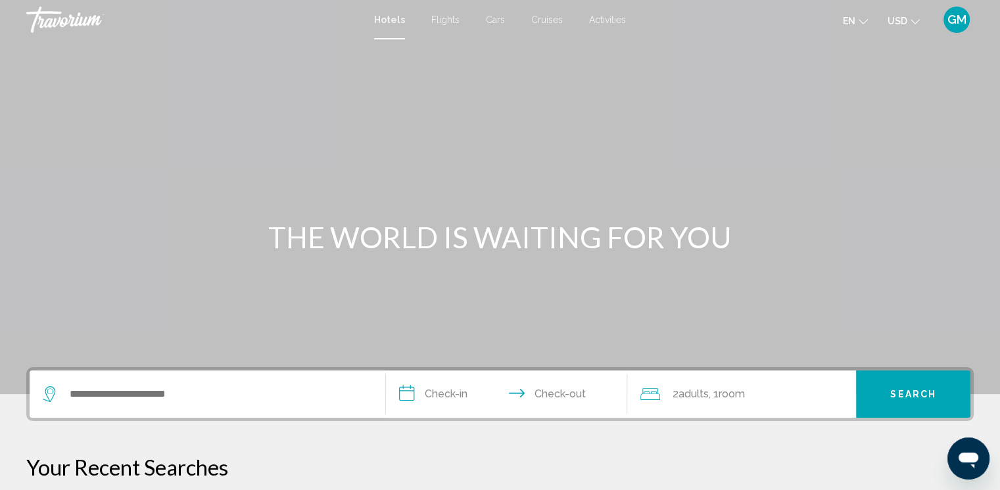
click at [71, 382] on div "Search widget" at bounding box center [207, 394] width 329 height 47
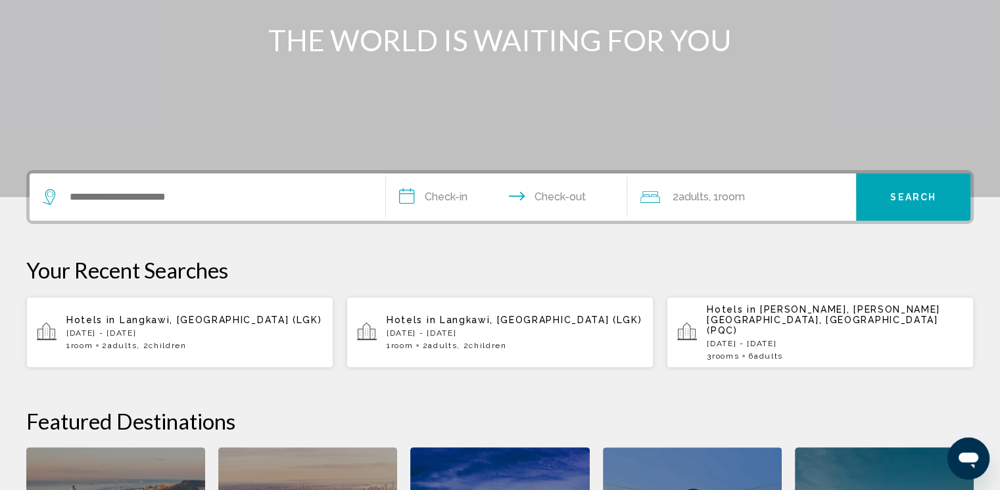
scroll to position [324, 0]
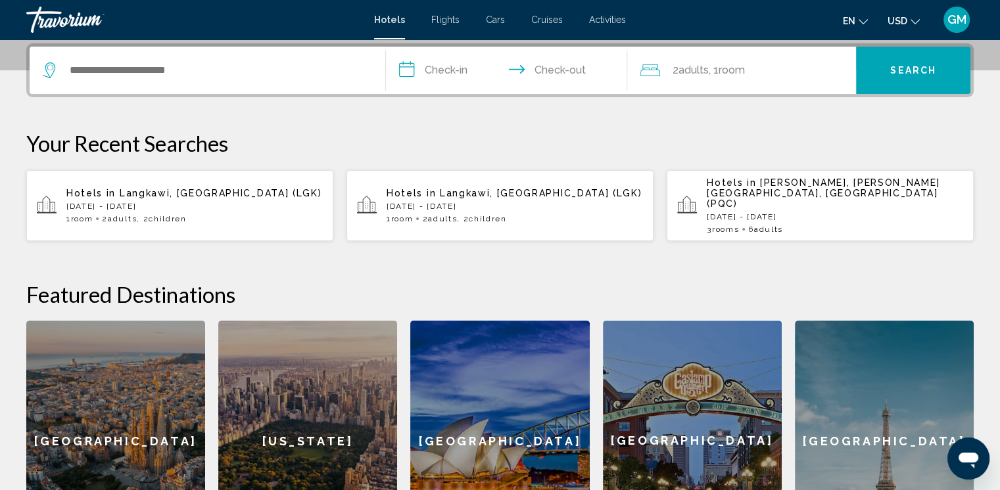
click at [153, 205] on div "Hotels in [GEOGRAPHIC_DATA], [GEOGRAPHIC_DATA] (LGK) [DATE] - [DATE] 1 Room roo…" at bounding box center [194, 205] width 256 height 35
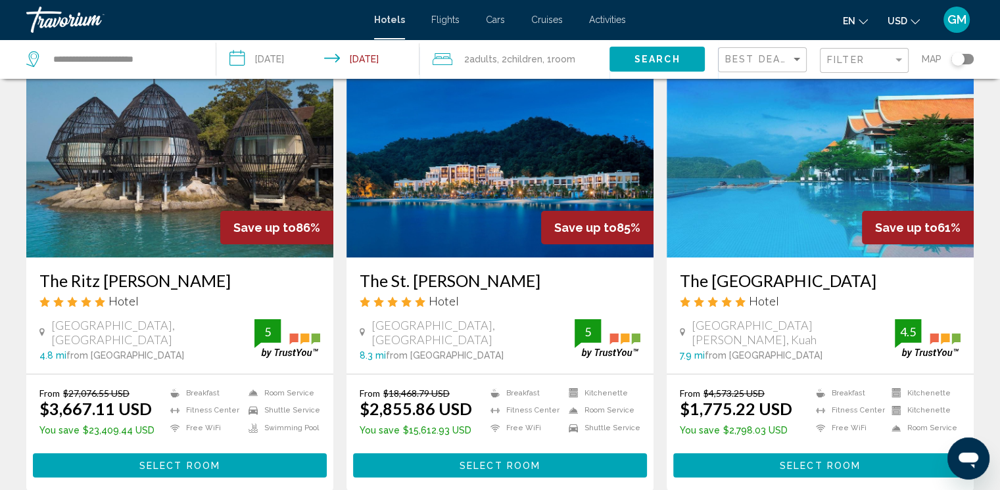
scroll to position [197, 0]
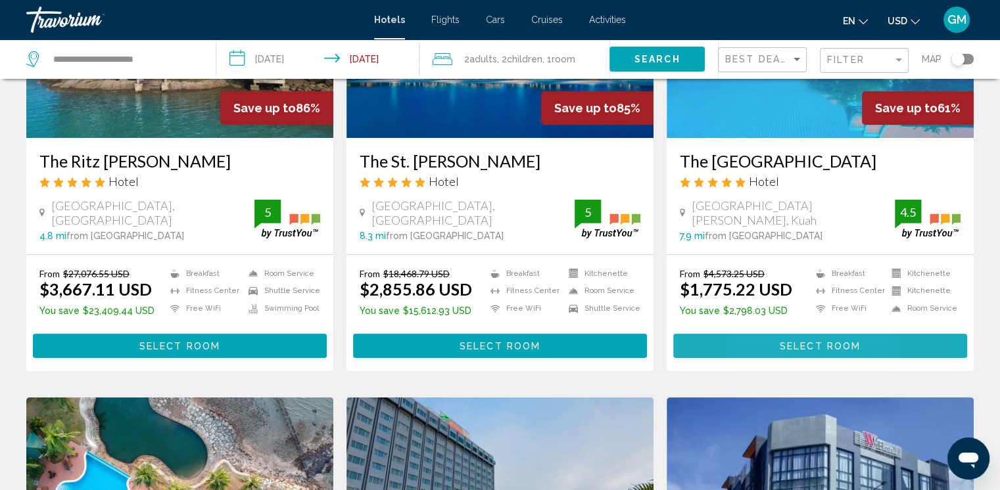
click at [765, 341] on button "Select Room" at bounding box center [820, 346] width 294 height 24
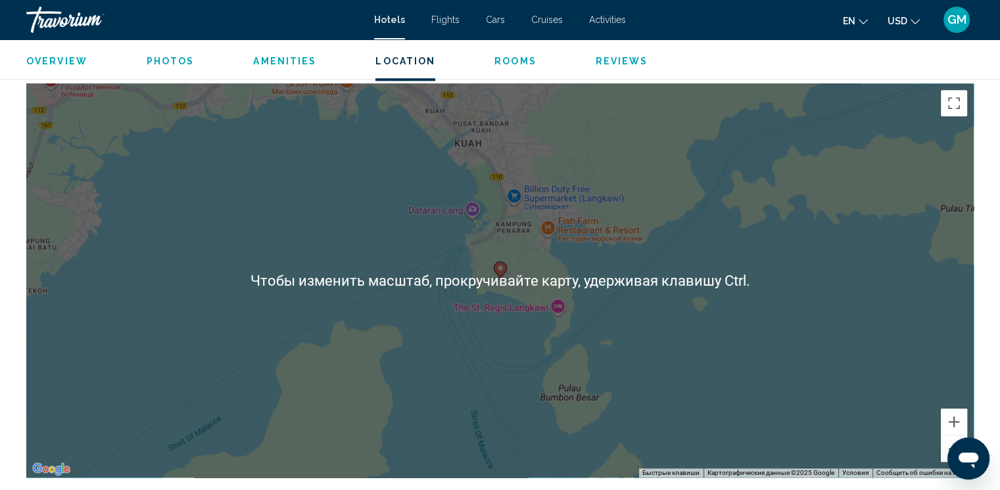
scroll to position [1249, 0]
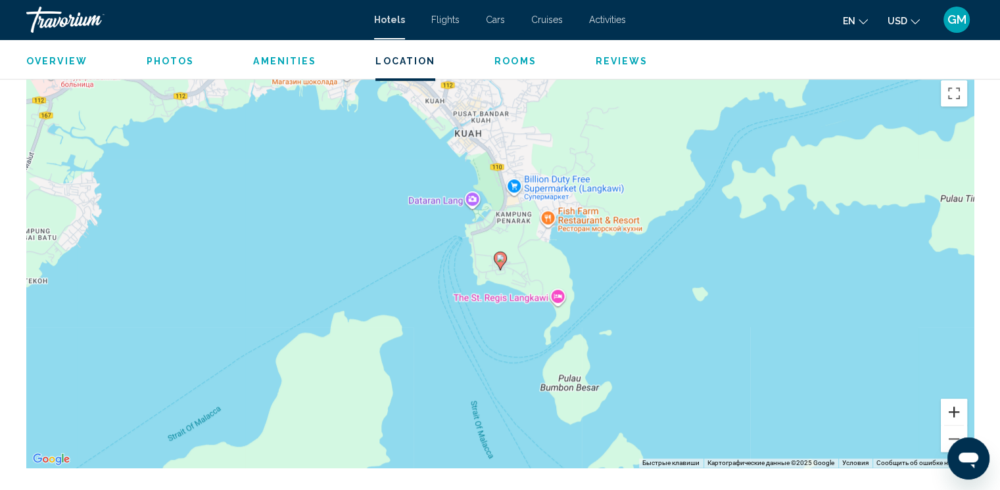
click at [954, 413] on button "Увеличить" at bounding box center [954, 412] width 26 height 26
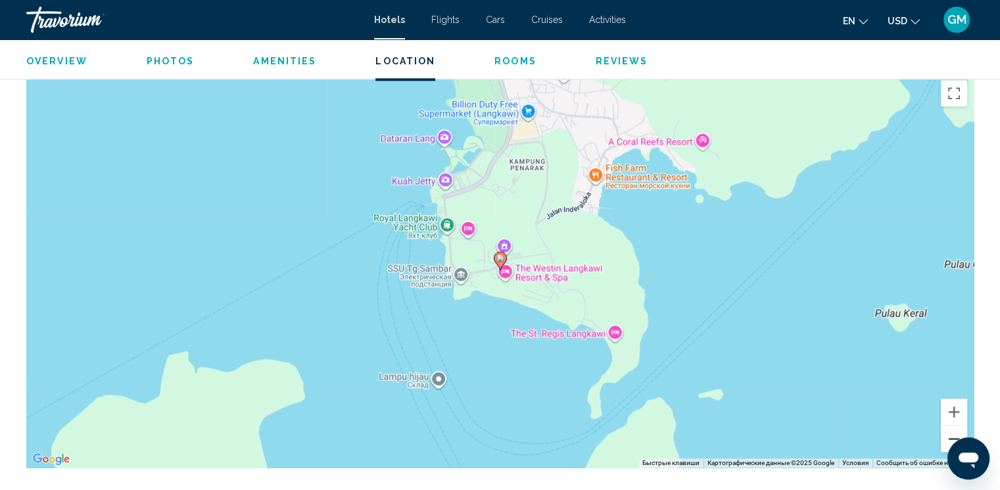
click at [948, 440] on button "Уменьшить" at bounding box center [954, 439] width 26 height 26
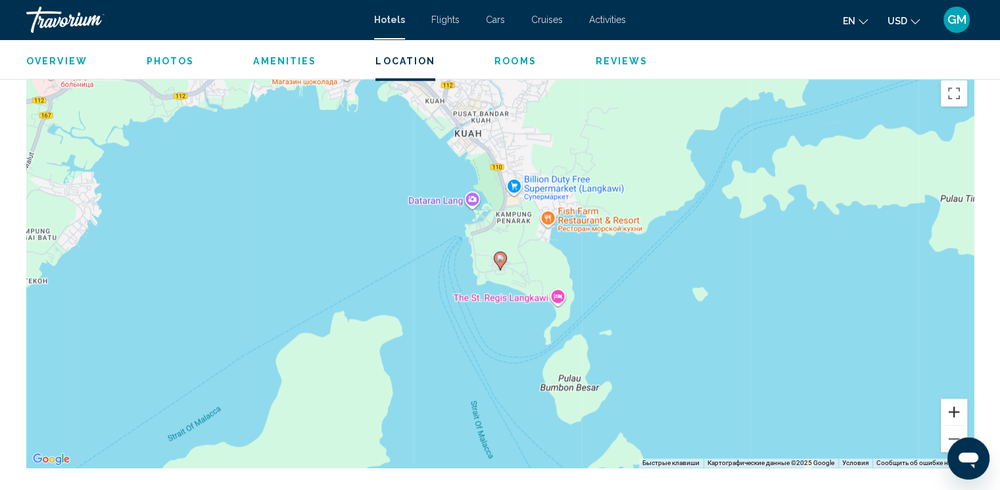
click at [949, 414] on button "Увеличить" at bounding box center [954, 412] width 26 height 26
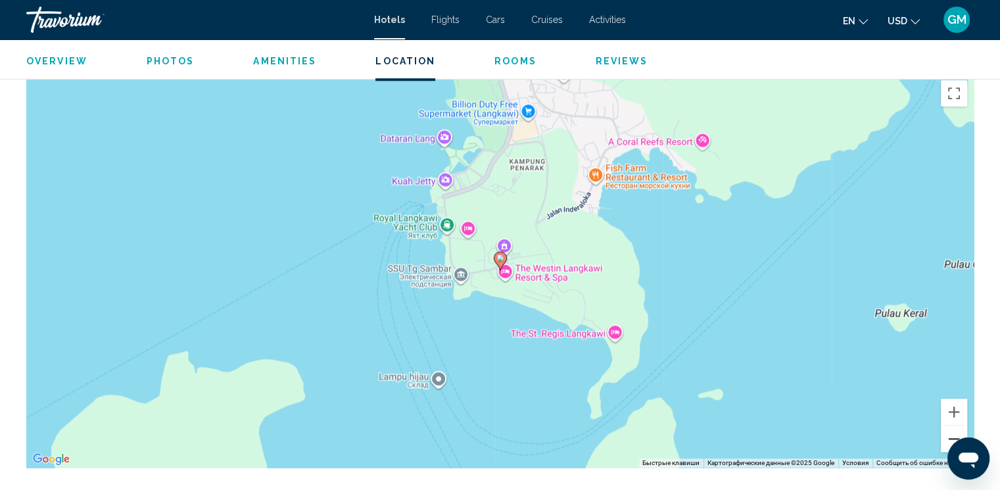
click at [952, 440] on button "Уменьшить" at bounding box center [954, 439] width 26 height 26
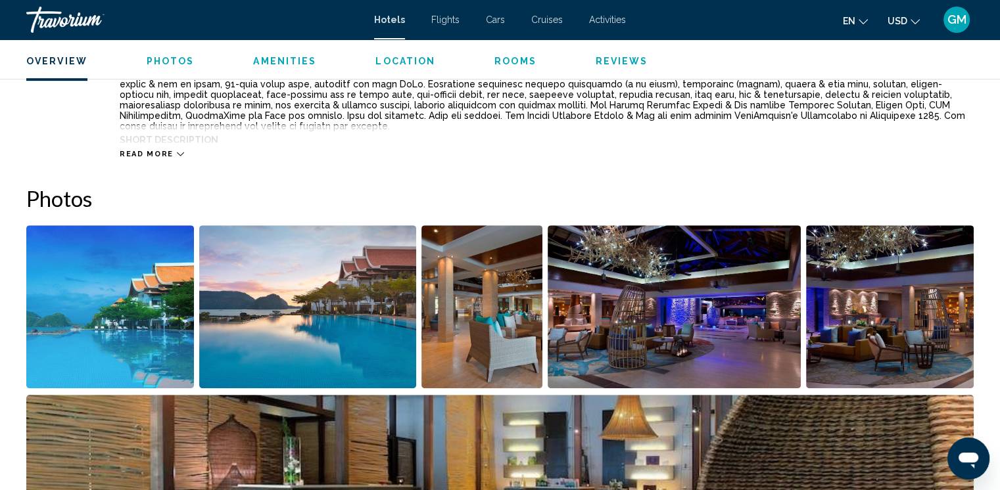
scroll to position [526, 0]
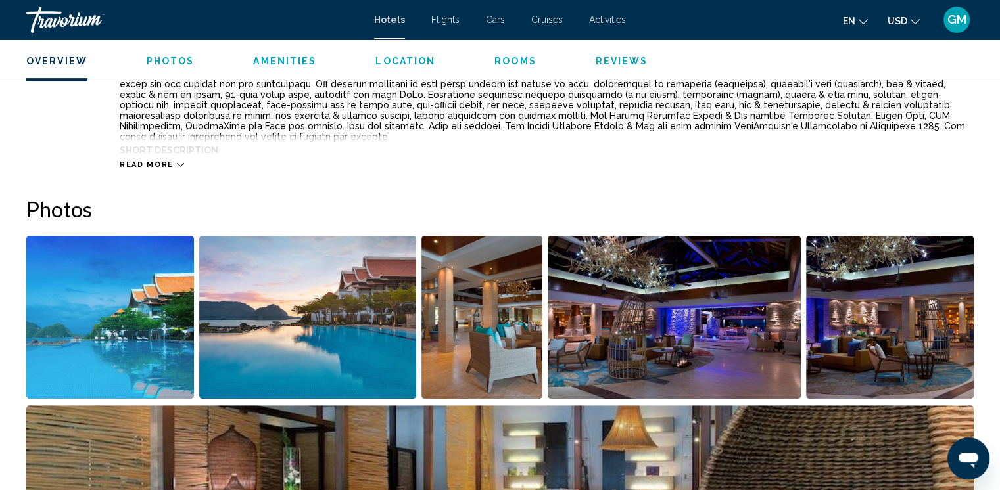
click at [61, 341] on img "Open full-screen image slider" at bounding box center [110, 317] width 168 height 163
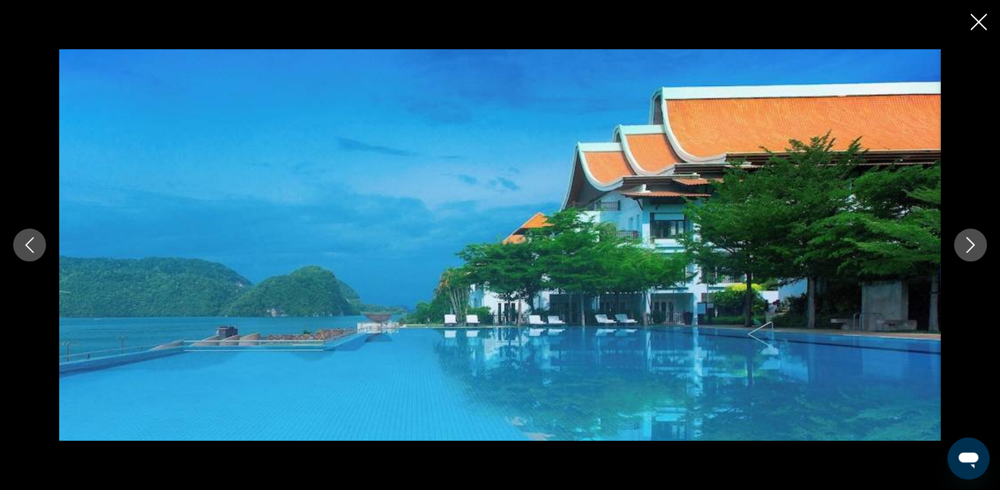
click at [974, 247] on icon "Next image" at bounding box center [970, 245] width 16 height 16
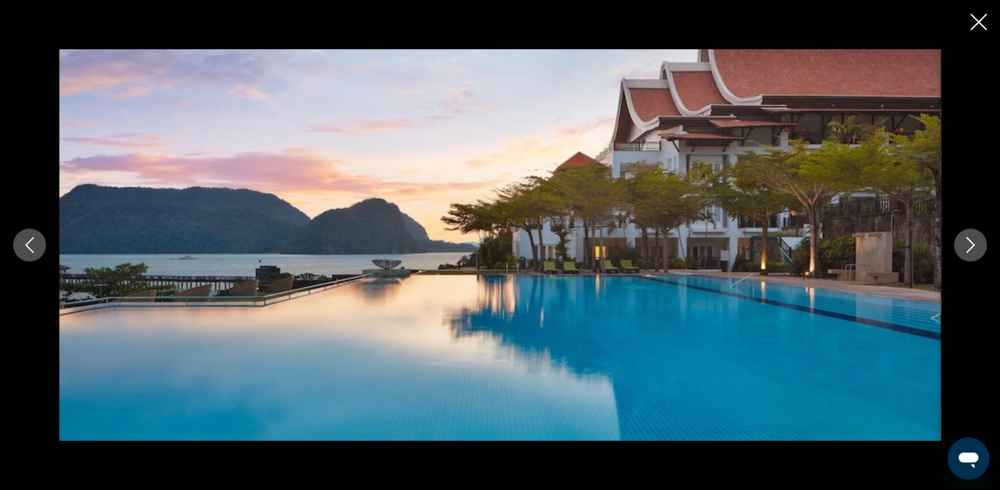
click at [974, 247] on icon "Next image" at bounding box center [970, 245] width 16 height 16
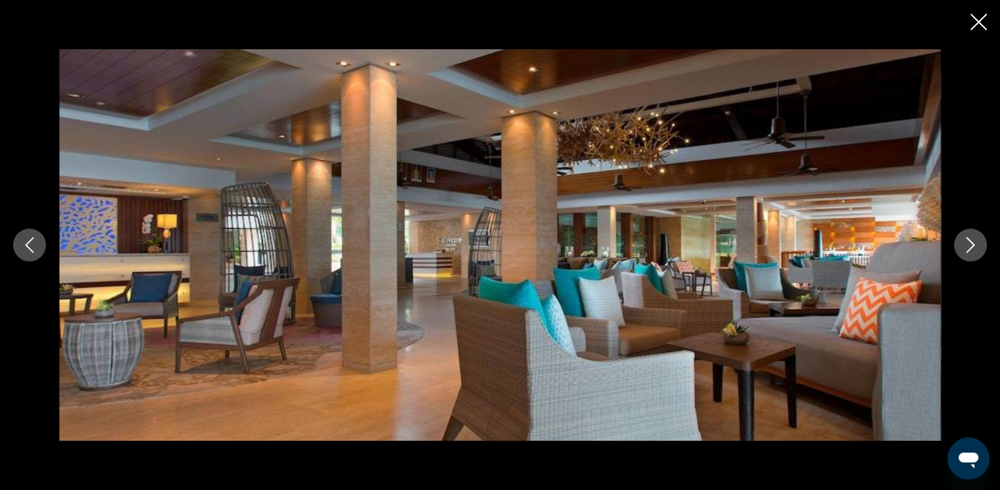
click at [974, 247] on icon "Next image" at bounding box center [970, 245] width 16 height 16
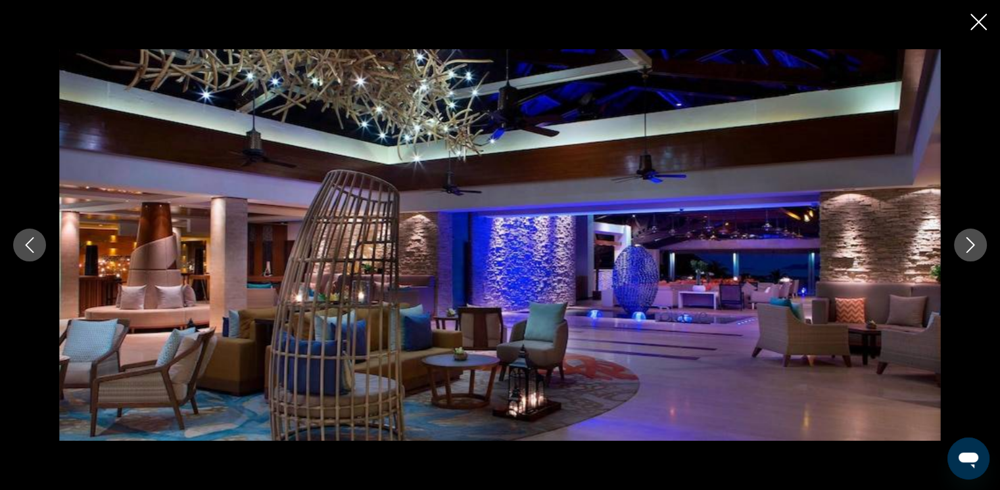
click at [974, 247] on icon "Next image" at bounding box center [970, 245] width 16 height 16
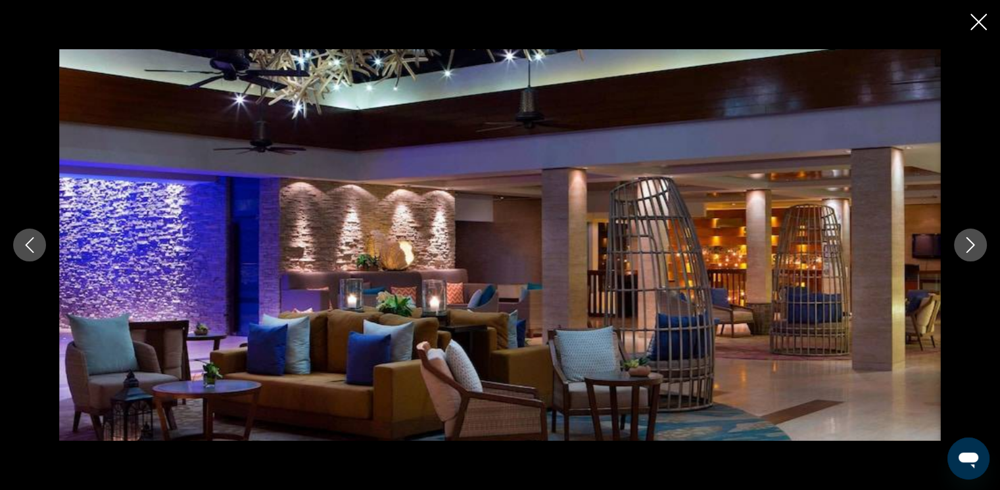
click at [974, 247] on icon "Next image" at bounding box center [970, 245] width 16 height 16
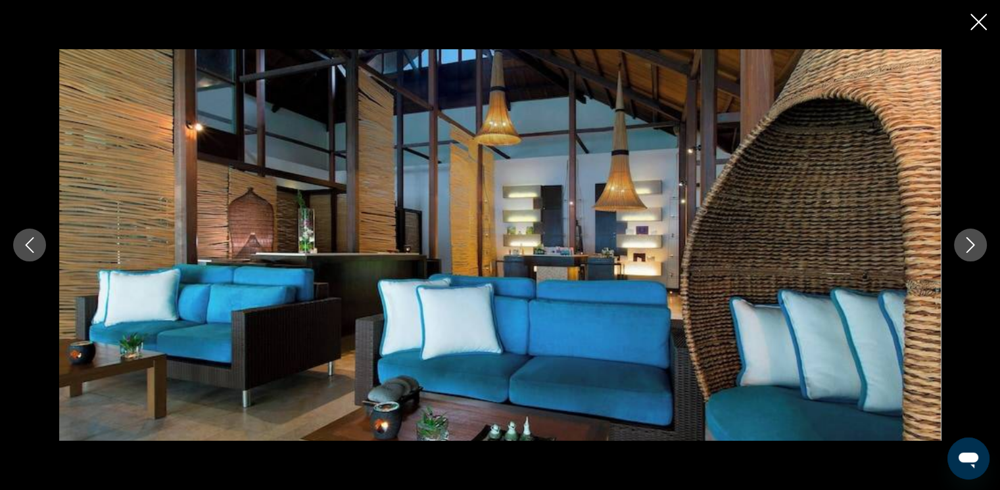
click at [974, 247] on icon "Next image" at bounding box center [970, 245] width 16 height 16
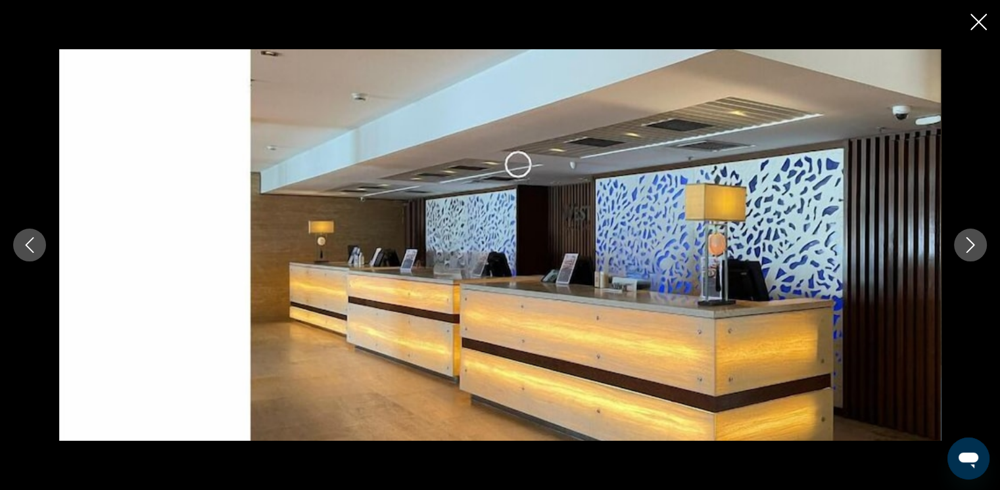
click at [974, 247] on icon "Next image" at bounding box center [970, 245] width 16 height 16
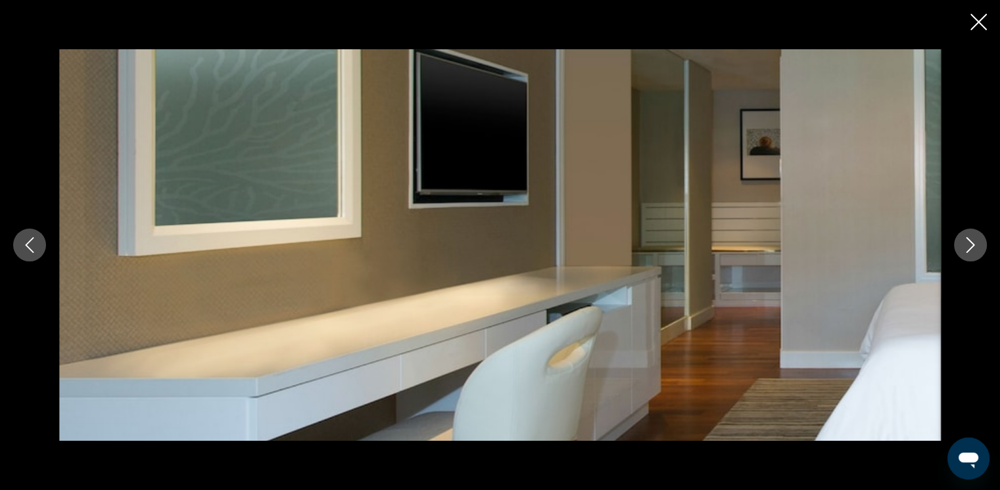
click at [974, 247] on icon "Next image" at bounding box center [970, 245] width 16 height 16
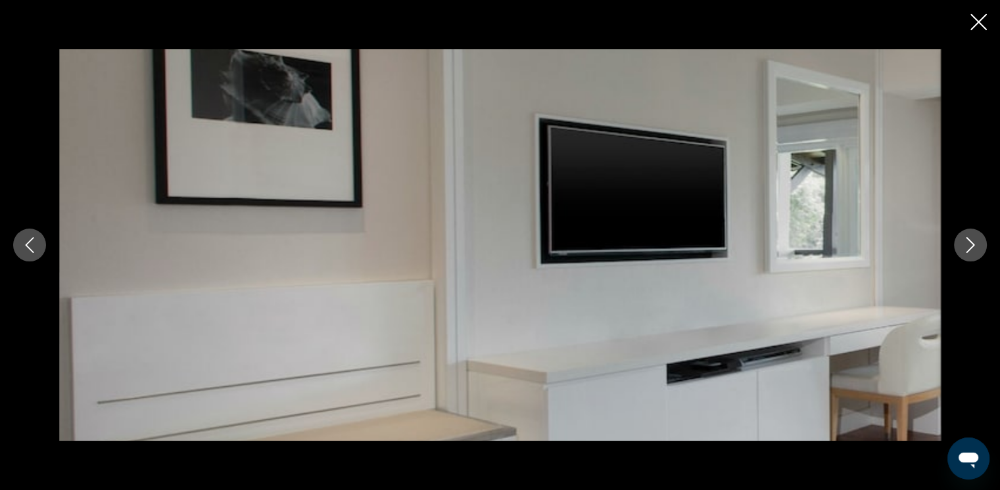
click at [974, 247] on icon "Next image" at bounding box center [970, 245] width 16 height 16
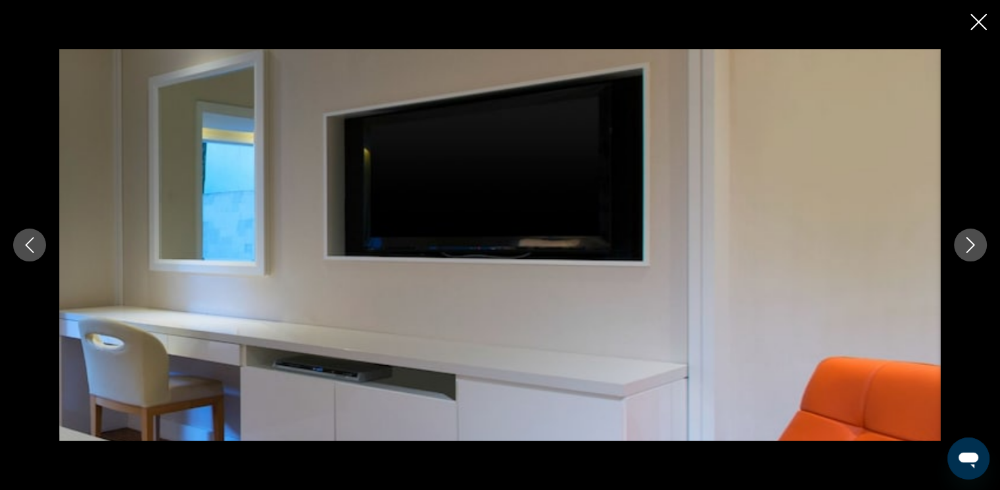
click at [974, 247] on icon "Next image" at bounding box center [970, 245] width 16 height 16
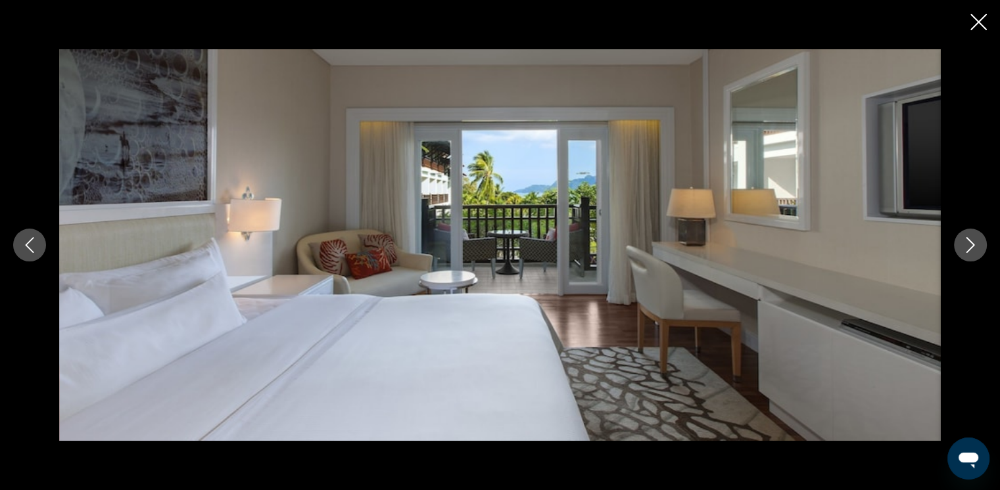
click at [974, 247] on icon "Next image" at bounding box center [970, 245] width 16 height 16
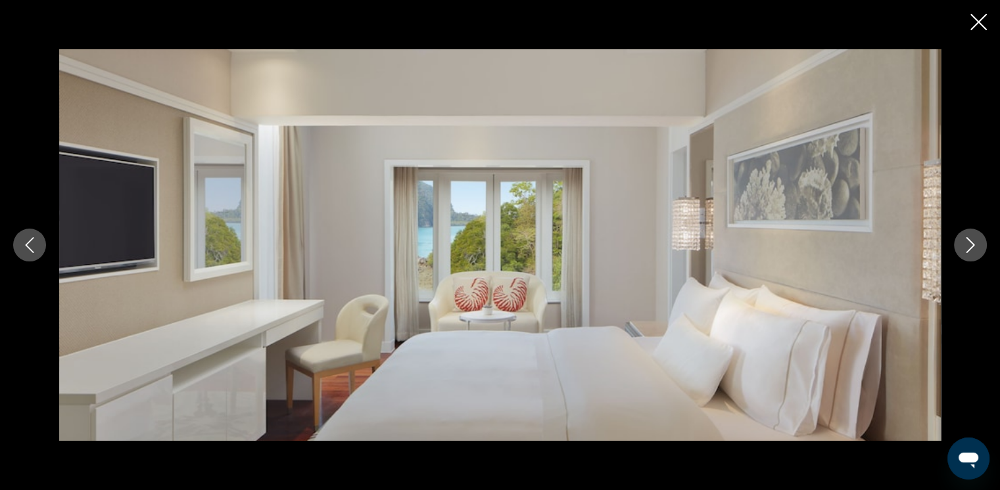
click at [974, 247] on icon "Next image" at bounding box center [970, 245] width 16 height 16
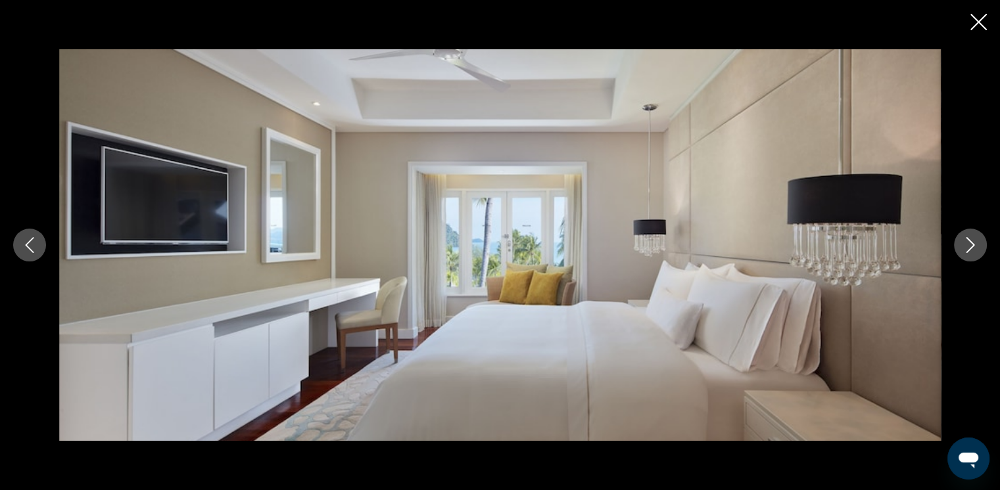
click at [974, 247] on icon "Next image" at bounding box center [970, 245] width 16 height 16
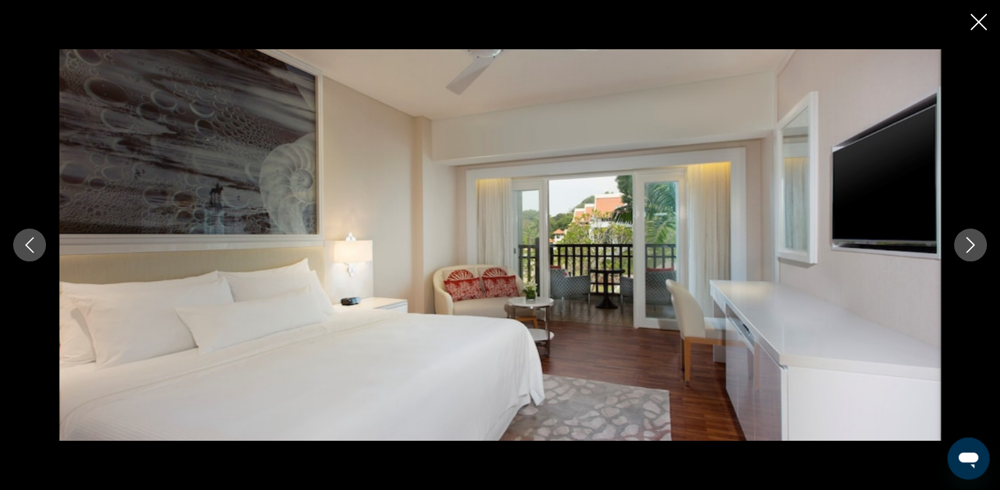
click at [974, 247] on icon "Next image" at bounding box center [970, 245] width 16 height 16
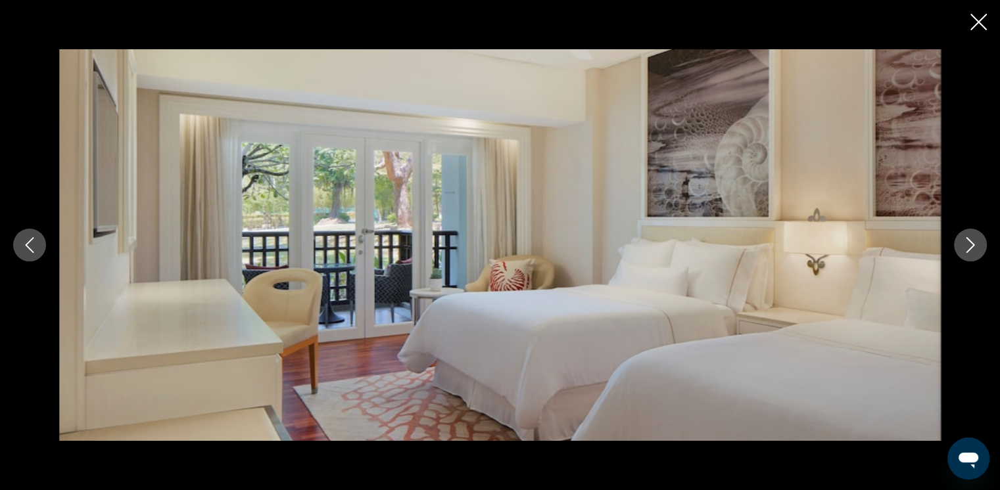
click at [974, 247] on icon "Next image" at bounding box center [970, 245] width 16 height 16
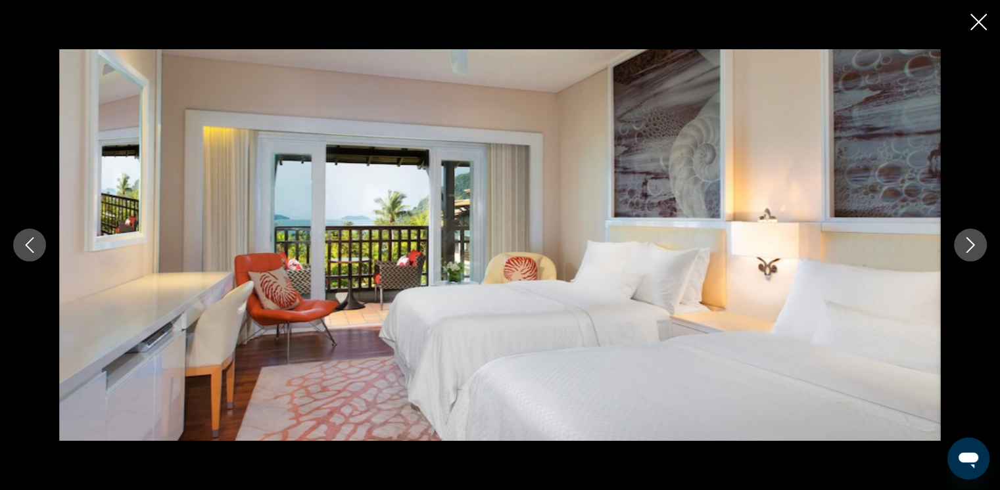
click at [974, 247] on icon "Next image" at bounding box center [970, 245] width 16 height 16
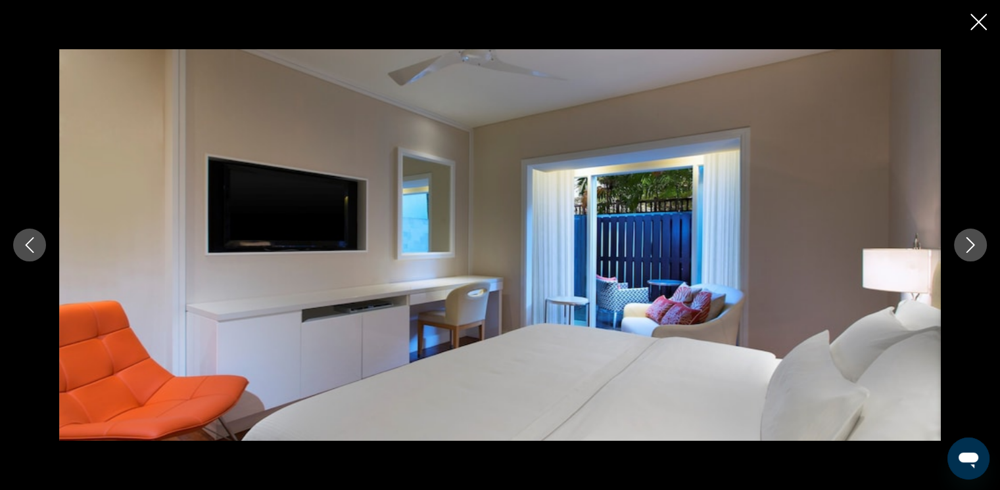
click at [974, 247] on icon "Next image" at bounding box center [970, 245] width 16 height 16
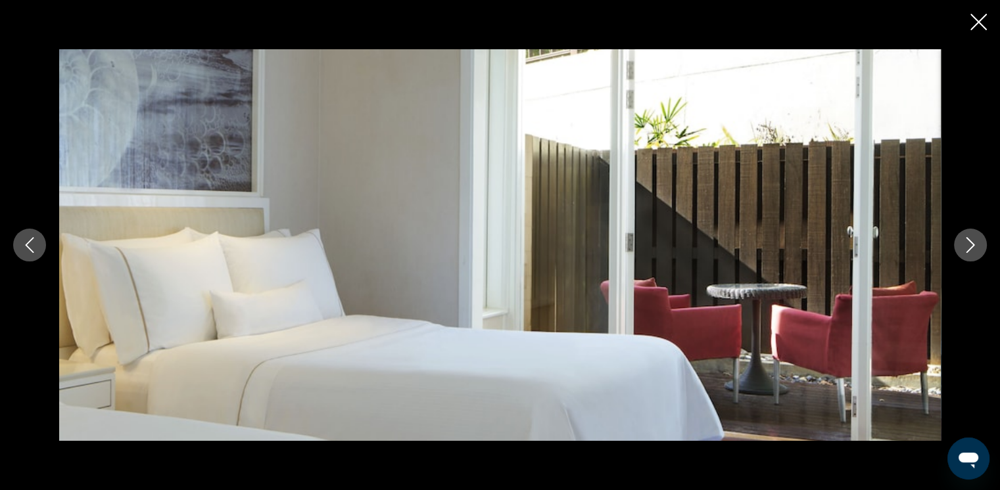
click at [974, 247] on icon "Next image" at bounding box center [970, 245] width 16 height 16
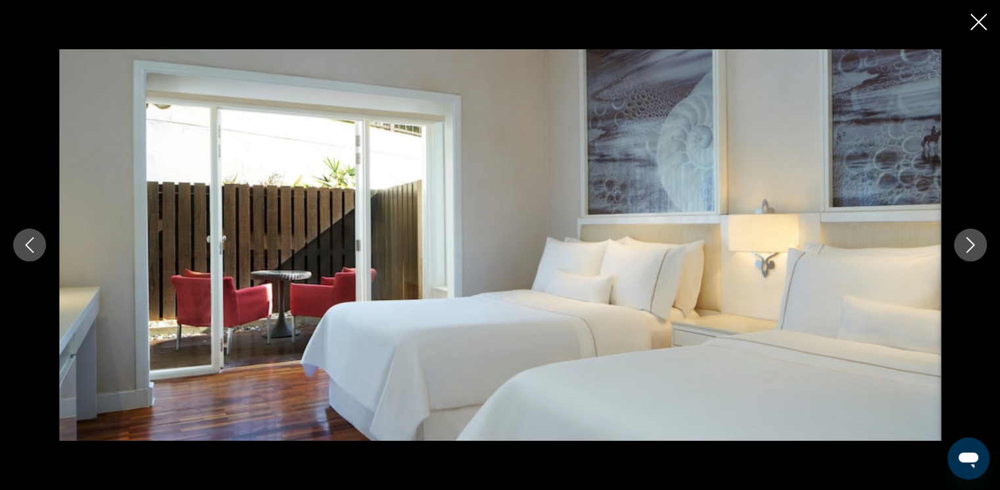
click at [973, 247] on icon "Next image" at bounding box center [970, 245] width 16 height 16
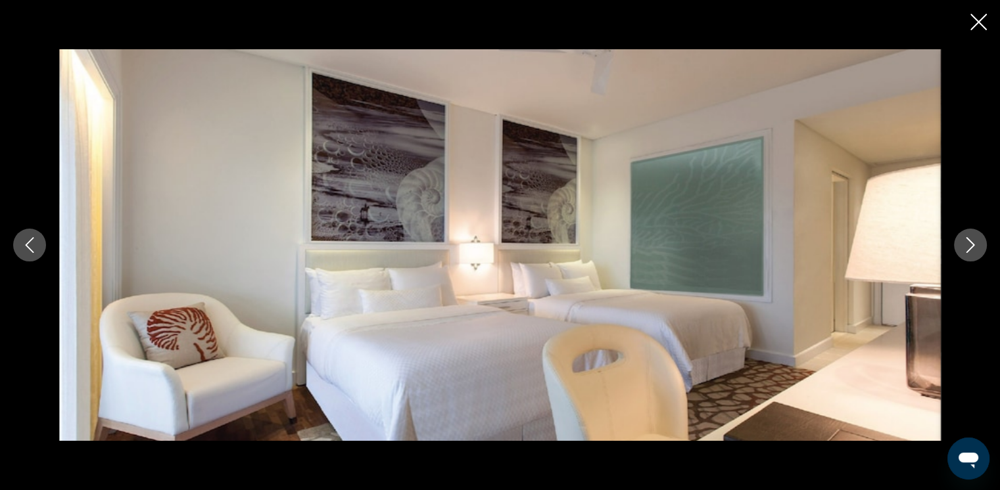
click at [970, 247] on icon "Next image" at bounding box center [970, 245] width 16 height 16
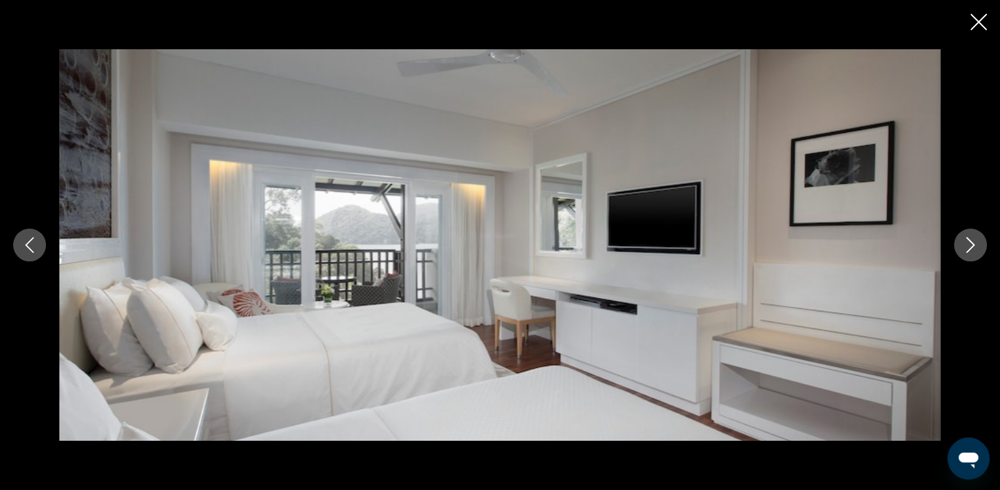
click at [970, 247] on icon "Next image" at bounding box center [970, 245] width 16 height 16
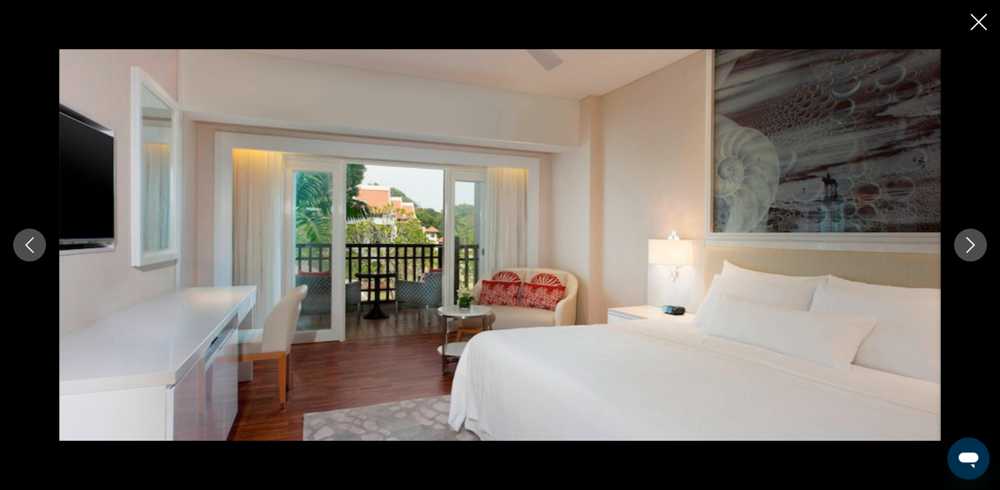
click at [970, 248] on icon "Next image" at bounding box center [970, 245] width 16 height 16
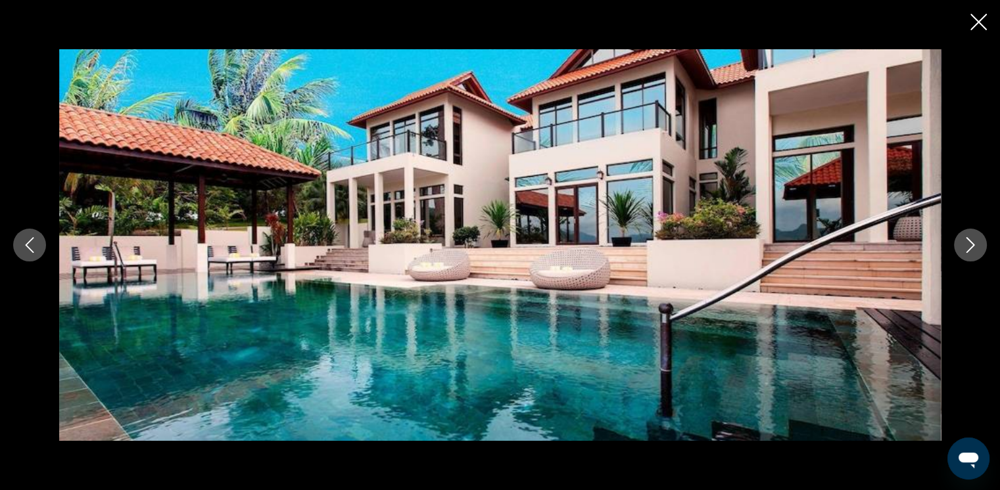
click at [968, 248] on icon "Next image" at bounding box center [970, 245] width 16 height 16
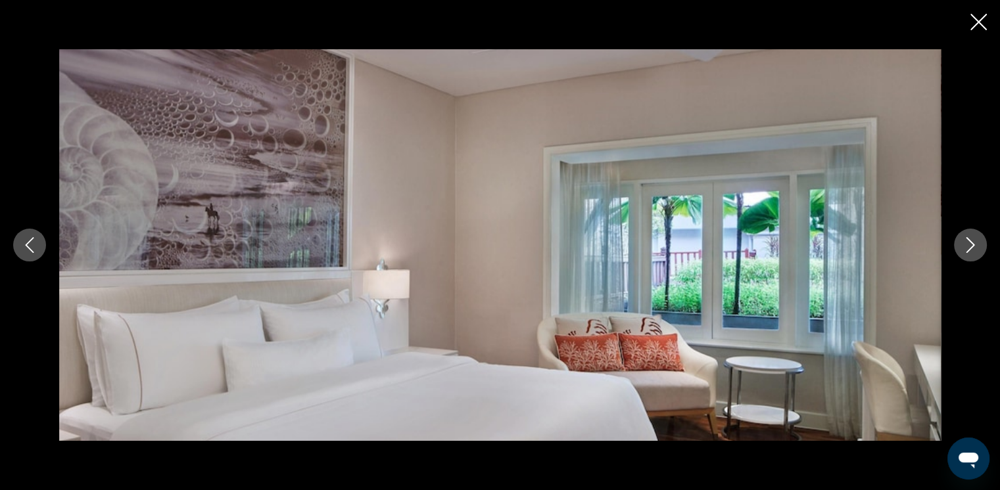
click at [968, 248] on icon "Next image" at bounding box center [970, 245] width 16 height 16
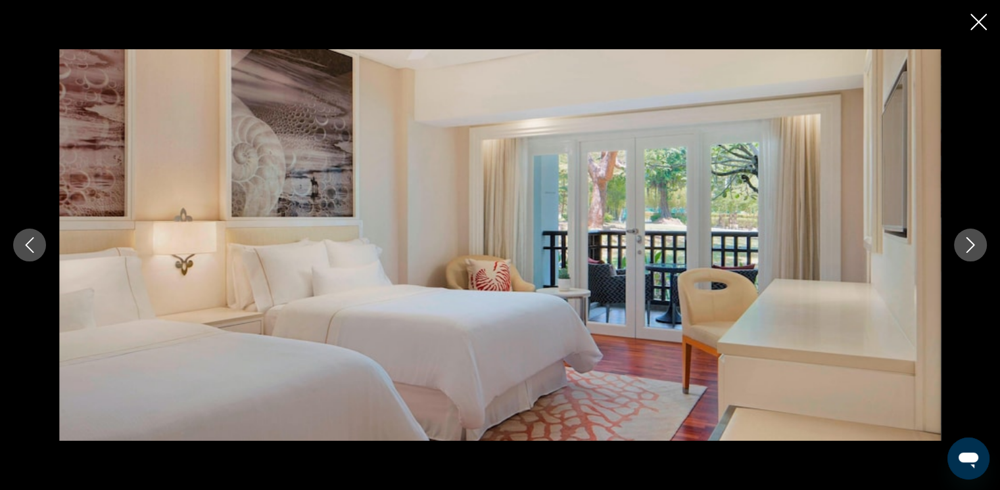
click at [968, 248] on icon "Next image" at bounding box center [970, 245] width 16 height 16
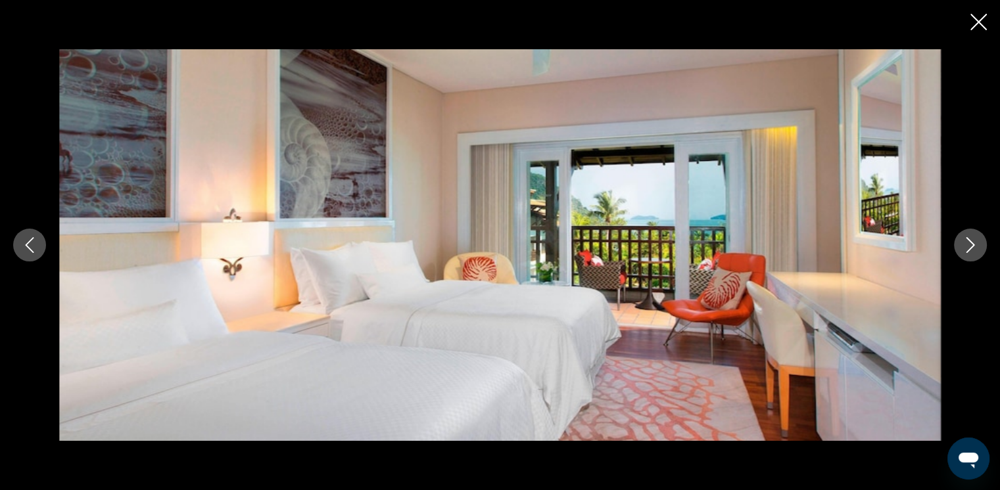
click at [968, 248] on icon "Next image" at bounding box center [970, 245] width 16 height 16
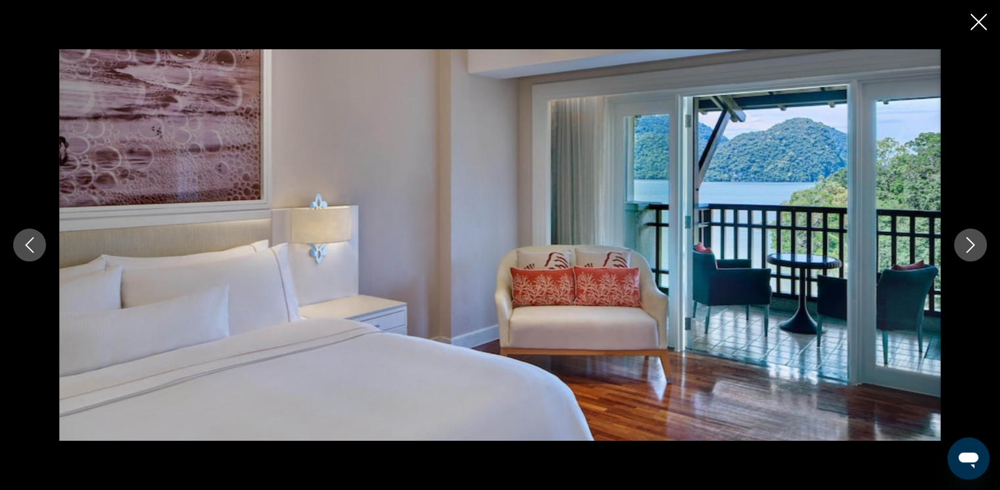
click at [981, 19] on icon "Close slideshow" at bounding box center [978, 22] width 16 height 16
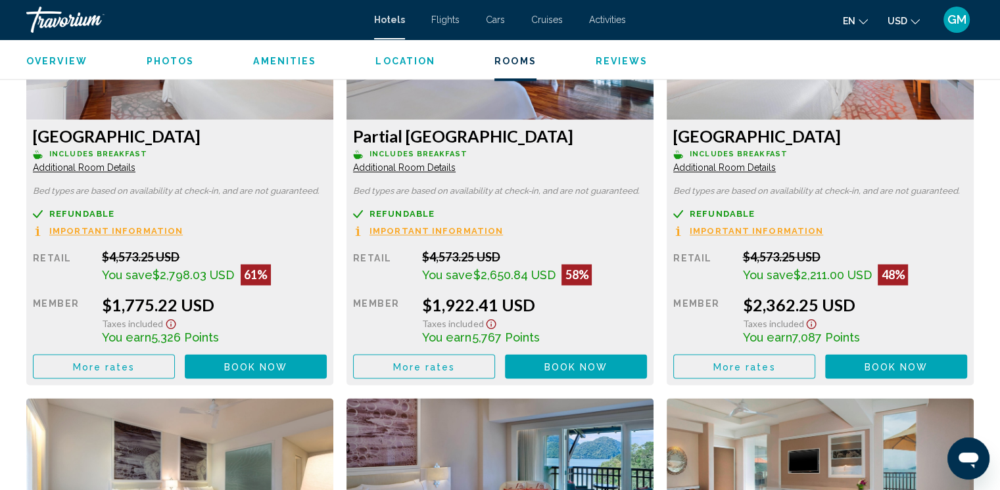
scroll to position [1906, 0]
click at [266, 364] on span "Book now" at bounding box center [256, 367] width 64 height 11
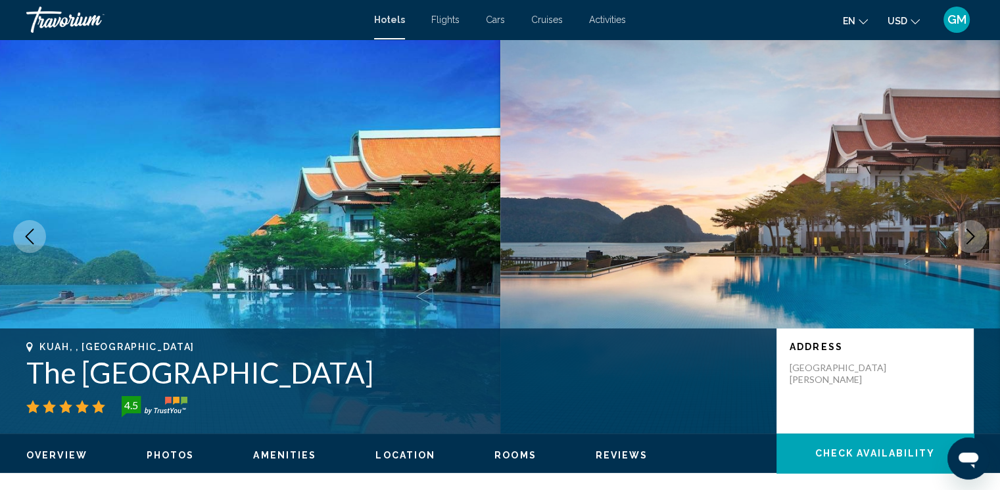
click at [861, 19] on icon "Change language" at bounding box center [863, 21] width 9 height 9
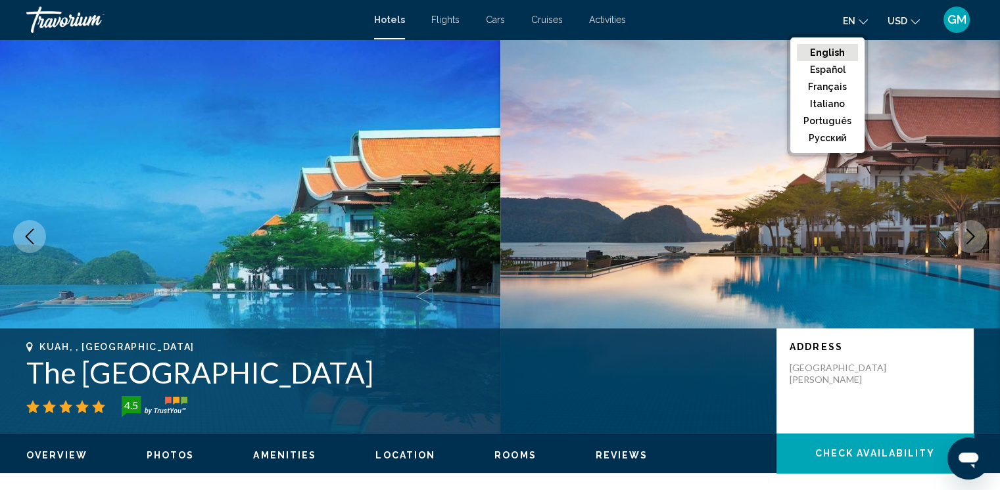
click at [769, 13] on div "en English Español Français Italiano Português русский USD USD ($) MXN (Mex$) C…" at bounding box center [806, 20] width 335 height 28
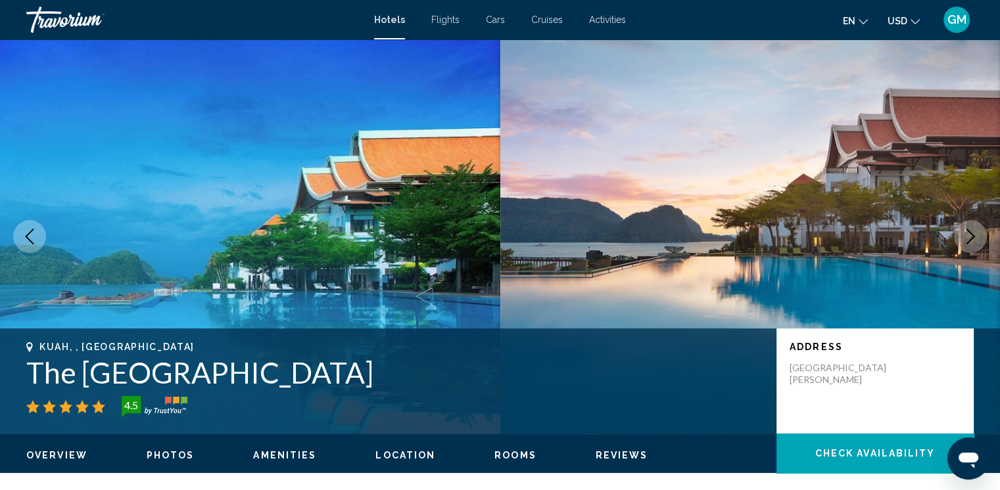
click at [914, 21] on icon "Change currency" at bounding box center [914, 21] width 9 height 9
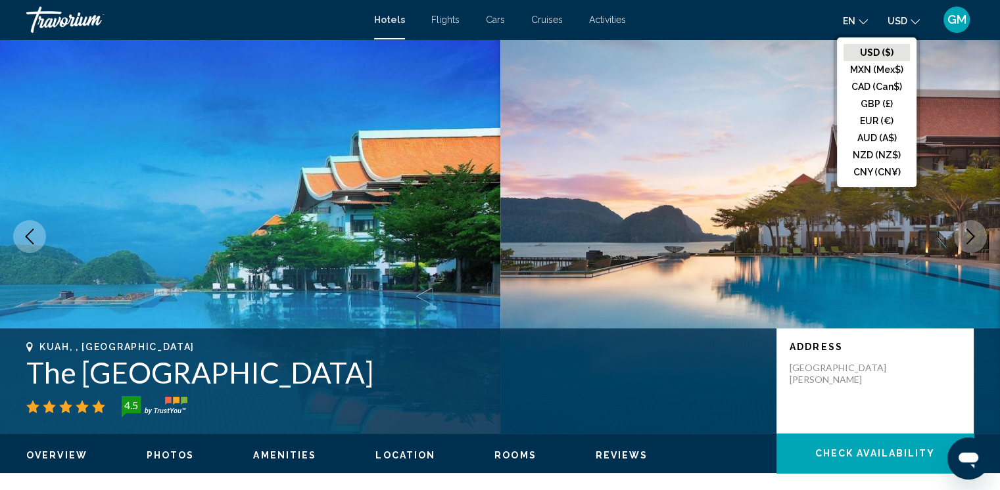
click at [912, 22] on icon "Change currency" at bounding box center [914, 21] width 9 height 9
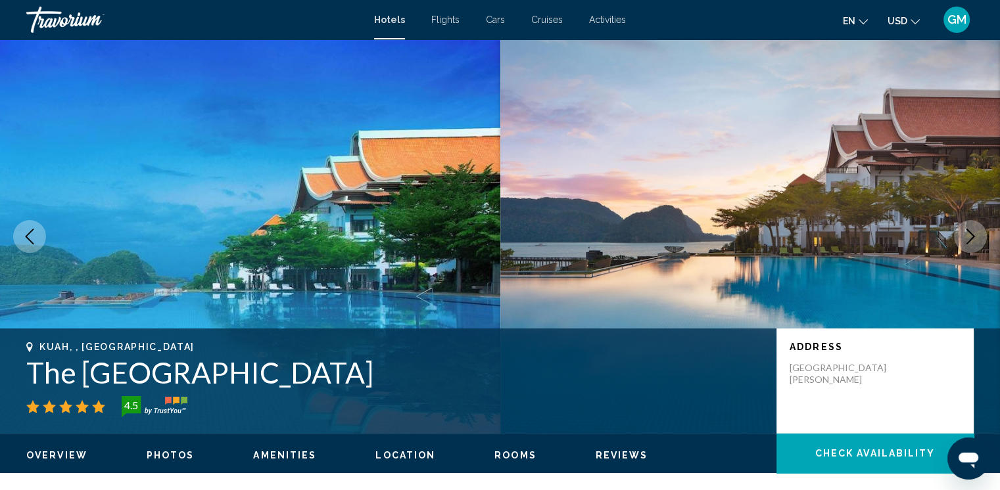
click at [960, 16] on span "GM" at bounding box center [956, 19] width 19 height 13
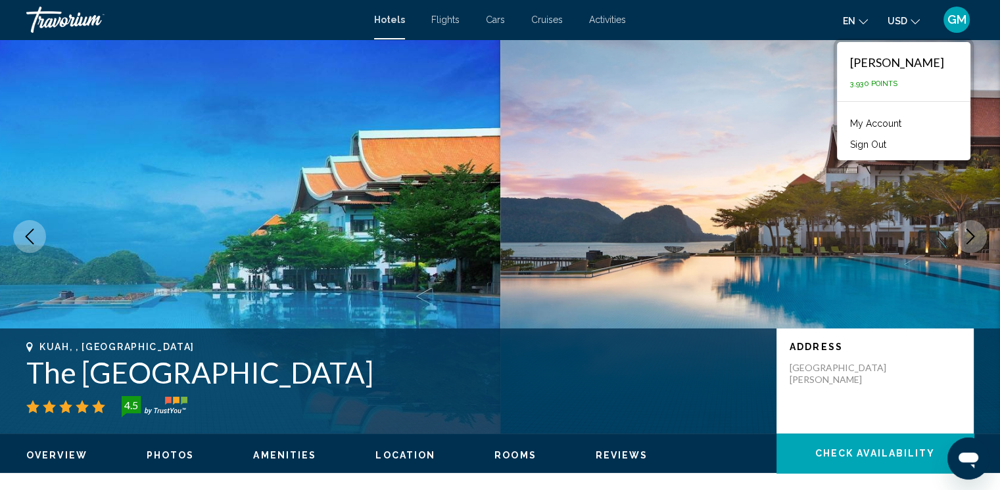
click at [883, 124] on link "My Account" at bounding box center [875, 123] width 64 height 17
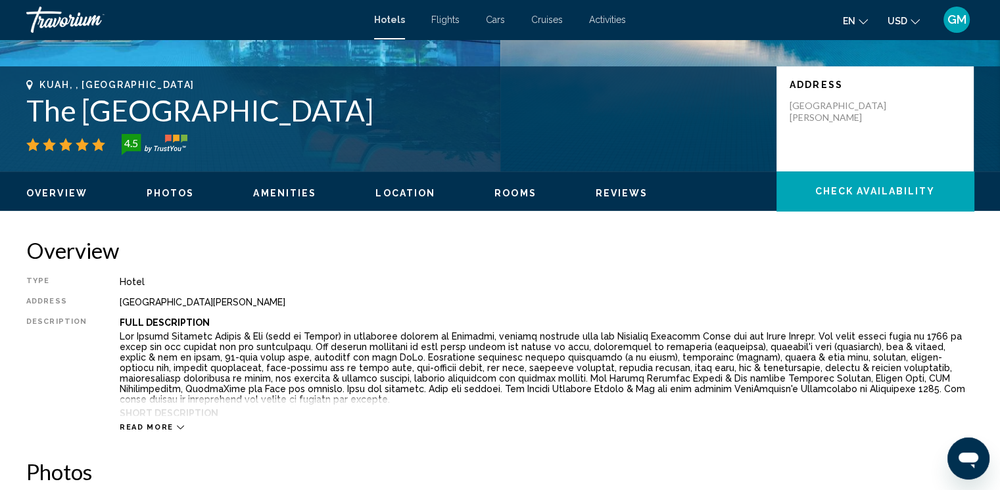
scroll to position [66, 0]
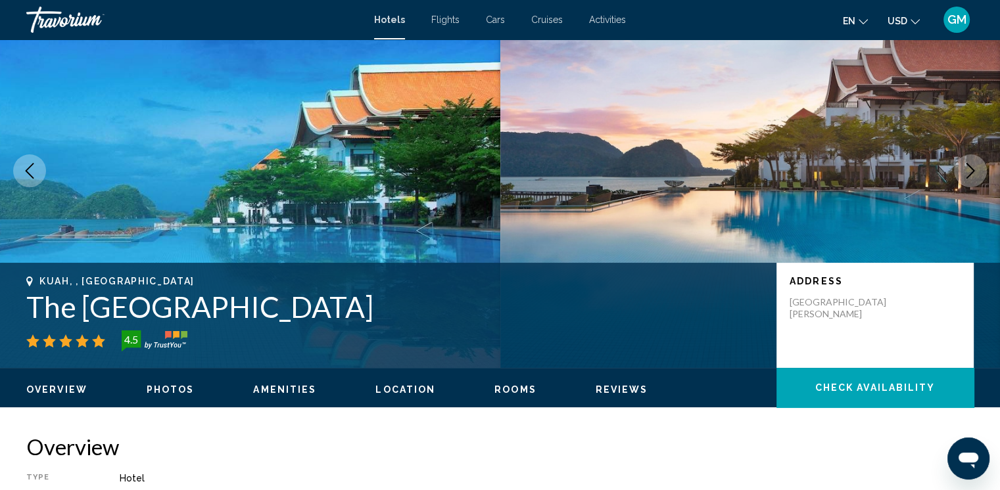
drag, startPoint x: 22, startPoint y: 291, endPoint x: 500, endPoint y: 304, distance: 477.4
click at [500, 304] on div "Kuah, , [GEOGRAPHIC_DATA] The [GEOGRAPHIC_DATA] 4.5 Address [GEOGRAPHIC_DATA][P…" at bounding box center [500, 315] width 1000 height 79
copy h1 "The [GEOGRAPHIC_DATA]"
